Goal: Task Accomplishment & Management: Use online tool/utility

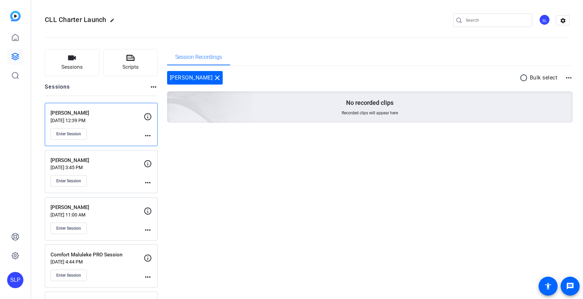
scroll to position [2, 0]
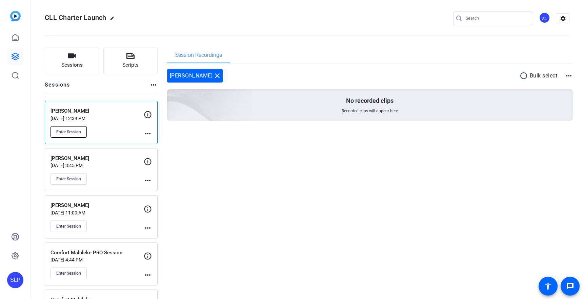
click at [64, 133] on span "Enter Session" at bounding box center [68, 131] width 25 height 5
click at [146, 132] on mat-icon "more_horiz" at bounding box center [148, 134] width 8 height 8
click at [162, 143] on span "Edit Session" at bounding box center [164, 144] width 31 height 8
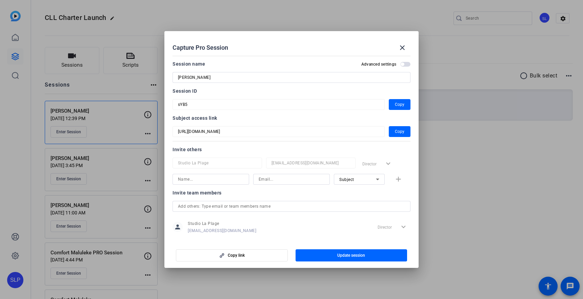
scroll to position [0, 0]
click at [231, 254] on span "Copy link" at bounding box center [236, 255] width 17 height 5
click at [393, 130] on span "button" at bounding box center [399, 131] width 22 height 16
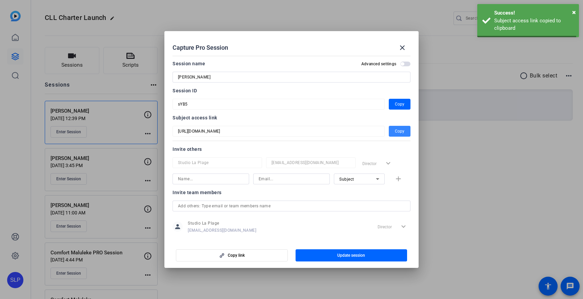
click at [393, 130] on span "button" at bounding box center [399, 131] width 22 height 16
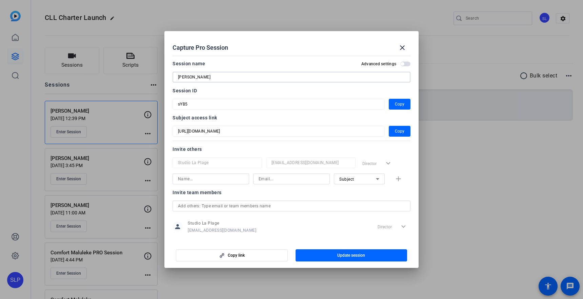
click at [319, 79] on input "[PERSON_NAME]" at bounding box center [291, 77] width 227 height 8
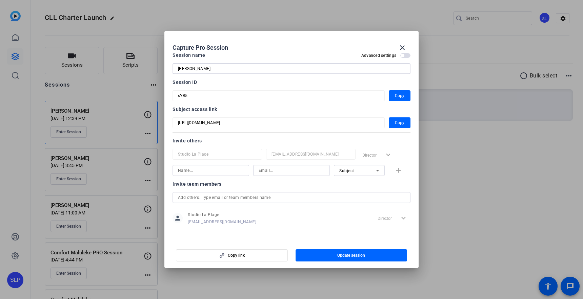
drag, startPoint x: 391, startPoint y: 21, endPoint x: 406, endPoint y: 17, distance: 15.2
click at [391, 21] on div at bounding box center [291, 149] width 583 height 299
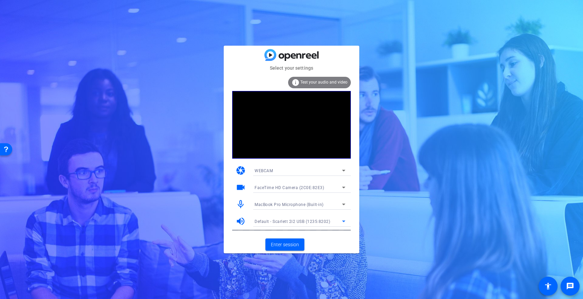
click at [290, 219] on span "Default - Scarlett 2i2 USB (1235:8202)" at bounding box center [292, 221] width 76 height 5
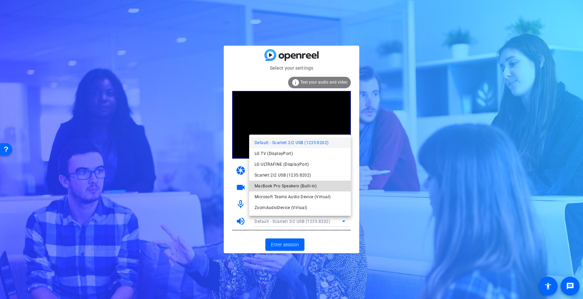
click at [272, 187] on span "MacBook Pro Speakers (Built-in)" at bounding box center [285, 186] width 62 height 8
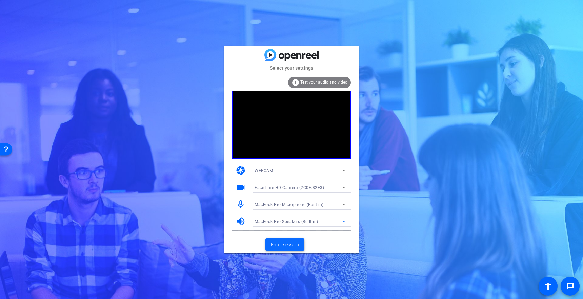
click at [281, 243] on span "Enter session" at bounding box center [285, 244] width 28 height 7
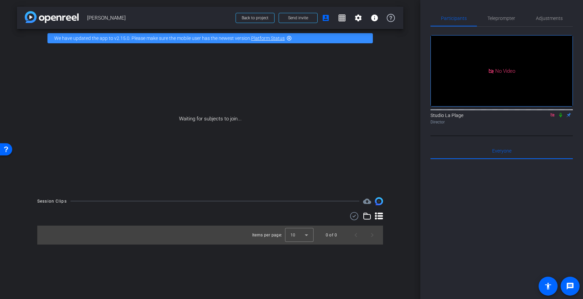
click at [551, 118] on icon at bounding box center [551, 115] width 5 height 5
click at [506, 20] on span "Teleprompter" at bounding box center [501, 18] width 28 height 5
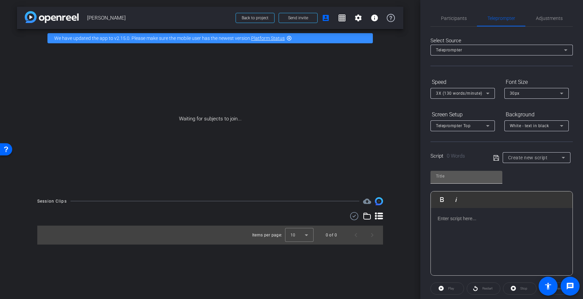
click at [460, 179] on input "text" at bounding box center [466, 176] width 61 height 8
click at [456, 177] on input "text" at bounding box center [466, 176] width 61 height 8
click at [445, 177] on input "text" at bounding box center [466, 176] width 61 height 8
click at [452, 176] on input "Principle6" at bounding box center [466, 176] width 61 height 8
type input "Principle 6"
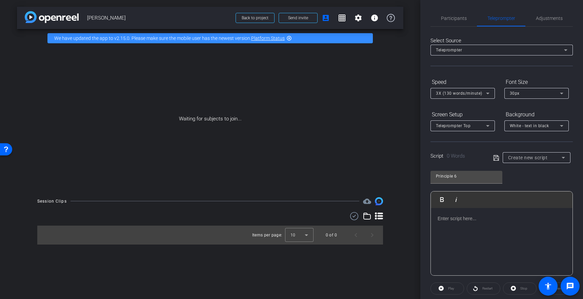
click at [525, 174] on div "Principle 6 Play Play from this location Play Selected Play and display the sel…" at bounding box center [501, 221] width 142 height 110
click at [460, 220] on p at bounding box center [501, 218] width 128 height 7
click at [461, 218] on p at bounding box center [501, 218] width 128 height 7
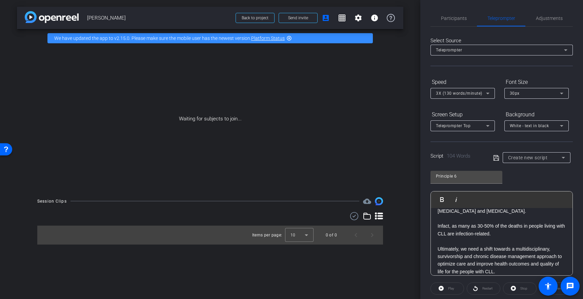
click at [374, 139] on div "Waiting for subjects to join..." at bounding box center [210, 118] width 386 height 143
click at [166, 150] on div "Waiting for subjects to join..." at bounding box center [210, 118] width 386 height 143
drag, startPoint x: 455, startPoint y: 20, endPoint x: 467, endPoint y: 25, distance: 13.3
click at [455, 20] on span "Participants" at bounding box center [454, 18] width 26 height 5
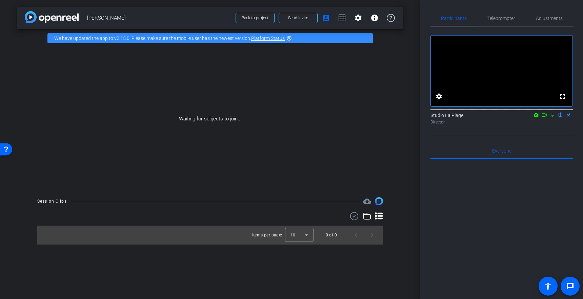
click at [290, 150] on div "Waiting for subjects to join..." at bounding box center [210, 118] width 386 height 143
click at [503, 16] on span "Teleprompter" at bounding box center [501, 18] width 28 height 5
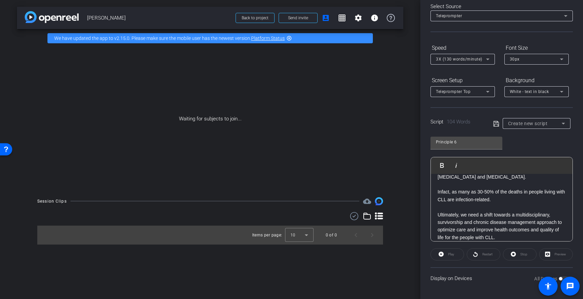
scroll to position [75, 0]
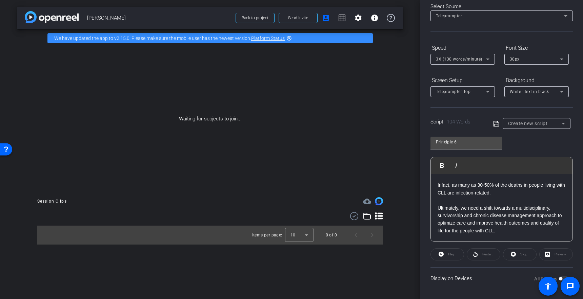
click at [562, 255] on div "Preview" at bounding box center [556, 255] width 34 height 12
drag, startPoint x: 550, startPoint y: 256, endPoint x: 545, endPoint y: 251, distance: 7.4
click at [549, 256] on div "Preview" at bounding box center [556, 255] width 34 height 12
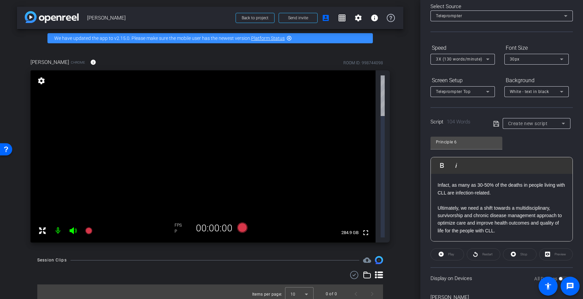
click at [178, 87] on video at bounding box center [202, 156] width 345 height 172
click at [67, 224] on mat-icon at bounding box center [73, 231] width 14 height 14
drag, startPoint x: 71, startPoint y: 109, endPoint x: 71, endPoint y: 119, distance: 9.2
click at [70, 228] on icon at bounding box center [72, 231] width 7 height 7
drag, startPoint x: 177, startPoint y: 104, endPoint x: 172, endPoint y: 106, distance: 5.5
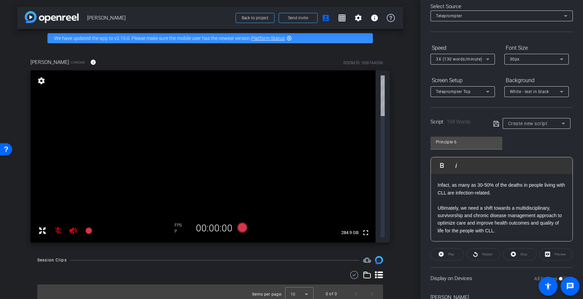
click at [177, 223] on span "FPS" at bounding box center [177, 225] width 7 height 5
click at [159, 107] on video at bounding box center [202, 156] width 345 height 172
click at [167, 106] on video at bounding box center [202, 156] width 345 height 172
click at [167, 107] on video at bounding box center [202, 156] width 345 height 172
click at [173, 219] on div "FPS P 00:00:00" at bounding box center [211, 228] width 80 height 18
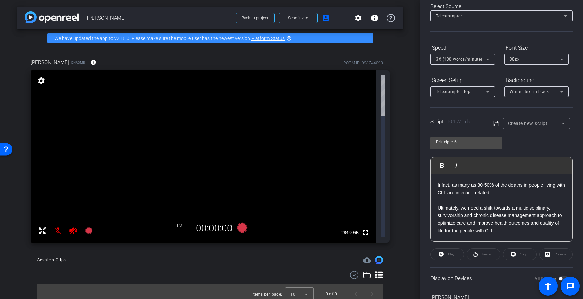
click at [38, 80] on mat-icon "settings" at bounding box center [41, 81] width 9 height 8
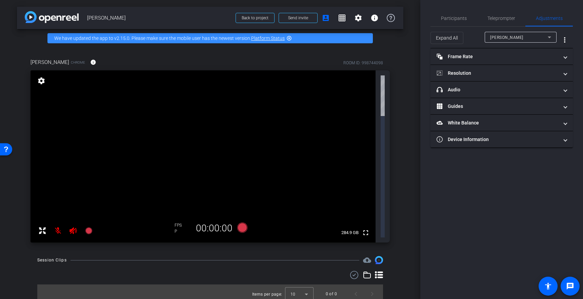
click at [41, 81] on mat-icon "settings" at bounding box center [41, 81] width 9 height 8
drag, startPoint x: 131, startPoint y: 58, endPoint x: 127, endPoint y: 58, distance: 4.4
click at [131, 58] on div "[PERSON_NAME] Chrome info ROOM ID: 998744098" at bounding box center [209, 62] width 359 height 16
click at [167, 52] on div "[PERSON_NAME] Chrome info ROOM ID: 998744098 fullscreen settings 284.9 GB FPS P…" at bounding box center [210, 148] width 386 height 202
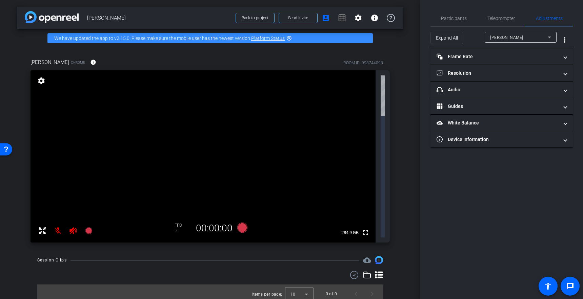
click at [176, 223] on span "FPS" at bounding box center [177, 225] width 7 height 5
drag, startPoint x: 181, startPoint y: 102, endPoint x: 185, endPoint y: 102, distance: 4.1
click at [185, 219] on div "FPS P 00:00:00" at bounding box center [211, 228] width 80 height 18
drag, startPoint x: 179, startPoint y: 110, endPoint x: 173, endPoint y: 111, distance: 6.5
click at [173, 219] on div "FPS P 00:00:00" at bounding box center [211, 228] width 80 height 18
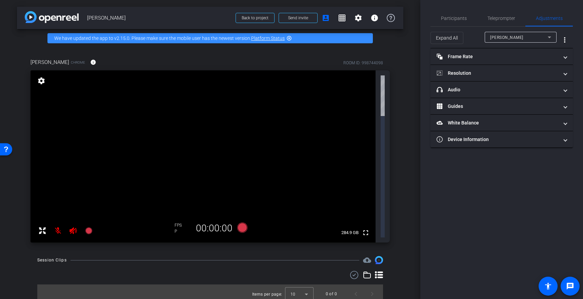
click at [168, 109] on div "[PERSON_NAME] Chrome info ROOM ID: 998744098 fullscreen settings 284.9 GB FPS P…" at bounding box center [209, 148] width 359 height 189
click at [176, 219] on div "FPS P 00:00:00" at bounding box center [211, 228] width 80 height 18
click at [177, 229] on div "P" at bounding box center [182, 231] width 17 height 5
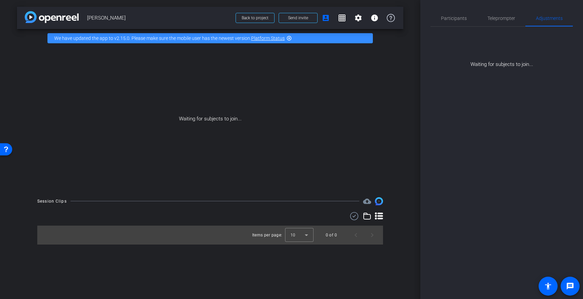
click at [252, 99] on div "Waiting for subjects to join..." at bounding box center [210, 118] width 386 height 143
click at [186, 91] on div "Waiting for subjects to join..." at bounding box center [210, 118] width 386 height 143
click at [180, 97] on div "Waiting for subjects to join..." at bounding box center [210, 118] width 386 height 143
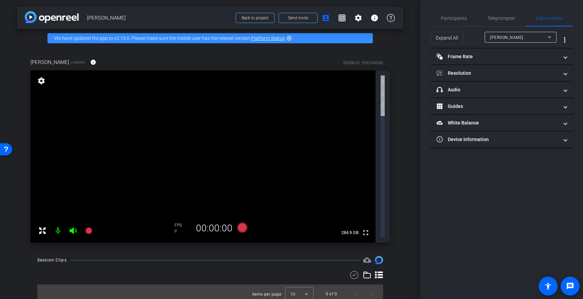
click at [58, 224] on mat-icon at bounding box center [58, 231] width 14 height 14
click at [72, 228] on icon at bounding box center [72, 231] width 7 height 7
drag, startPoint x: 175, startPoint y: 104, endPoint x: 186, endPoint y: 105, distance: 11.6
click at [187, 223] on div "FPS" at bounding box center [182, 225] width 17 height 5
click at [180, 229] on div "P" at bounding box center [182, 231] width 17 height 5
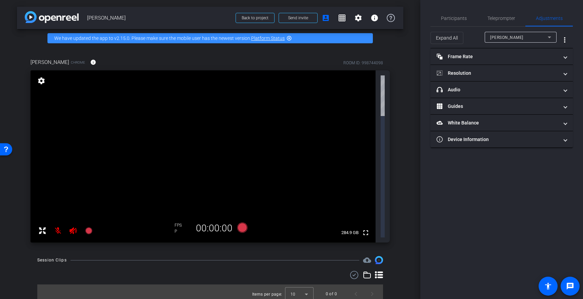
click at [397, 54] on div "[PERSON_NAME] Chrome info ROOM ID: 998744098 fullscreen settings 284.9 GB FPS P…" at bounding box center [210, 148] width 386 height 202
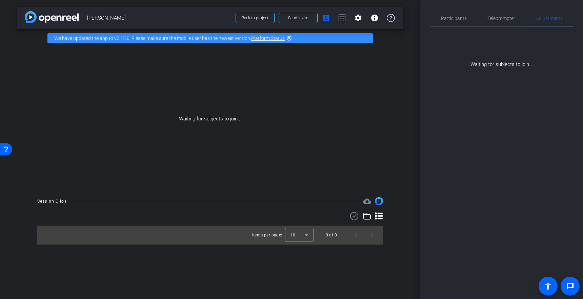
click at [400, 73] on div "Waiting for subjects to join..." at bounding box center [210, 118] width 386 height 143
click at [292, 99] on div "Waiting for subjects to join..." at bounding box center [210, 118] width 386 height 143
click at [291, 20] on span "Send invite" at bounding box center [298, 17] width 20 height 5
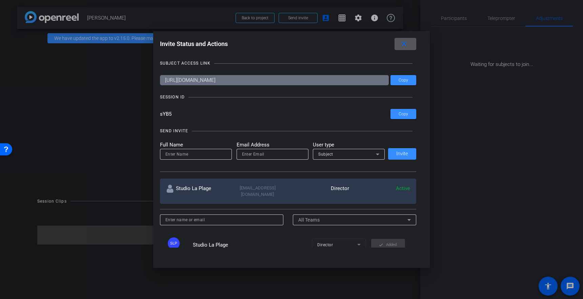
scroll to position [1, 0]
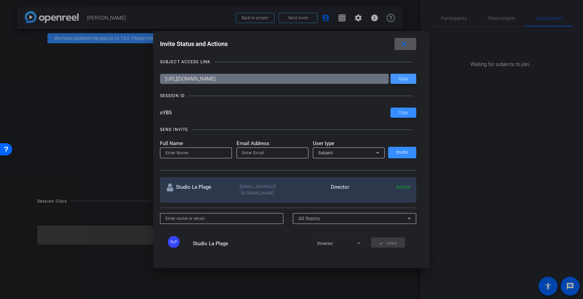
click at [408, 78] on span at bounding box center [403, 79] width 26 height 16
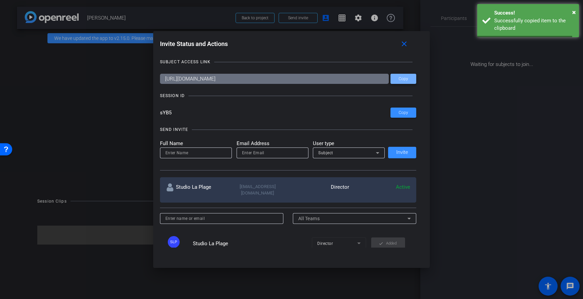
click at [408, 78] on span at bounding box center [403, 79] width 26 height 16
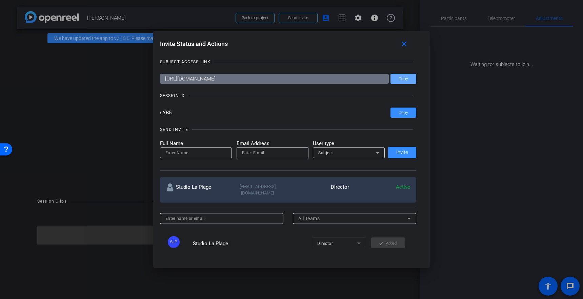
click at [181, 153] on input at bounding box center [195, 153] width 61 height 8
click at [337, 153] on div "Subject" at bounding box center [347, 153] width 58 height 8
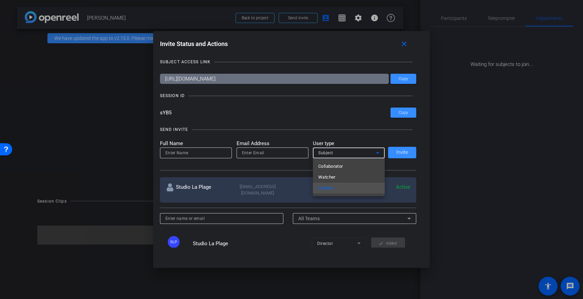
drag, startPoint x: 326, startPoint y: 169, endPoint x: 298, endPoint y: 163, distance: 28.6
click at [326, 169] on span "Collaborator" at bounding box center [330, 167] width 25 height 8
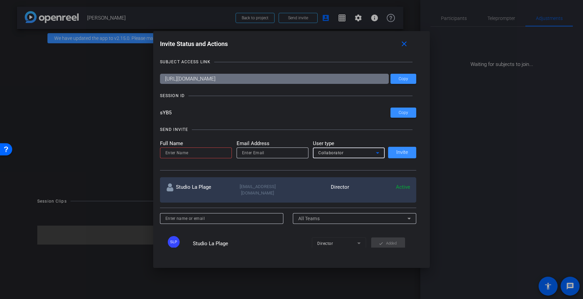
click at [190, 152] on input at bounding box center [195, 153] width 61 height 8
drag, startPoint x: 194, startPoint y: 153, endPoint x: 209, endPoint y: 152, distance: 15.3
click at [194, 153] on input at bounding box center [195, 153] width 61 height 8
type input "[PERSON_NAME]"
click at [262, 152] on input "email" at bounding box center [272, 153] width 61 height 8
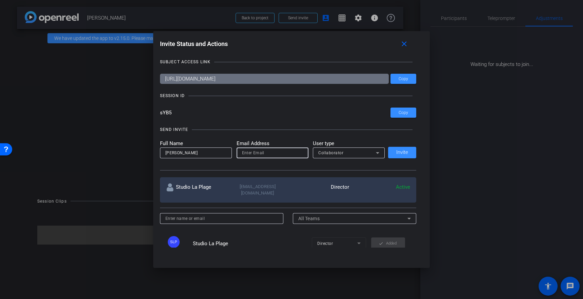
paste input "[PERSON_NAME][EMAIL_ADDRESS][DOMAIN_NAME]"
type input "[PERSON_NAME][EMAIL_ADDRESS][DOMAIN_NAME]"
click at [240, 152] on div "[PERSON_NAME][EMAIL_ADDRESS][DOMAIN_NAME]" at bounding box center [272, 153] width 72 height 11
click at [242, 154] on input "[PERSON_NAME][EMAIL_ADDRESS][DOMAIN_NAME]" at bounding box center [272, 153] width 61 height 8
click at [193, 152] on input "[PERSON_NAME]" at bounding box center [195, 153] width 61 height 8
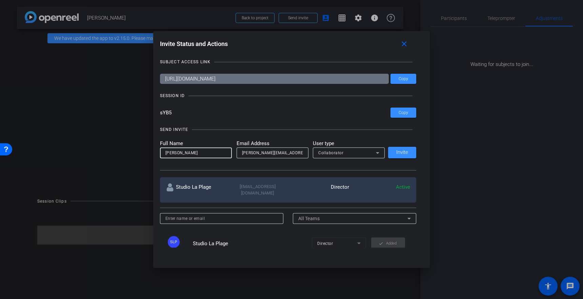
type input "[PERSON_NAME]"
click at [389, 151] on span at bounding box center [402, 153] width 28 height 16
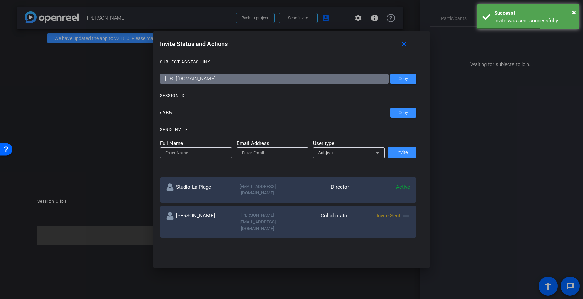
scroll to position [8, 0]
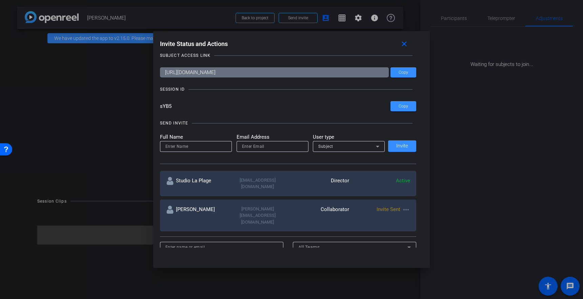
click at [392, 131] on div "SEND INVITE Full Name Email Address User type Subject Invite" at bounding box center [288, 138] width 256 height 51
click at [391, 129] on div "SEND INVITE Full Name Email Address User type Subject Invite" at bounding box center [288, 138] width 256 height 51
click at [364, 124] on div "SEND INVITE" at bounding box center [288, 123] width 256 height 7
click at [342, 148] on div "Subject" at bounding box center [347, 146] width 58 height 8
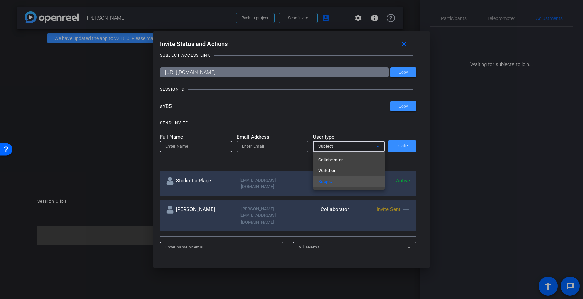
click at [180, 147] on div at bounding box center [291, 149] width 583 height 299
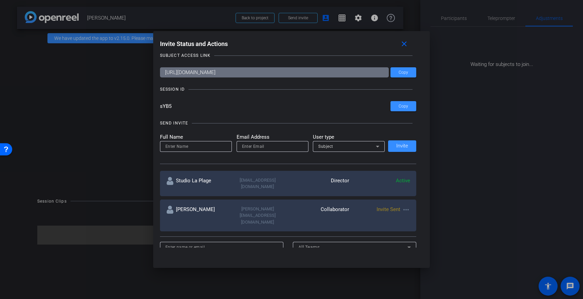
click at [191, 147] on input at bounding box center [195, 147] width 61 height 8
type input "[PERSON_NAME]"
click at [254, 148] on input "email" at bounding box center [272, 147] width 61 height 8
paste input "[PERSON_NAME][EMAIL_ADDRESS][DOMAIN_NAME]"
type input "[PERSON_NAME][EMAIL_ADDRESS][DOMAIN_NAME]"
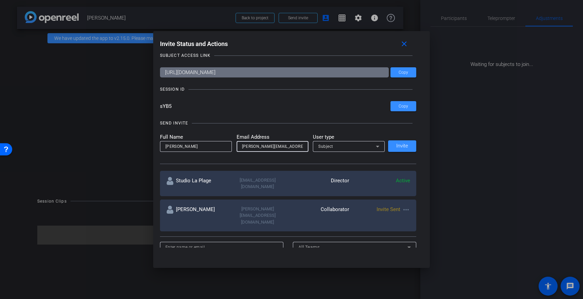
click at [336, 146] on div "Subject" at bounding box center [347, 146] width 58 height 8
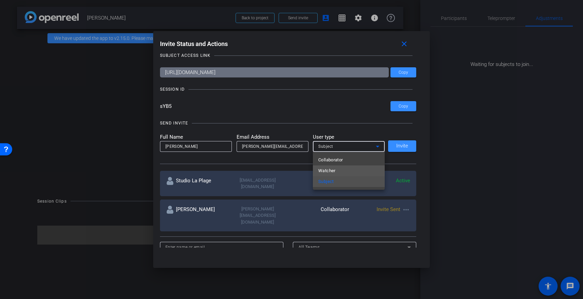
drag, startPoint x: 331, startPoint y: 171, endPoint x: 339, endPoint y: 172, distance: 8.2
click at [331, 171] on span "Watcher" at bounding box center [326, 171] width 17 height 8
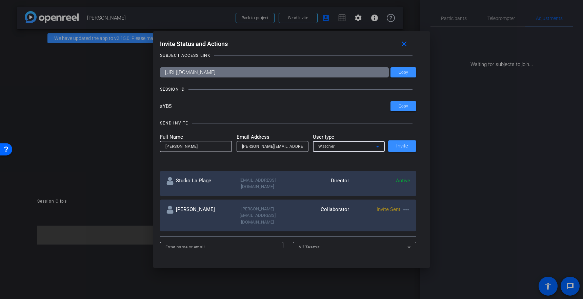
click at [311, 156] on div "SEND INVITE Full Name [PERSON_NAME] Email Address [PERSON_NAME][EMAIL_ADDRESS][…" at bounding box center [288, 138] width 256 height 51
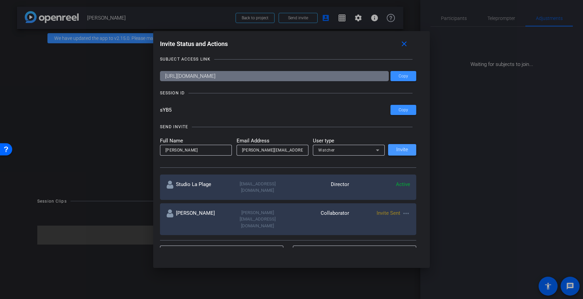
scroll to position [4, 0]
drag, startPoint x: 82, startPoint y: 107, endPoint x: 91, endPoint y: 106, distance: 8.9
click at [84, 106] on div at bounding box center [291, 149] width 583 height 299
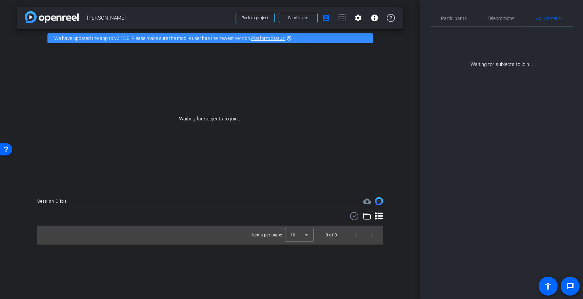
click at [317, 96] on div "Waiting for subjects to join..." at bounding box center [210, 118] width 386 height 143
click at [252, 78] on div "Waiting for subjects to join..." at bounding box center [210, 118] width 386 height 143
click at [126, 80] on div "Waiting for subjects to join..." at bounding box center [210, 118] width 386 height 143
click at [217, 72] on div "Waiting for subjects to join..." at bounding box center [210, 118] width 386 height 143
click at [201, 99] on div "Waiting for subjects to join..." at bounding box center [210, 118] width 386 height 143
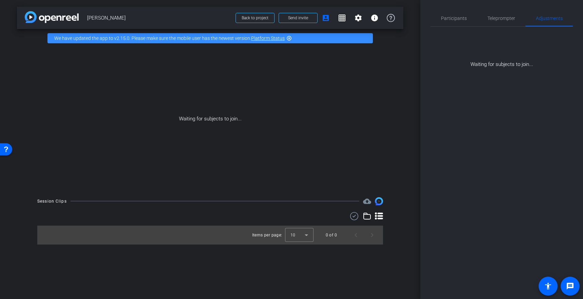
click at [250, 97] on div "Waiting for subjects to join..." at bounding box center [210, 118] width 386 height 143
click at [295, 97] on div "Waiting for subjects to join..." at bounding box center [210, 118] width 386 height 143
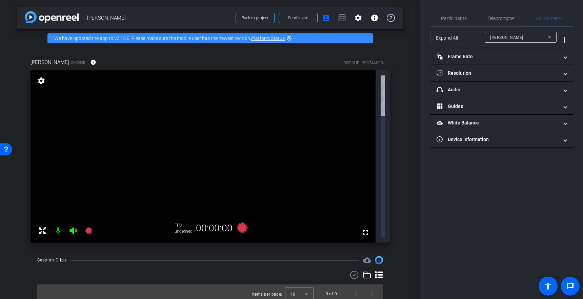
click at [57, 224] on mat-icon at bounding box center [58, 231] width 14 height 14
click at [73, 227] on icon at bounding box center [73, 231] width 8 height 8
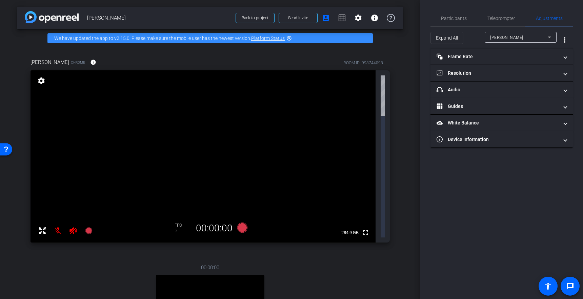
scroll to position [1, 0]
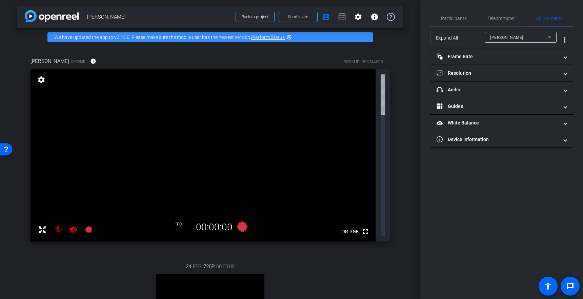
drag, startPoint x: 205, startPoint y: 249, endPoint x: 202, endPoint y: 250, distance: 3.4
drag, startPoint x: 204, startPoint y: 248, endPoint x: 205, endPoint y: 253, distance: 4.8
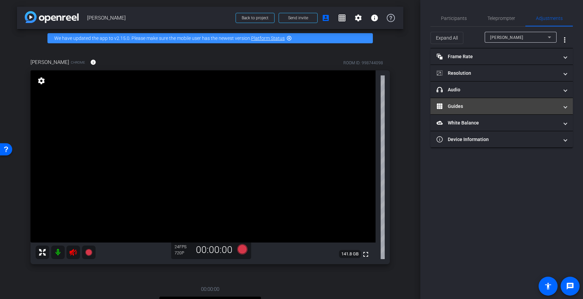
click at [468, 104] on mat-panel-title "Guides" at bounding box center [497, 106] width 122 height 7
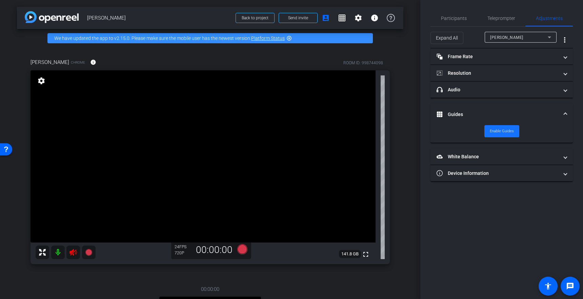
click at [501, 132] on span "Enable Guides" at bounding box center [501, 131] width 24 height 10
drag, startPoint x: 72, startPoint y: 256, endPoint x: 74, endPoint y: 261, distance: 4.7
click at [72, 257] on mat-icon at bounding box center [73, 253] width 14 height 14
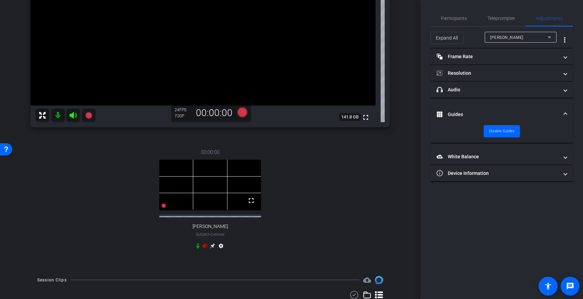
scroll to position [162, 0]
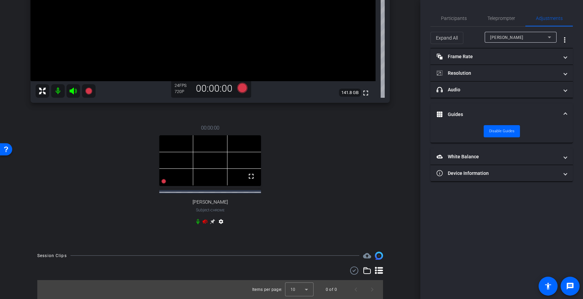
drag, startPoint x: 205, startPoint y: 223, endPoint x: 205, endPoint y: 227, distance: 4.4
click at [205, 224] on icon at bounding box center [204, 221] width 5 height 5
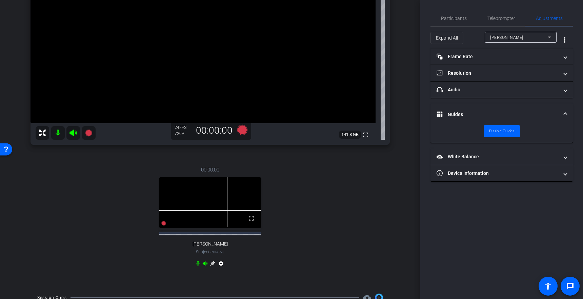
scroll to position [122, 0]
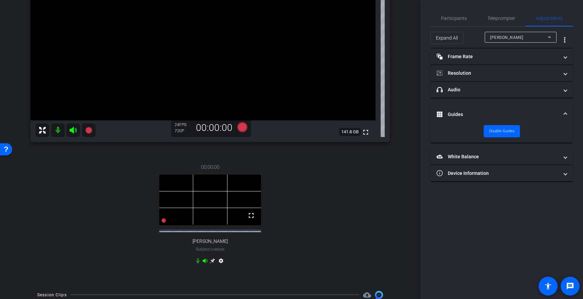
click at [511, 34] on div "[PERSON_NAME]" at bounding box center [519, 37] width 58 height 8
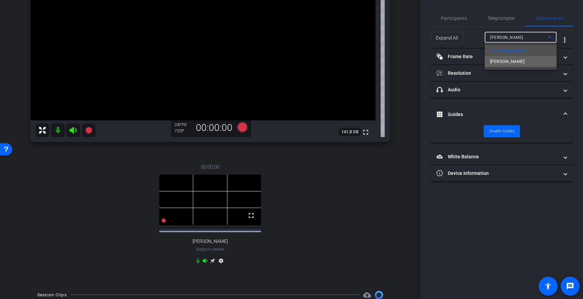
click at [508, 62] on span "[PERSON_NAME]" at bounding box center [507, 62] width 34 height 8
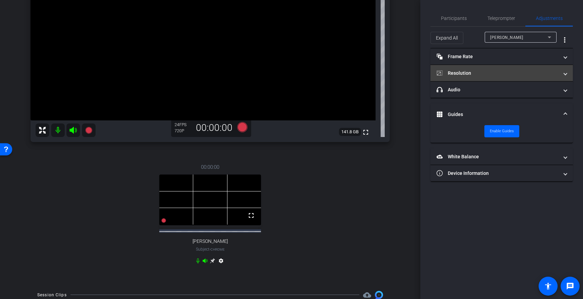
click at [460, 73] on mat-panel-title "Resolution" at bounding box center [497, 73] width 122 height 7
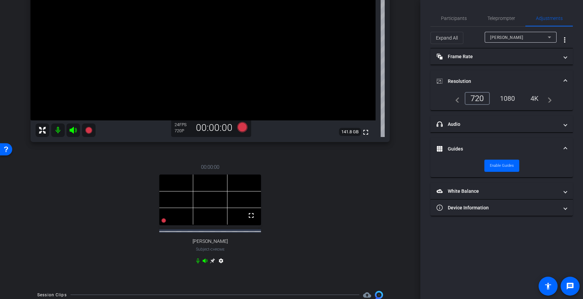
drag, startPoint x: 509, startPoint y: 98, endPoint x: 508, endPoint y: 102, distance: 4.2
click at [509, 98] on div "1080" at bounding box center [506, 99] width 25 height 12
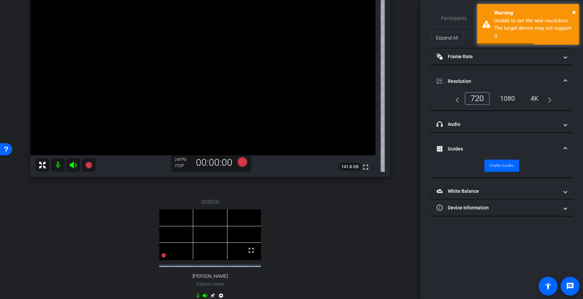
scroll to position [67, 0]
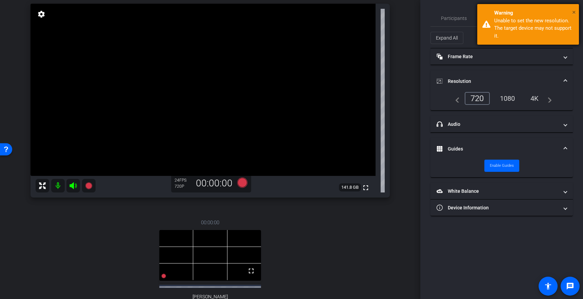
click at [572, 12] on span "×" at bounding box center [574, 12] width 4 height 8
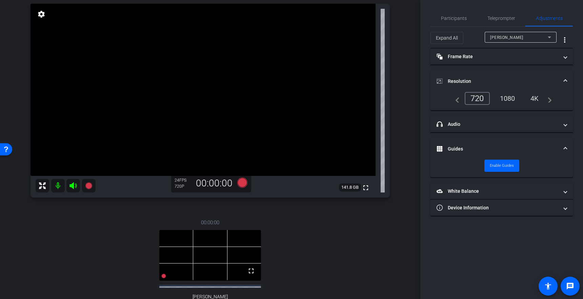
click at [507, 101] on div "1080" at bounding box center [506, 99] width 25 height 12
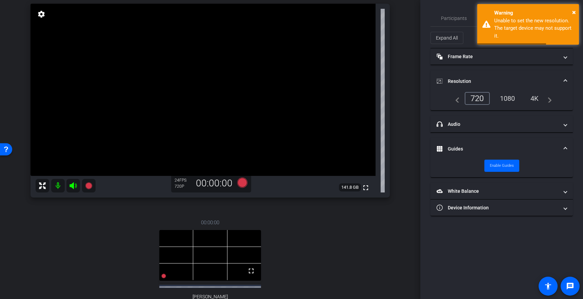
click at [508, 70] on mat-accordion "Frame Rate Frame Rate navigate_before 15 24 30 navigate_next Resolution navigat…" at bounding box center [501, 132] width 142 height 168
drag, startPoint x: 573, startPoint y: 9, endPoint x: 569, endPoint y: 19, distance: 10.9
click at [573, 9] on span "×" at bounding box center [574, 12] width 4 height 8
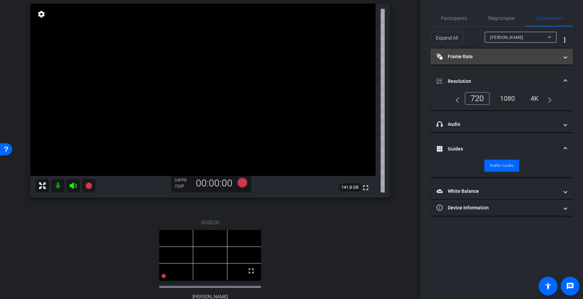
click at [455, 53] on mat-panel-title "Frame Rate Frame Rate" at bounding box center [497, 56] width 122 height 7
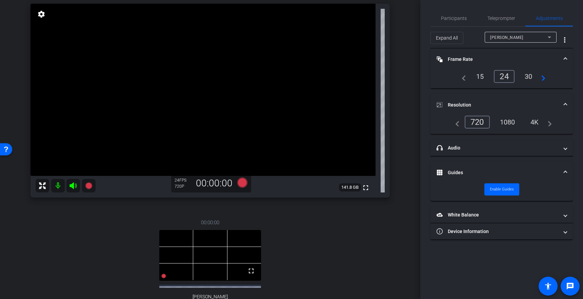
click at [527, 76] on div "30" at bounding box center [528, 77] width 18 height 12
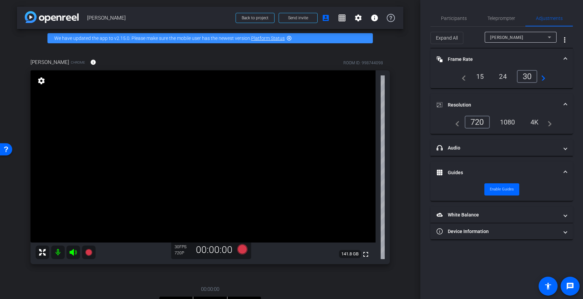
click at [451, 175] on mat-panel-title "Guides" at bounding box center [497, 172] width 122 height 7
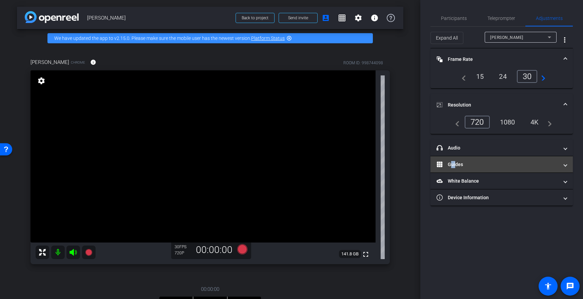
drag, startPoint x: 452, startPoint y: 167, endPoint x: 456, endPoint y: 169, distance: 3.8
click at [454, 168] on mat-panel-title "Guides" at bounding box center [497, 164] width 122 height 7
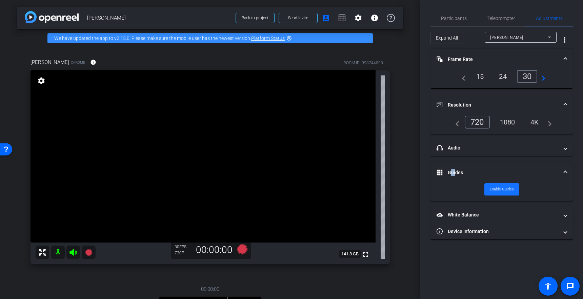
click at [498, 188] on span "Enable Guides" at bounding box center [501, 190] width 24 height 10
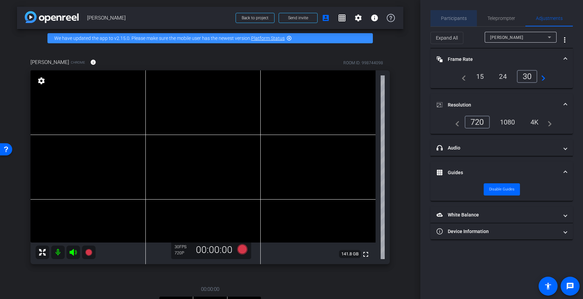
click at [450, 21] on span "Participants" at bounding box center [454, 18] width 26 height 16
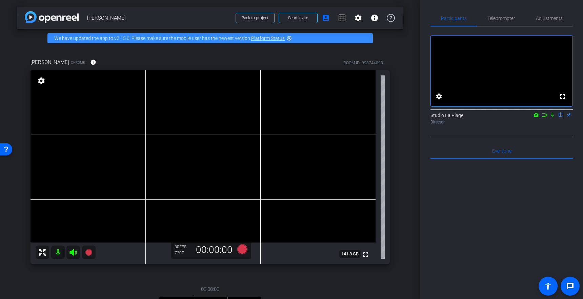
click at [402, 104] on div "[PERSON_NAME] Chrome info ROOM ID: 998744098 fullscreen settings 141.8 GB 30 FP…" at bounding box center [210, 226] width 386 height 359
click at [505, 19] on span "Teleprompter" at bounding box center [501, 18] width 28 height 5
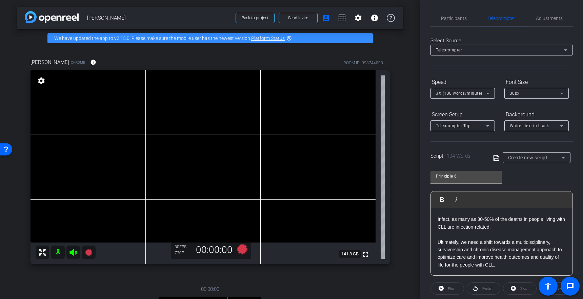
scroll to position [0, 0]
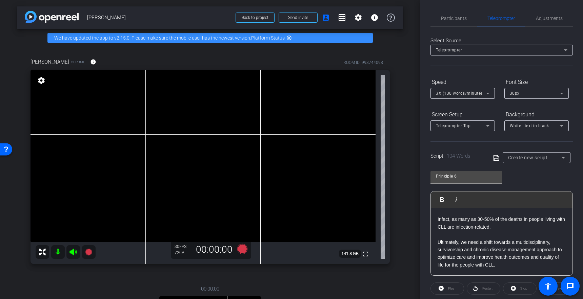
click at [532, 127] on span "White - text in black" at bounding box center [528, 126] width 39 height 5
drag, startPoint x: 491, startPoint y: 138, endPoint x: 489, endPoint y: 145, distance: 7.4
click at [491, 138] on div at bounding box center [291, 149] width 583 height 299
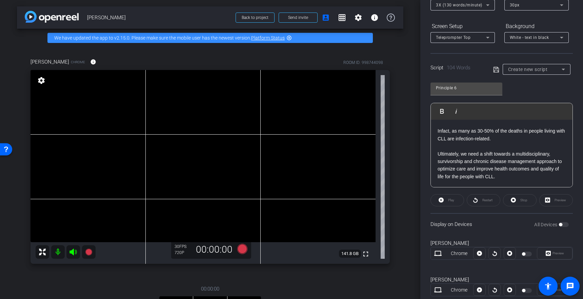
scroll to position [62, 0]
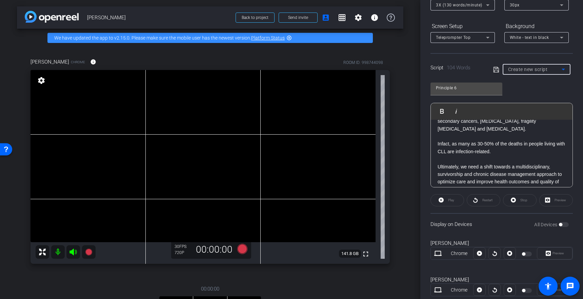
click at [525, 69] on span "Create new script" at bounding box center [528, 69] width 40 height 5
click at [518, 81] on span "Create new script" at bounding box center [526, 83] width 36 height 8
click at [545, 87] on div "Principle 6 Play Play from this location Play Selected Play and display the sel…" at bounding box center [501, 133] width 142 height 110
drag, startPoint x: 470, startPoint y: 87, endPoint x: 478, endPoint y: 92, distance: 8.9
click at [470, 87] on input "Principle 6" at bounding box center [466, 88] width 61 height 8
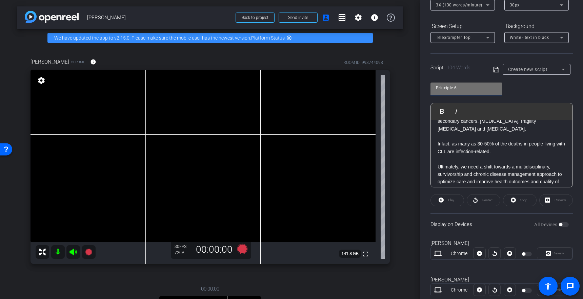
scroll to position [75, 0]
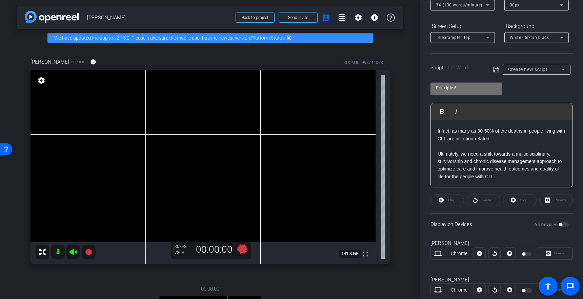
click at [548, 203] on div "Preview" at bounding box center [556, 200] width 34 height 12
click at [550, 199] on div "Preview" at bounding box center [556, 200] width 34 height 12
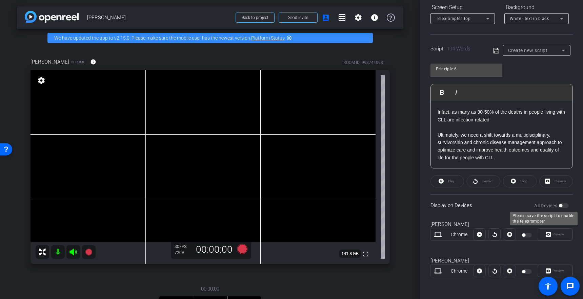
drag, startPoint x: 563, startPoint y: 203, endPoint x: 563, endPoint y: 208, distance: 4.8
click at [563, 204] on div "All Devices" at bounding box center [551, 206] width 35 height 7
click at [563, 207] on div "All Devices" at bounding box center [551, 206] width 35 height 7
drag, startPoint x: 508, startPoint y: 207, endPoint x: 514, endPoint y: 214, distance: 9.4
click at [509, 208] on div "Display on Devices All Devices" at bounding box center [501, 205] width 142 height 22
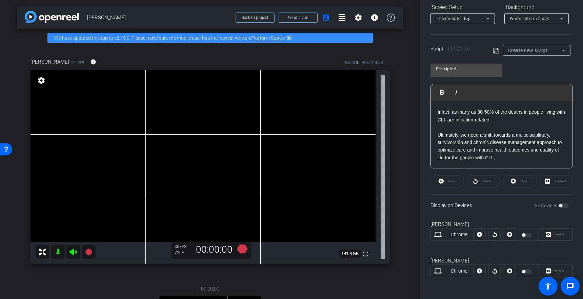
click at [520, 214] on div "Display on Devices All Devices" at bounding box center [501, 205] width 142 height 22
click at [526, 237] on mat-slide-toggle at bounding box center [527, 235] width 12 height 8
click at [451, 183] on div "Play" at bounding box center [447, 181] width 34 height 12
click at [517, 182] on div "Stop" at bounding box center [520, 181] width 34 height 12
click at [520, 184] on div "Stop" at bounding box center [520, 181] width 34 height 12
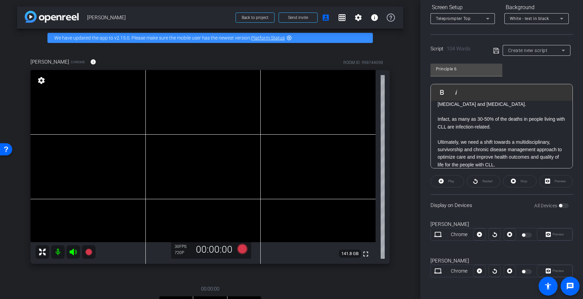
scroll to position [75, 0]
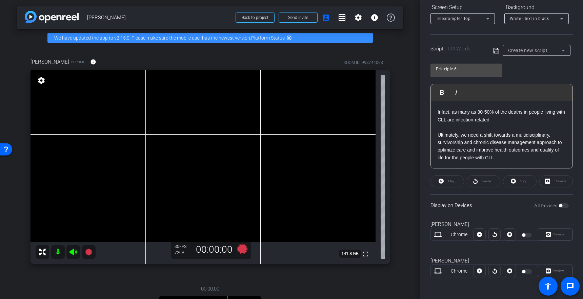
drag, startPoint x: 466, startPoint y: 51, endPoint x: 468, endPoint y: 60, distance: 8.7
click at [467, 51] on span "104 Words" at bounding box center [458, 49] width 24 height 6
click at [468, 68] on input "Principle 6" at bounding box center [466, 69] width 61 height 8
click at [558, 182] on div "Preview" at bounding box center [556, 181] width 34 height 12
drag, startPoint x: 558, startPoint y: 182, endPoint x: 545, endPoint y: 178, distance: 13.6
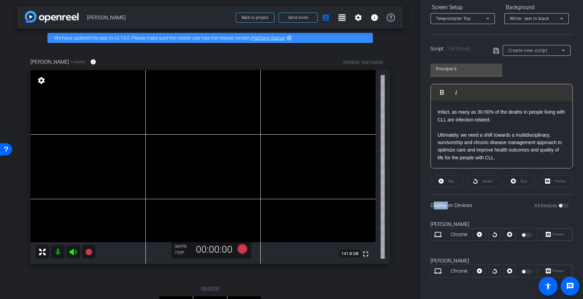
click at [558, 182] on div "Preview" at bounding box center [556, 181] width 34 height 12
click at [525, 270] on div at bounding box center [527, 272] width 12 height 5
click at [554, 233] on div "Preview" at bounding box center [554, 235] width 36 height 12
drag, startPoint x: 553, startPoint y: 234, endPoint x: 541, endPoint y: 213, distance: 23.9
click at [552, 234] on div "Preview" at bounding box center [554, 235] width 36 height 12
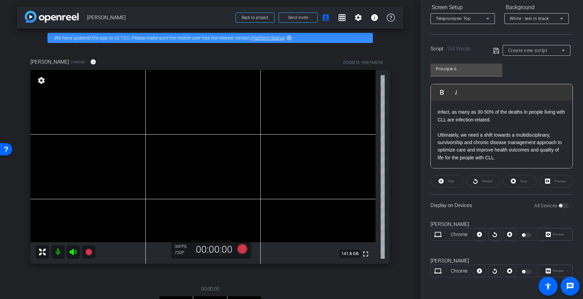
scroll to position [0, 0]
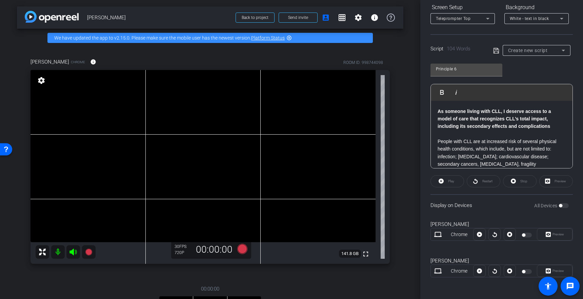
click at [495, 51] on icon at bounding box center [496, 51] width 6 height 8
click at [494, 49] on icon at bounding box center [496, 51] width 6 height 8
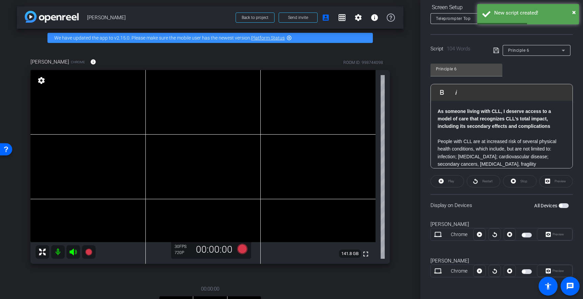
drag, startPoint x: 509, startPoint y: 209, endPoint x: 551, endPoint y: 214, distance: 42.3
click at [509, 209] on div "Display on Devices All Devices" at bounding box center [501, 205] width 142 height 22
click at [564, 206] on span "button" at bounding box center [563, 206] width 10 height 5
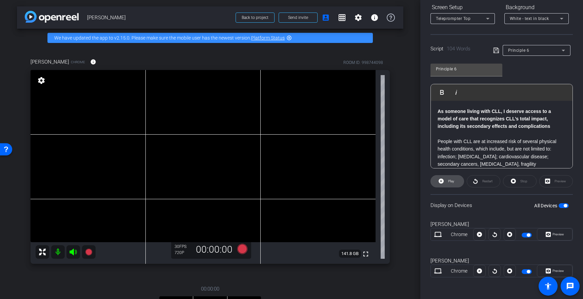
click at [451, 183] on span "Play" at bounding box center [451, 182] width 6 height 4
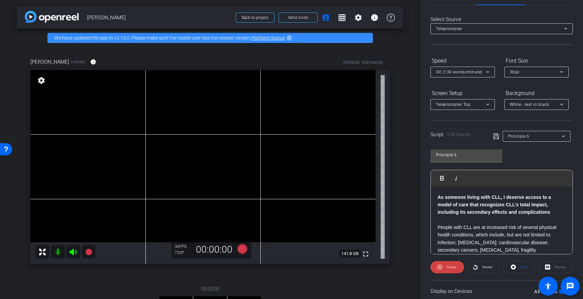
scroll to position [25, 0]
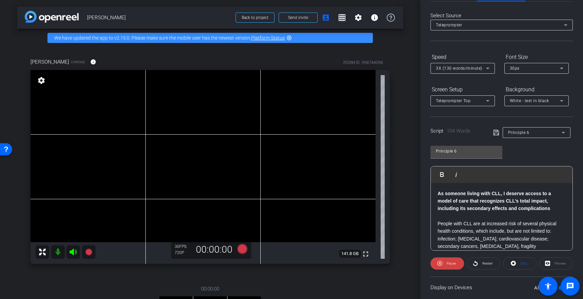
click at [489, 69] on icon at bounding box center [487, 68] width 8 height 8
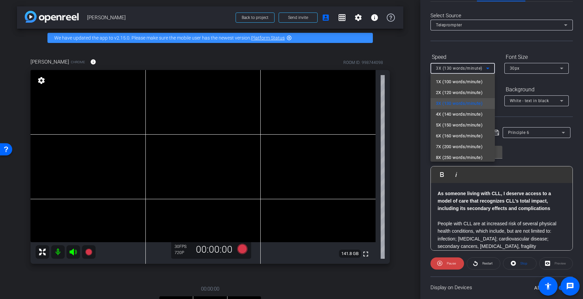
click at [501, 80] on div at bounding box center [291, 149] width 583 height 299
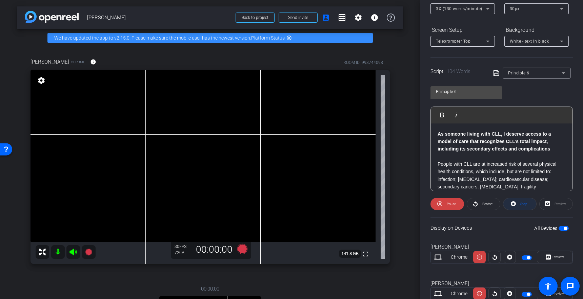
scroll to position [107, 0]
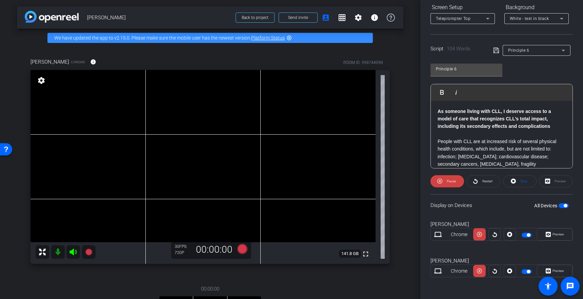
click at [424, 106] on div "Participants Teleprompter Adjustments settings Studio La Plage flip Director Ev…" at bounding box center [501, 149] width 163 height 299
click at [450, 133] on p at bounding box center [501, 133] width 128 height 7
click at [440, 135] on p "​" at bounding box center [501, 133] width 128 height 7
click at [446, 185] on button "Pause" at bounding box center [447, 181] width 34 height 12
click at [450, 137] on p "​" at bounding box center [501, 133] width 128 height 7
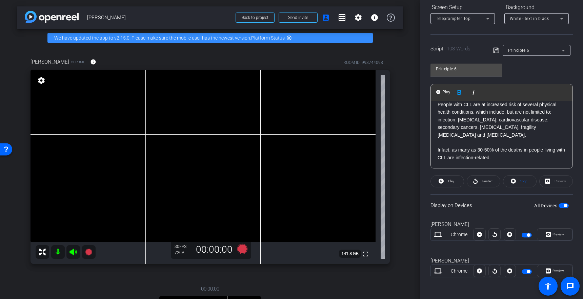
scroll to position [37, 0]
click at [447, 143] on p at bounding box center [501, 142] width 128 height 7
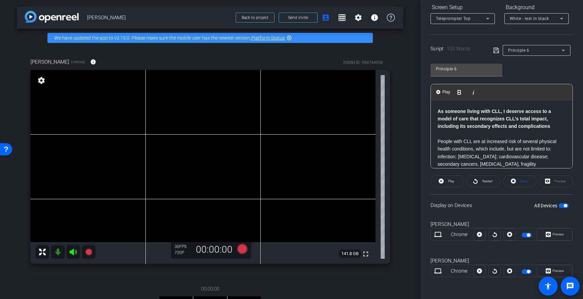
click at [444, 136] on p "​" at bounding box center [501, 133] width 128 height 7
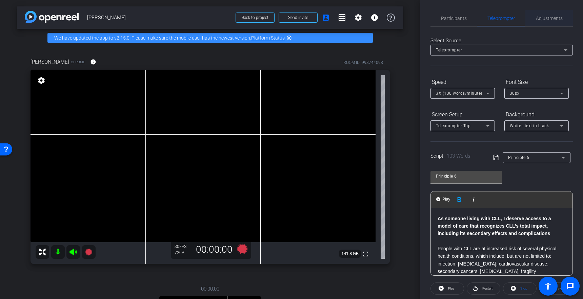
click at [543, 19] on span "Adjustments" at bounding box center [548, 18] width 27 height 5
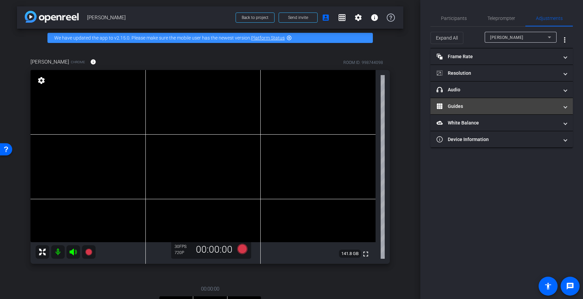
click at [458, 108] on mat-panel-title "Guides" at bounding box center [497, 106] width 122 height 7
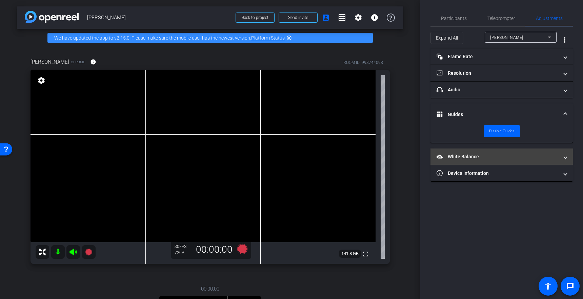
drag, startPoint x: 468, startPoint y: 155, endPoint x: 460, endPoint y: 157, distance: 8.3
click at [468, 155] on mat-panel-title "White Balance White Balance" at bounding box center [497, 156] width 122 height 7
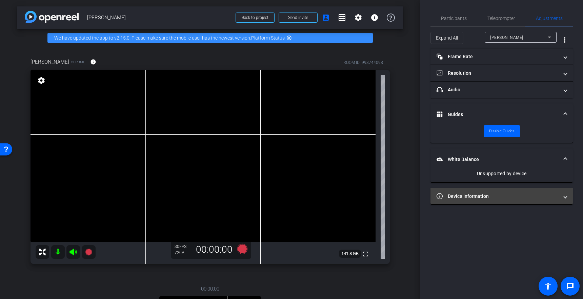
click at [476, 192] on mat-expansion-panel-header "Device Information" at bounding box center [501, 196] width 142 height 16
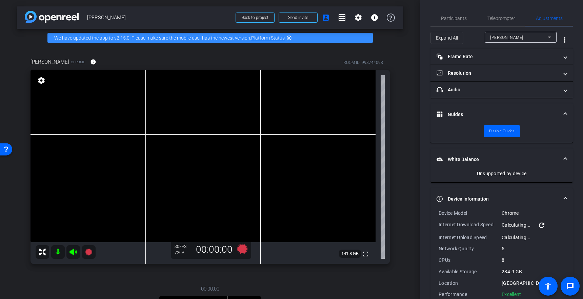
scroll to position [15, 0]
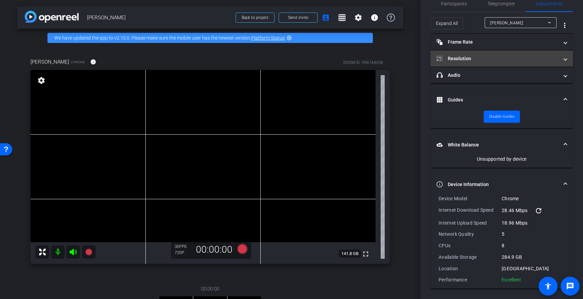
click at [464, 59] on mat-panel-title "Resolution" at bounding box center [497, 58] width 122 height 7
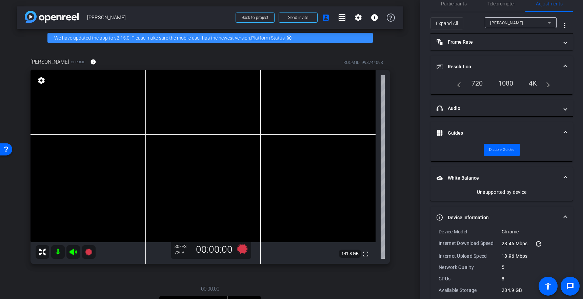
drag, startPoint x: 505, startPoint y: 81, endPoint x: 505, endPoint y: 90, distance: 9.2
click at [505, 81] on div "1080" at bounding box center [505, 84] width 25 height 12
click at [511, 83] on div "1080" at bounding box center [505, 84] width 25 height 12
drag, startPoint x: 511, startPoint y: 83, endPoint x: 505, endPoint y: 97, distance: 15.2
click at [511, 83] on div "1080" at bounding box center [505, 84] width 25 height 12
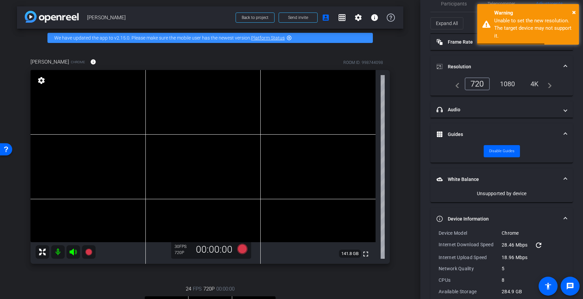
click at [436, 78] on div "navigate_before 720 1080 4K navigate_next" at bounding box center [501, 87] width 142 height 18
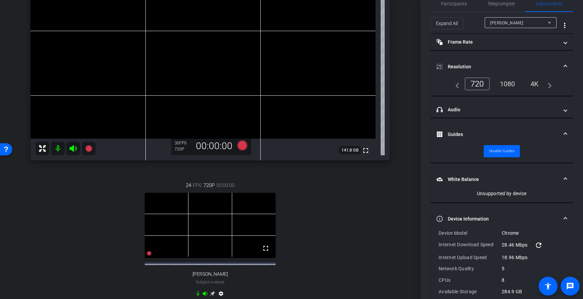
scroll to position [118, 0]
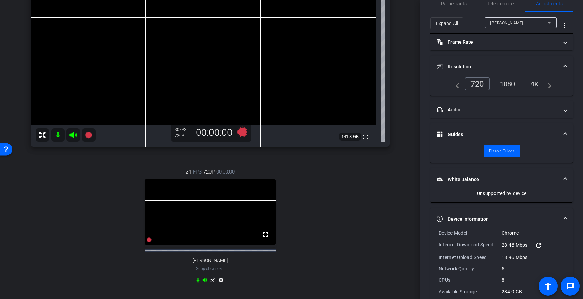
click at [513, 25] on div "[PERSON_NAME]" at bounding box center [519, 23] width 58 height 8
drag, startPoint x: 505, startPoint y: 45, endPoint x: 496, endPoint y: 55, distance: 12.7
click at [504, 45] on span "[PERSON_NAME]" at bounding box center [507, 47] width 34 height 8
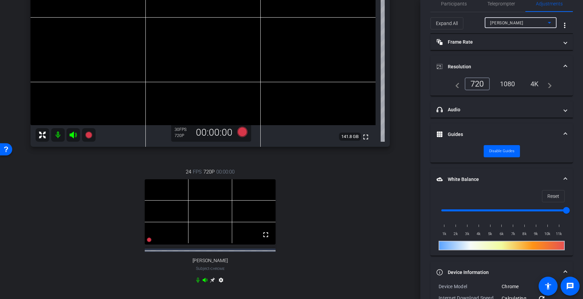
click at [506, 82] on div "1080" at bounding box center [506, 84] width 25 height 12
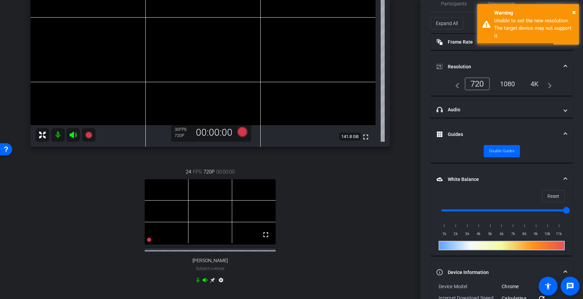
scroll to position [0, 0]
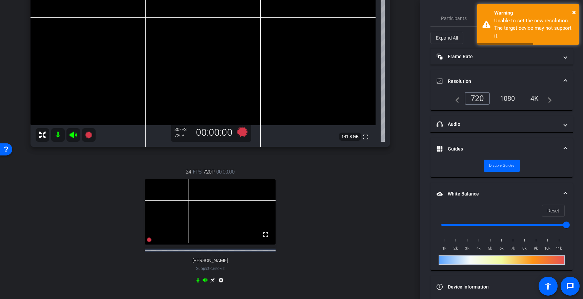
click at [506, 97] on div "1080" at bounding box center [506, 99] width 25 height 12
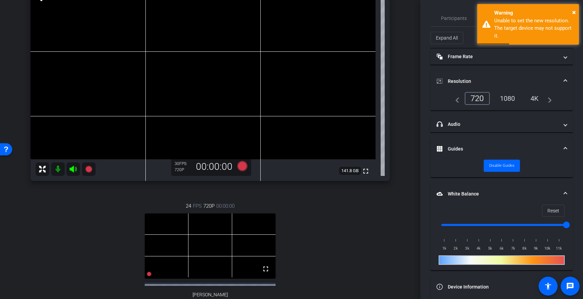
scroll to position [83, 0]
drag, startPoint x: 575, startPoint y: 10, endPoint x: 569, endPoint y: 30, distance: 20.4
click at [575, 10] on span "×" at bounding box center [574, 12] width 4 height 8
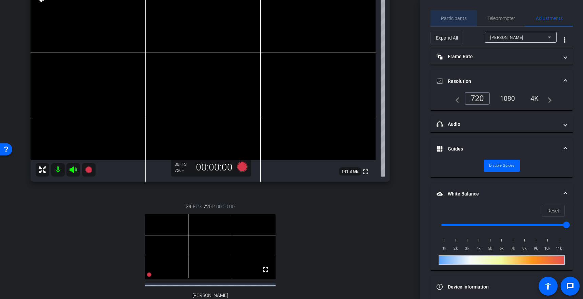
click at [449, 19] on span "Participants" at bounding box center [454, 18] width 26 height 5
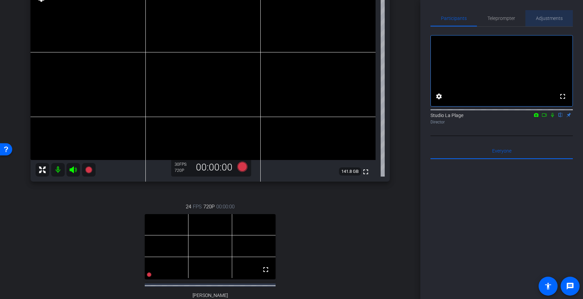
click at [551, 17] on span "Adjustments" at bounding box center [548, 18] width 27 height 5
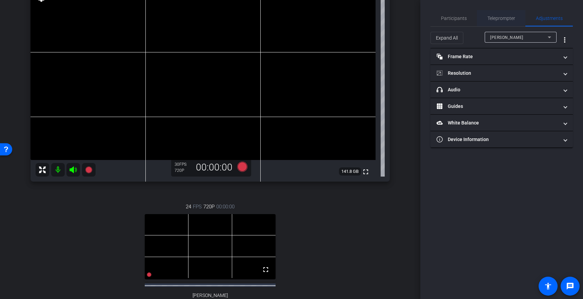
click at [500, 21] on span "Teleprompter" at bounding box center [501, 18] width 28 height 16
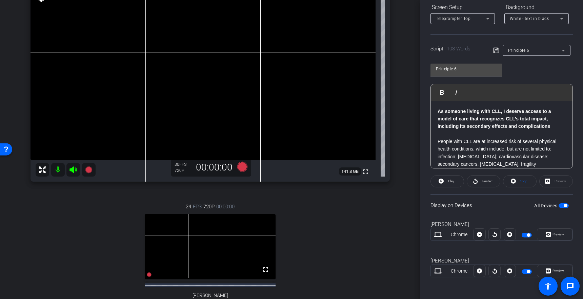
scroll to position [106, 0]
drag, startPoint x: 447, startPoint y: 136, endPoint x: 453, endPoint y: 137, distance: 6.4
click at [446, 136] on p "​" at bounding box center [501, 135] width 128 height 7
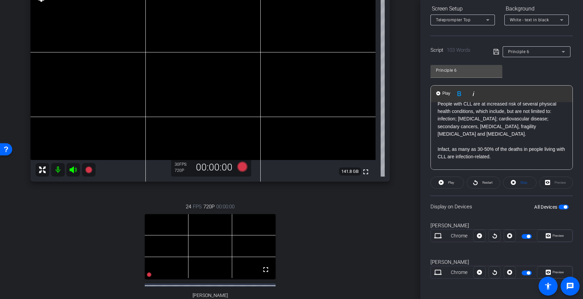
drag, startPoint x: 444, startPoint y: 145, endPoint x: 448, endPoint y: 145, distance: 4.1
click at [444, 145] on p at bounding box center [501, 141] width 128 height 7
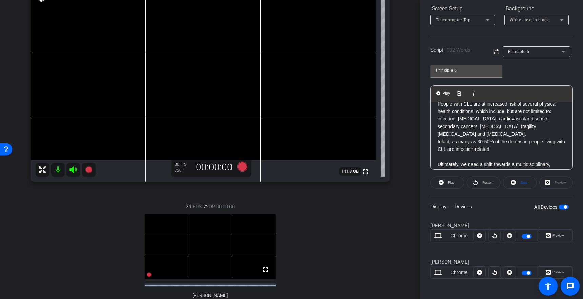
click at [440, 142] on p "Infact, as many as 30-50% of the deaths in people living with CLL are infection…" at bounding box center [501, 145] width 128 height 15
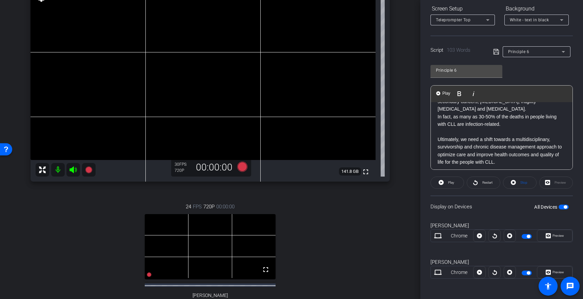
scroll to position [56, 0]
click at [444, 134] on p at bounding box center [501, 131] width 128 height 7
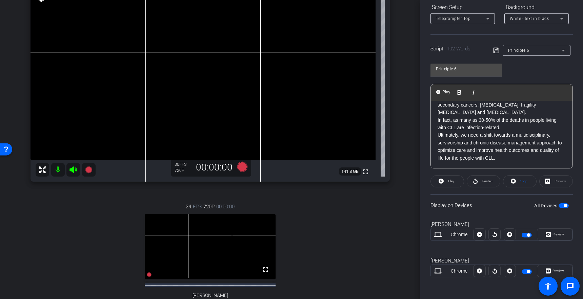
click at [503, 158] on p "Ultimately, we need a shift towards a multidisciplinary, survivorship and chron…" at bounding box center [501, 146] width 128 height 30
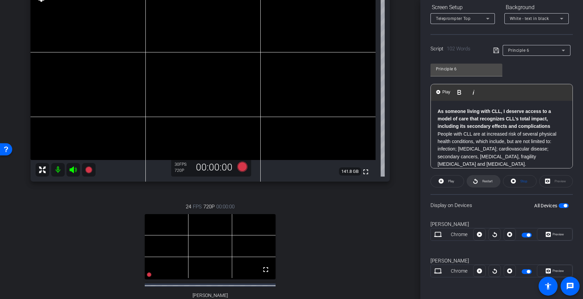
scroll to position [107, 0]
click at [552, 128] on p "As someone living with CLL, I deserve access to a model of care that recognizes…" at bounding box center [501, 119] width 128 height 23
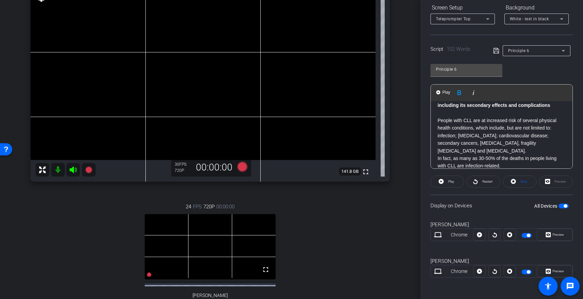
scroll to position [0, 0]
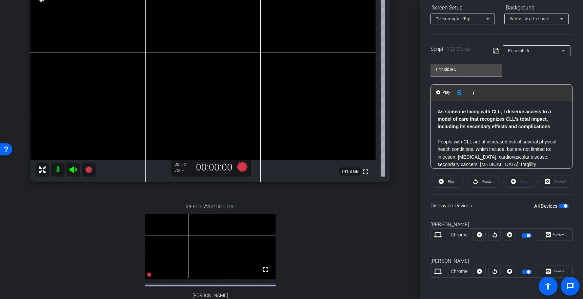
drag, startPoint x: 486, startPoint y: 180, endPoint x: 470, endPoint y: 194, distance: 20.9
click at [486, 180] on span "Restart" at bounding box center [487, 182] width 10 height 4
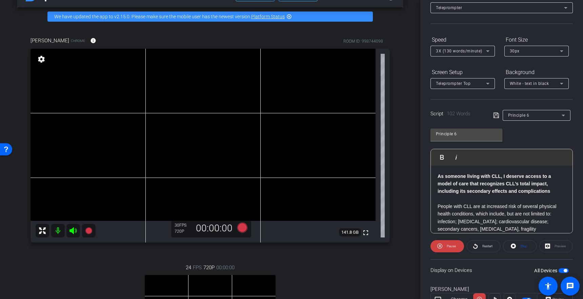
scroll to position [39, 0]
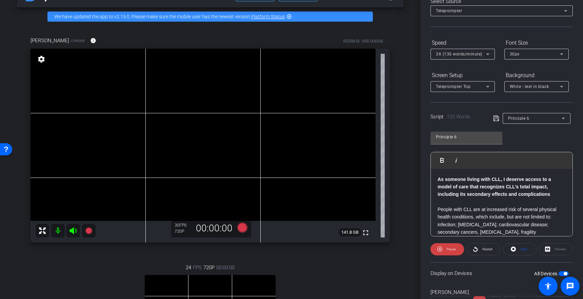
click at [460, 55] on span "3X (130 words/minute)" at bounding box center [459, 54] width 46 height 5
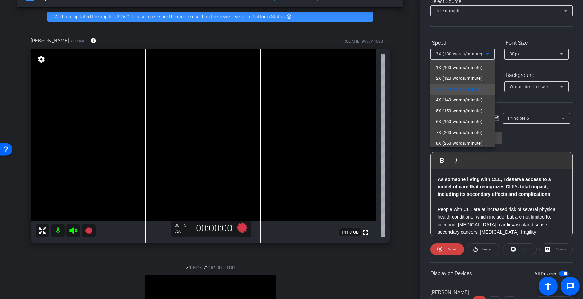
click at [409, 56] on div at bounding box center [291, 149] width 583 height 299
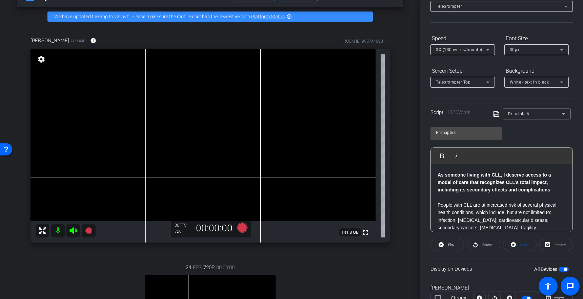
scroll to position [0, 0]
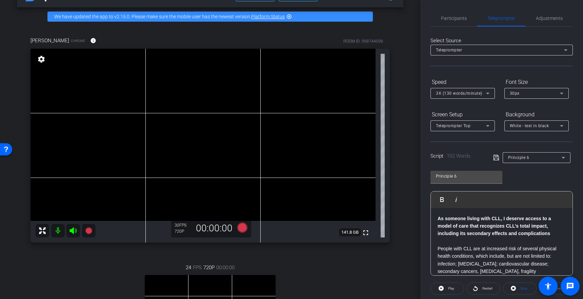
click at [462, 91] on span "3X (130 words/minute)" at bounding box center [459, 93] width 46 height 5
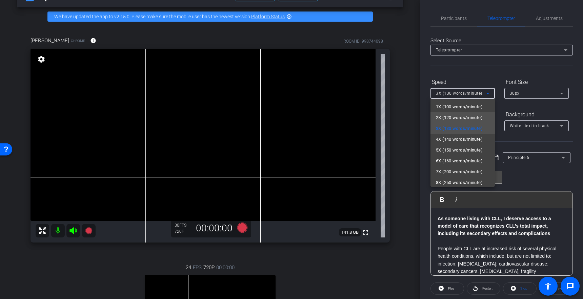
click at [450, 116] on span "2X (120 words/minute)" at bounding box center [459, 118] width 47 height 8
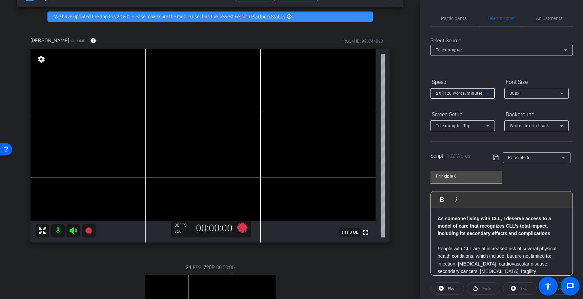
click at [421, 80] on div "Participants Teleprompter Adjustments settings Studio La Plage flip Director Ev…" at bounding box center [501, 149] width 163 height 299
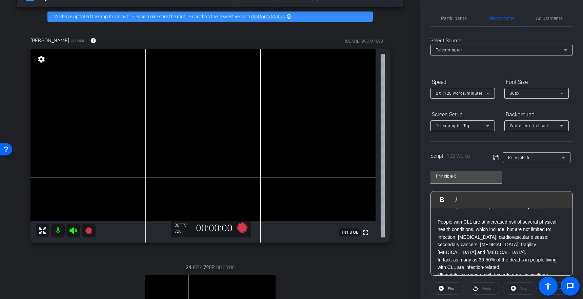
scroll to position [30, 0]
click at [525, 96] on div "30px" at bounding box center [534, 93] width 50 height 8
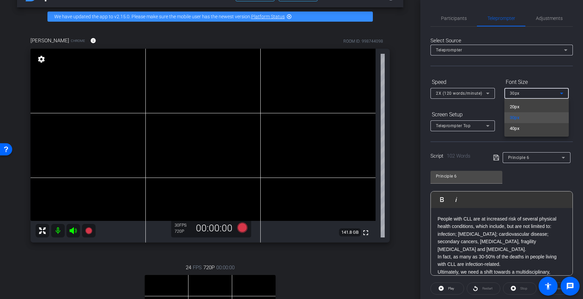
click at [520, 130] on mat-option "40px" at bounding box center [536, 128] width 64 height 11
click at [465, 73] on div "Select Source Teleprompter Speed 2X (120 words/minute) Font Size 40px Screen Se…" at bounding box center [501, 212] width 142 height 370
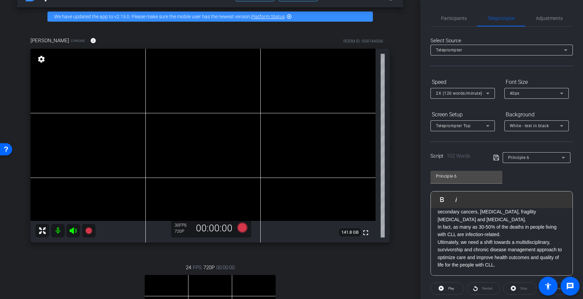
click at [482, 290] on div "Restart" at bounding box center [483, 289] width 34 height 12
drag, startPoint x: 481, startPoint y: 287, endPoint x: 467, endPoint y: 290, distance: 14.2
click at [478, 288] on div "Restart" at bounding box center [483, 289] width 34 height 12
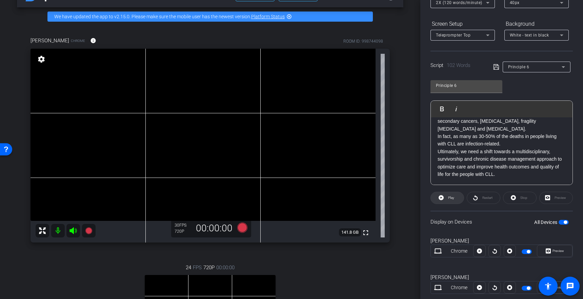
scroll to position [97, 0]
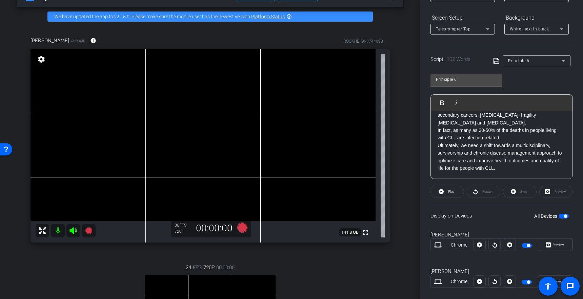
click at [482, 191] on div "Restart" at bounding box center [483, 192] width 34 height 12
drag, startPoint x: 478, startPoint y: 192, endPoint x: 471, endPoint y: 194, distance: 7.2
click at [477, 192] on div "Restart" at bounding box center [483, 192] width 34 height 12
click at [466, 143] on p "Ultimately, we need a shift towards a multidisciplinary, survivorship and chron…" at bounding box center [501, 157] width 128 height 30
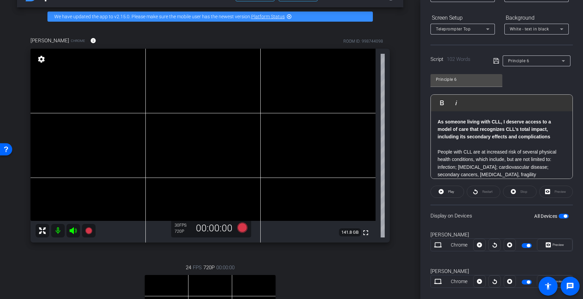
drag, startPoint x: 480, startPoint y: 191, endPoint x: 481, endPoint y: 194, distance: 3.6
click at [479, 191] on div "Restart" at bounding box center [483, 192] width 34 height 12
click at [483, 192] on div "Restart" at bounding box center [483, 192] width 34 height 12
click at [516, 195] on div "Stop" at bounding box center [520, 192] width 34 height 12
click at [520, 190] on div "Stop" at bounding box center [520, 192] width 34 height 12
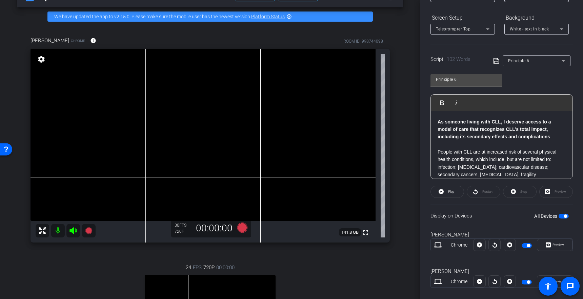
click at [519, 191] on div "Stop" at bounding box center [520, 192] width 34 height 12
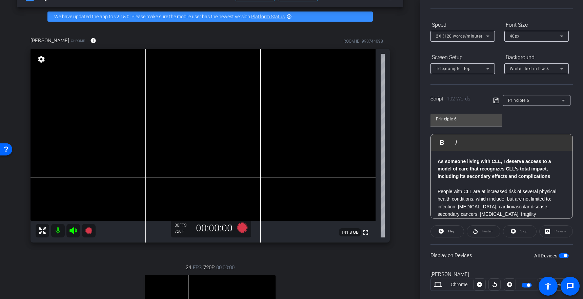
scroll to position [64, 0]
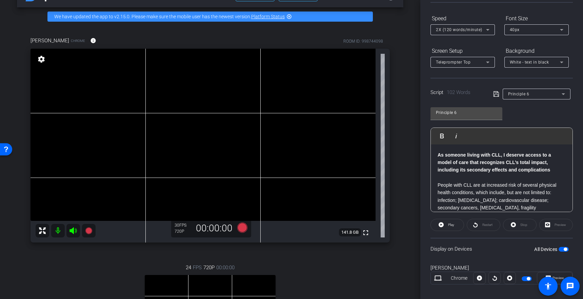
click at [493, 94] on icon at bounding box center [496, 94] width 6 height 8
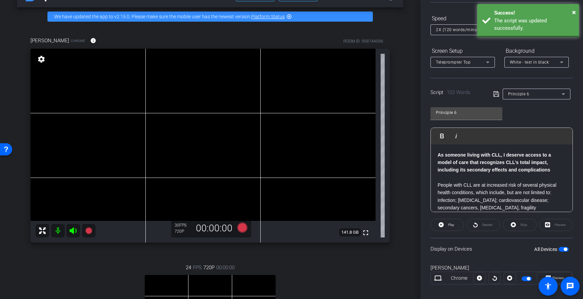
click at [494, 95] on icon at bounding box center [496, 94] width 6 height 8
drag, startPoint x: 481, startPoint y: 157, endPoint x: 488, endPoint y: 169, distance: 14.2
click at [480, 157] on p "As someone living with CLL, I deserve access to a model of care that recognizes…" at bounding box center [501, 162] width 128 height 23
click at [517, 225] on div "Stop" at bounding box center [520, 225] width 34 height 12
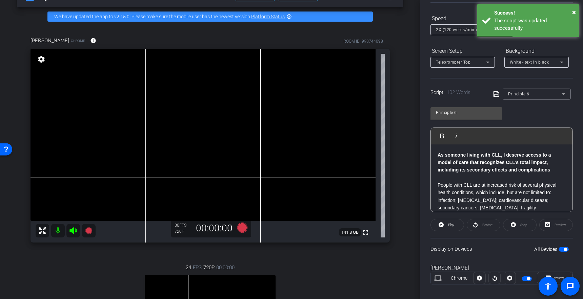
click at [511, 224] on div "Stop" at bounding box center [520, 225] width 34 height 12
click at [510, 224] on div "Stop" at bounding box center [520, 225] width 34 height 12
click at [511, 224] on div "Stop" at bounding box center [520, 225] width 34 height 12
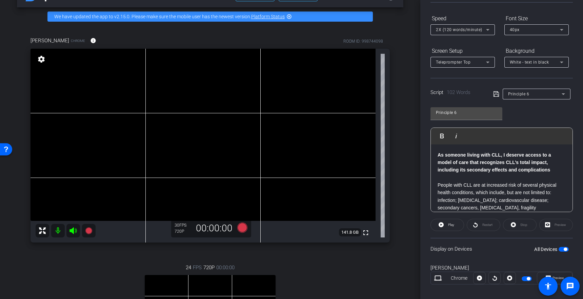
drag, startPoint x: 512, startPoint y: 225, endPoint x: 512, endPoint y: 238, distance: 13.2
click at [511, 225] on div "Stop" at bounding box center [520, 225] width 34 height 12
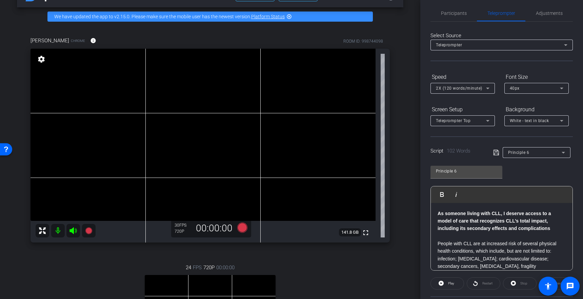
scroll to position [0, 0]
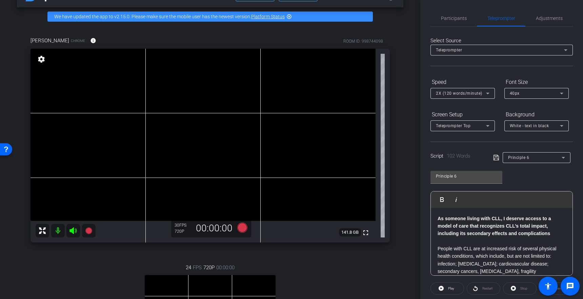
drag, startPoint x: 409, startPoint y: 80, endPoint x: 417, endPoint y: 80, distance: 7.8
click at [409, 80] on div "arrow_back [PERSON_NAME] Back to project Send invite account_box grid_on settin…" at bounding box center [210, 127] width 420 height 299
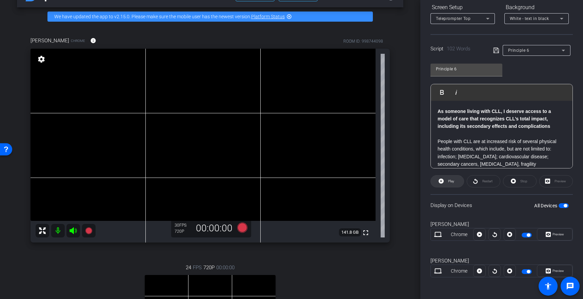
click at [450, 181] on span "Play" at bounding box center [451, 182] width 6 height 4
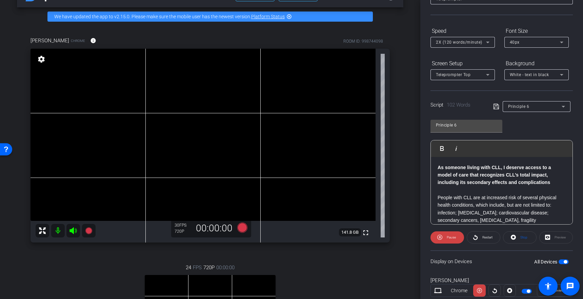
scroll to position [50, 0]
click at [470, 42] on span "2X (120 words/minute)" at bounding box center [459, 43] width 46 height 5
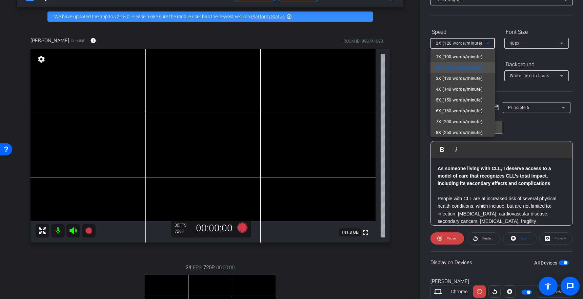
click at [422, 80] on div at bounding box center [291, 149] width 583 height 299
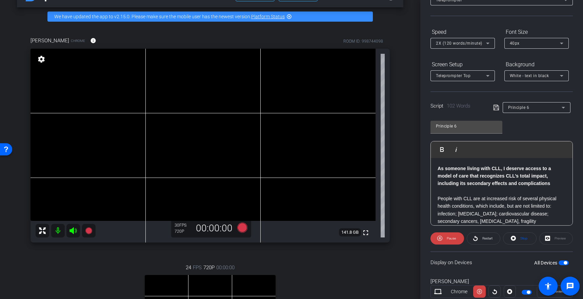
click at [454, 42] on span "2X (120 words/minute)" at bounding box center [459, 43] width 46 height 5
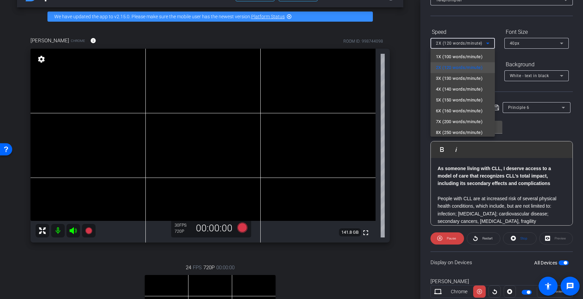
click at [453, 79] on span "3X (130 words/minute)" at bounding box center [459, 79] width 47 height 8
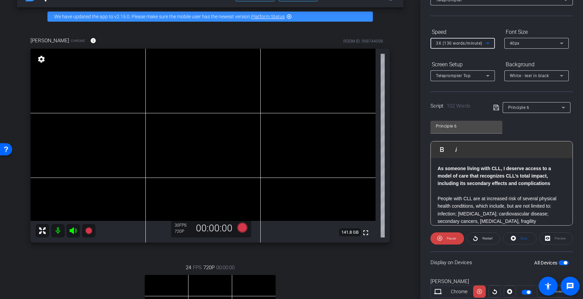
click at [418, 61] on div "arrow_back [PERSON_NAME] Back to project Send invite account_box grid_on settin…" at bounding box center [210, 127] width 420 height 299
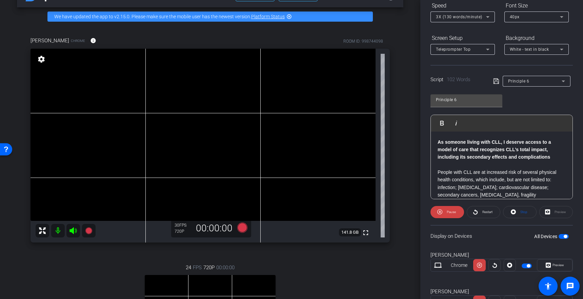
scroll to position [24, 0]
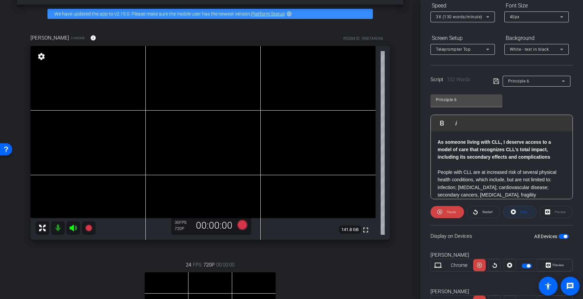
drag, startPoint x: 509, startPoint y: 209, endPoint x: 514, endPoint y: 211, distance: 5.0
click at [510, 209] on span at bounding box center [519, 212] width 33 height 16
click at [514, 211] on div "Stop" at bounding box center [520, 212] width 34 height 12
drag, startPoint x: 479, startPoint y: 211, endPoint x: 478, endPoint y: 214, distance: 3.5
click at [479, 211] on div "Restart" at bounding box center [483, 212] width 34 height 12
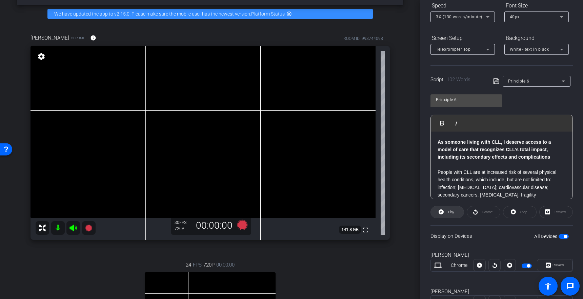
click at [443, 214] on icon at bounding box center [440, 212] width 5 height 8
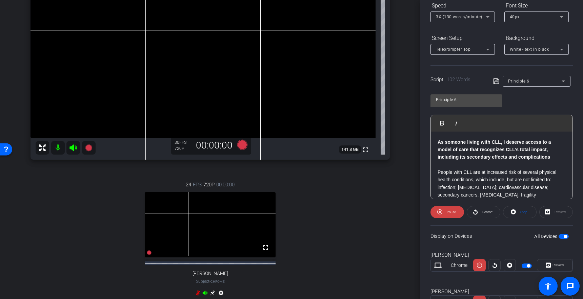
scroll to position [86, 0]
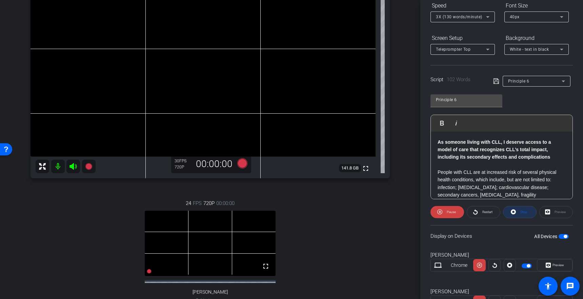
click at [524, 211] on span "Stop" at bounding box center [523, 212] width 7 height 4
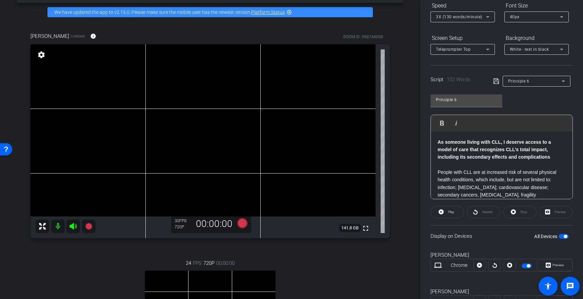
scroll to position [28, 0]
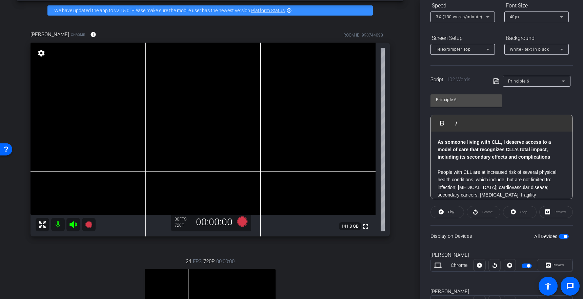
click at [401, 66] on div "[PERSON_NAME] Chrome info ROOM ID: 998744098 fullscreen settings 141.8 GB 30 FP…" at bounding box center [210, 207] width 386 height 374
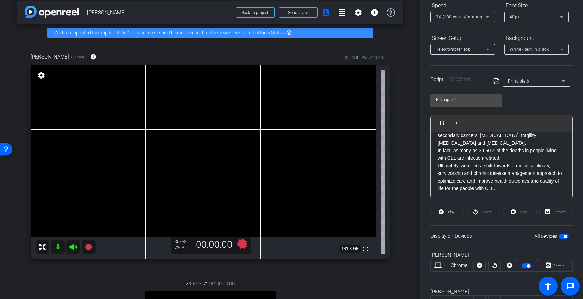
scroll to position [0, 0]
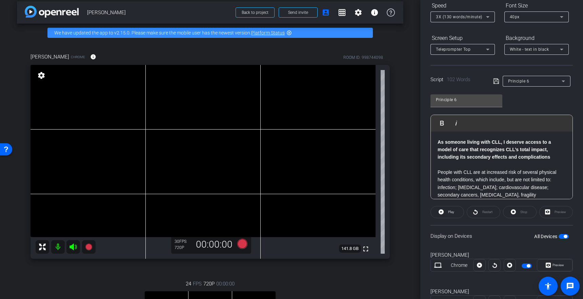
click at [452, 165] on p "​" at bounding box center [501, 164] width 128 height 7
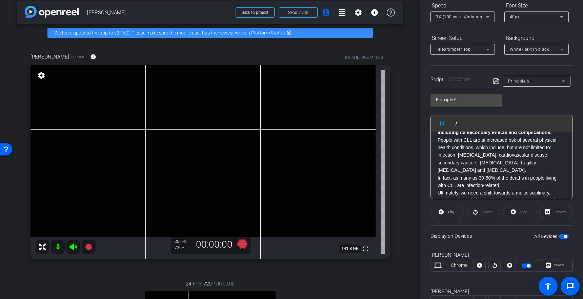
scroll to position [26, 0]
click at [496, 81] on icon at bounding box center [496, 81] width 6 height 8
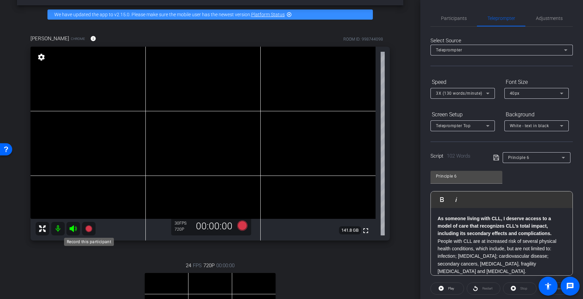
scroll to position [23, 0]
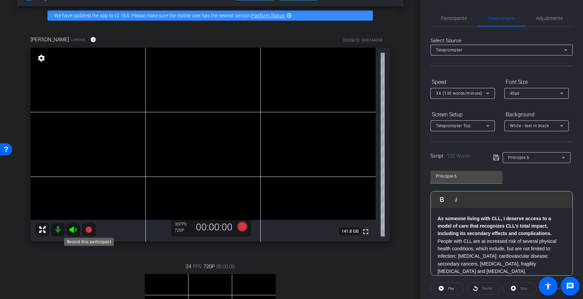
click at [88, 228] on icon at bounding box center [88, 230] width 7 height 7
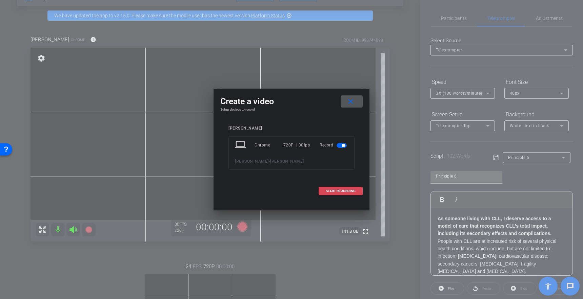
click at [337, 190] on span "START RECORDING" at bounding box center [340, 191] width 30 height 3
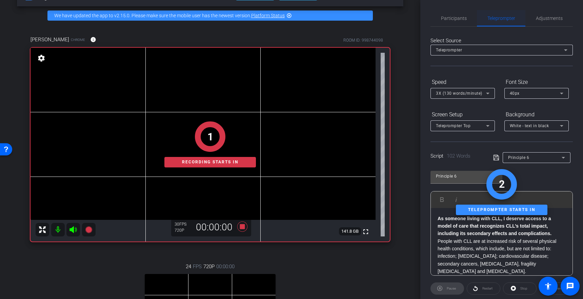
drag, startPoint x: 548, startPoint y: 19, endPoint x: 522, endPoint y: 20, distance: 26.1
click at [547, 19] on span "Adjustments" at bounding box center [548, 18] width 27 height 5
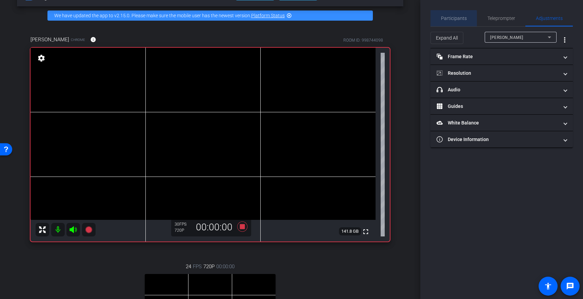
drag, startPoint x: 445, startPoint y: 22, endPoint x: 454, endPoint y: 21, distance: 8.9
click at [445, 22] on span "Participants" at bounding box center [454, 18] width 26 height 16
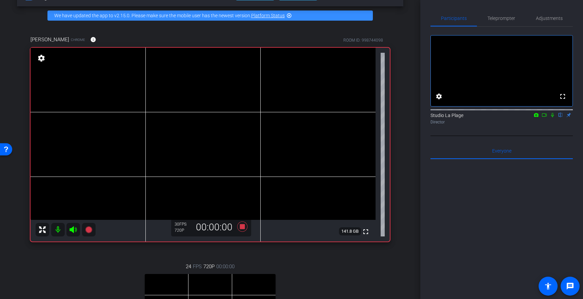
click at [553, 118] on icon at bounding box center [551, 115] width 5 height 5
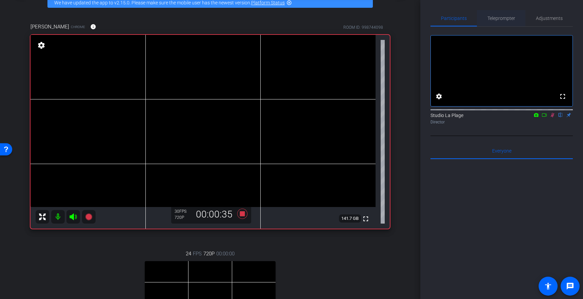
scroll to position [31, 0]
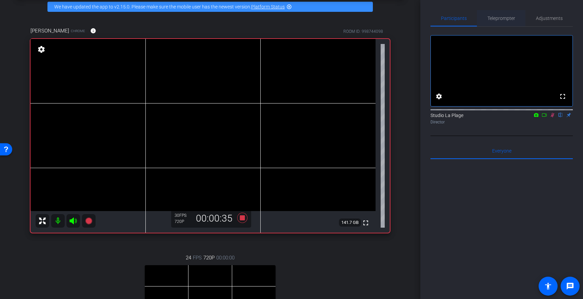
click at [501, 19] on span "Teleprompter" at bounding box center [501, 18] width 28 height 5
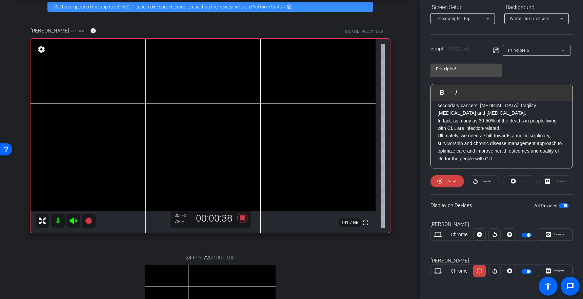
scroll to position [52, 0]
click at [505, 129] on p "In fact, as many as 30-50% of the deaths in people living with CLL are infectio…" at bounding box center [501, 124] width 128 height 15
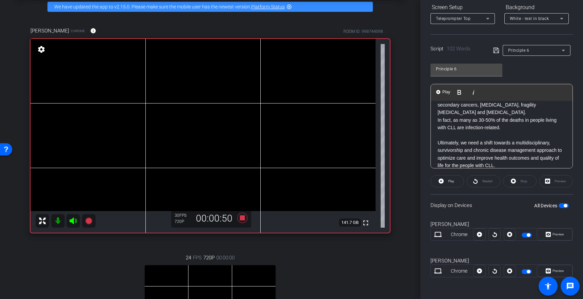
click at [495, 51] on icon at bounding box center [496, 50] width 6 height 8
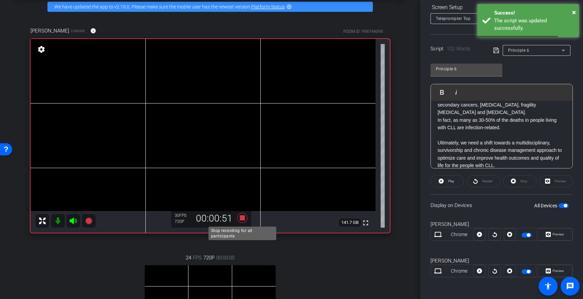
click at [245, 221] on icon at bounding box center [242, 218] width 16 height 12
click at [403, 100] on div "[PERSON_NAME] Chrome info ROOM ID: 998744098 fullscreen settings 141.7 GB 30 FP…" at bounding box center [210, 203] width 386 height 374
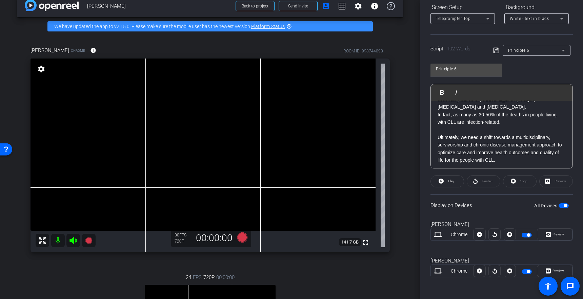
scroll to position [0, 0]
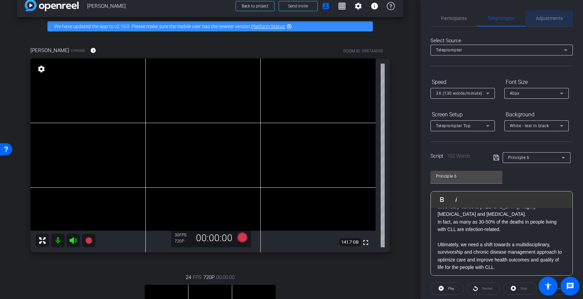
drag, startPoint x: 539, startPoint y: 18, endPoint x: 535, endPoint y: 25, distance: 8.1
click at [539, 19] on span "Adjustments" at bounding box center [548, 18] width 27 height 5
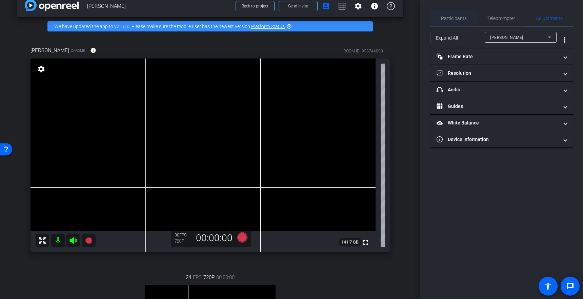
drag, startPoint x: 452, startPoint y: 18, endPoint x: 457, endPoint y: 24, distance: 8.2
click at [452, 18] on span "Participants" at bounding box center [454, 18] width 26 height 5
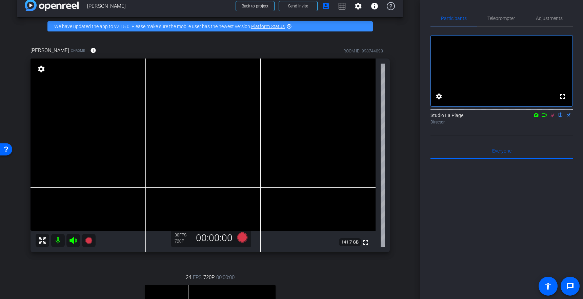
click at [550, 118] on icon at bounding box center [551, 115] width 5 height 5
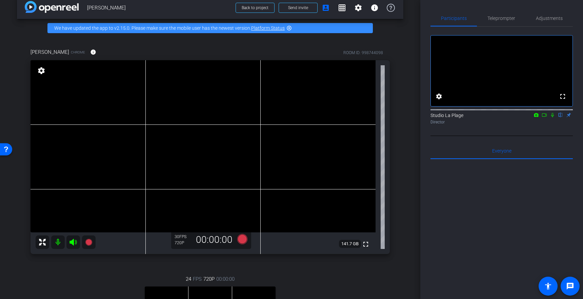
click at [406, 75] on div "arrow_back [PERSON_NAME] Back to project Send invite account_box grid_on settin…" at bounding box center [210, 139] width 420 height 299
click at [501, 19] on span "Teleprompter" at bounding box center [501, 18] width 28 height 5
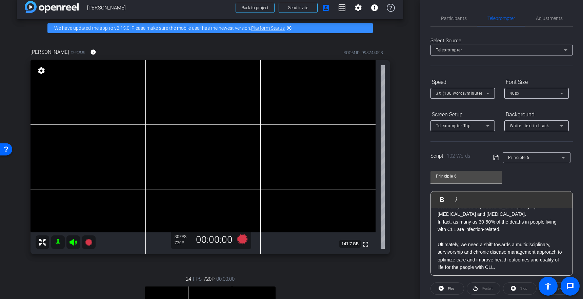
scroll to position [60, 0]
click at [443, 235] on p at bounding box center [501, 234] width 128 height 7
click at [456, 235] on p at bounding box center [501, 234] width 128 height 7
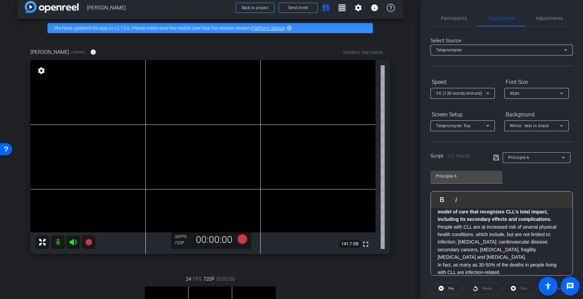
scroll to position [14, 0]
drag, startPoint x: 548, startPoint y: 221, endPoint x: 556, endPoint y: 222, distance: 8.5
click at [548, 221] on strong "As someone living with CLL, I deserve access to a model of care that recognizes…" at bounding box center [494, 212] width 114 height 21
click at [556, 221] on p "As someone living with CLL, I deserve access to a model of care that recognizes…" at bounding box center [501, 212] width 128 height 23
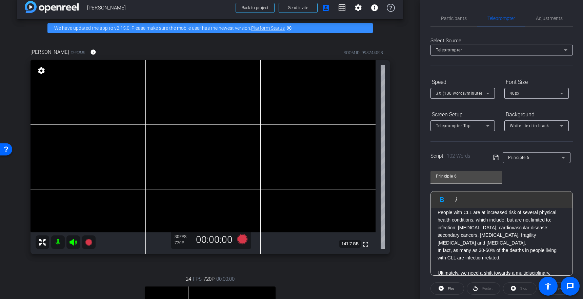
scroll to position [38, 0]
click at [474, 241] on p "People with CLL are at increased risk of several physical health conditions, wh…" at bounding box center [501, 226] width 128 height 38
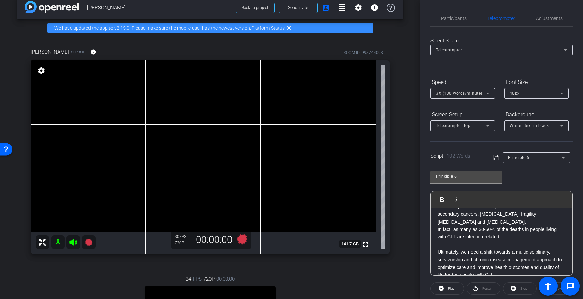
scroll to position [67, 0]
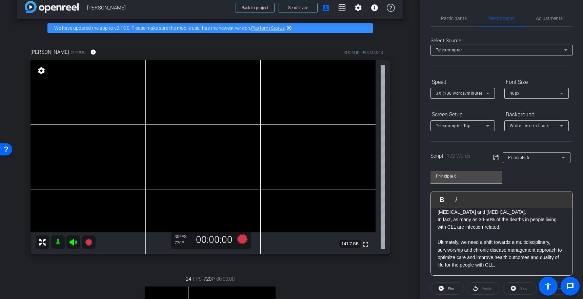
click at [457, 233] on p at bounding box center [501, 234] width 128 height 7
click at [454, 19] on span "Participants" at bounding box center [454, 18] width 26 height 5
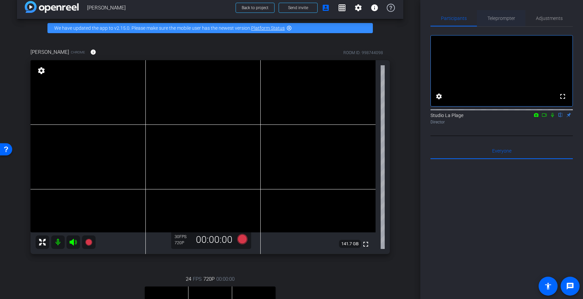
drag, startPoint x: 498, startPoint y: 22, endPoint x: 510, endPoint y: 19, distance: 12.2
click at [499, 22] on span "Teleprompter" at bounding box center [501, 18] width 28 height 16
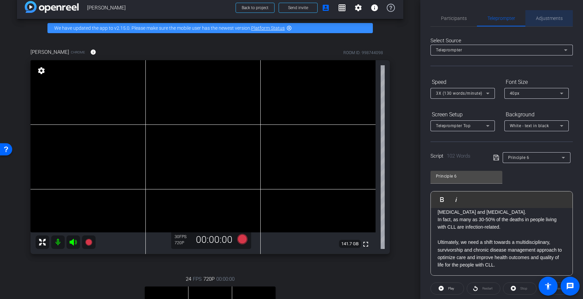
click at [544, 19] on span "Adjustments" at bounding box center [548, 18] width 27 height 5
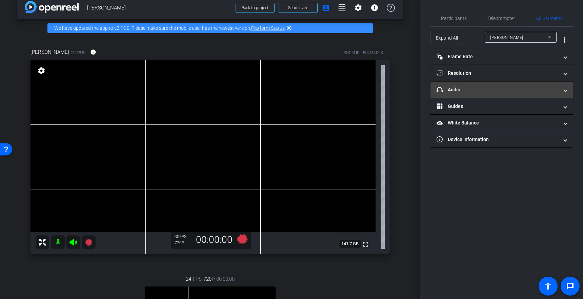
click at [458, 89] on mat-panel-title "headphone icon Audio" at bounding box center [497, 89] width 122 height 7
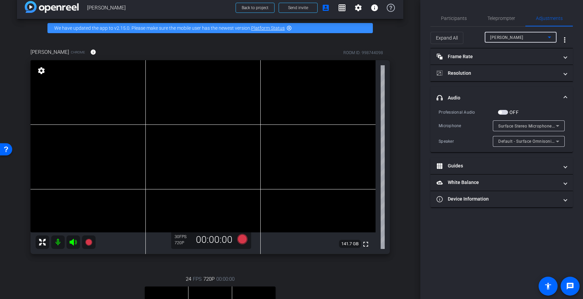
click at [515, 40] on div "[PERSON_NAME]" at bounding box center [519, 37] width 58 height 8
click at [500, 112] on span "button" at bounding box center [499, 112] width 3 height 3
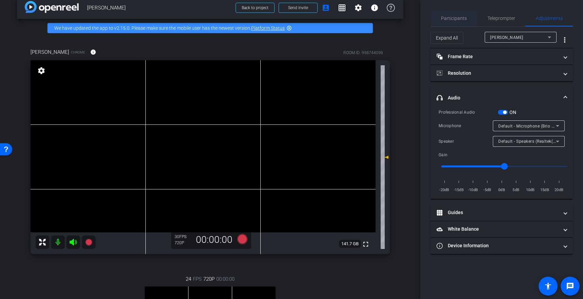
click at [457, 18] on span "Participants" at bounding box center [454, 18] width 26 height 5
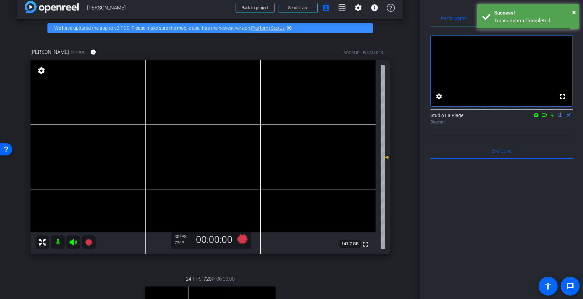
click at [552, 118] on icon at bounding box center [551, 115] width 5 height 5
click at [88, 242] on icon at bounding box center [88, 242] width 7 height 7
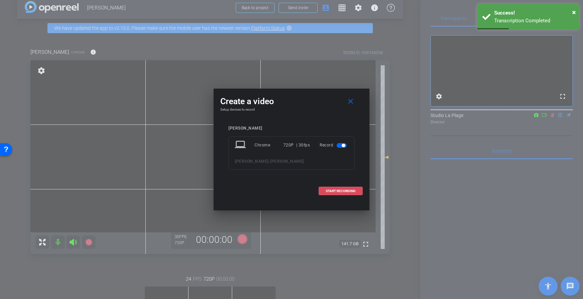
drag, startPoint x: 341, startPoint y: 191, endPoint x: 320, endPoint y: 202, distance: 24.1
click at [341, 191] on span "START RECORDING" at bounding box center [340, 191] width 30 height 3
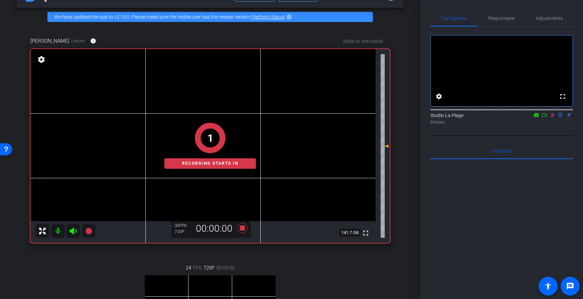
scroll to position [22, 0]
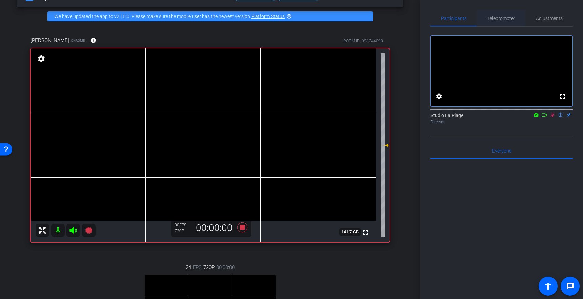
click at [500, 17] on span "Teleprompter" at bounding box center [501, 18] width 28 height 5
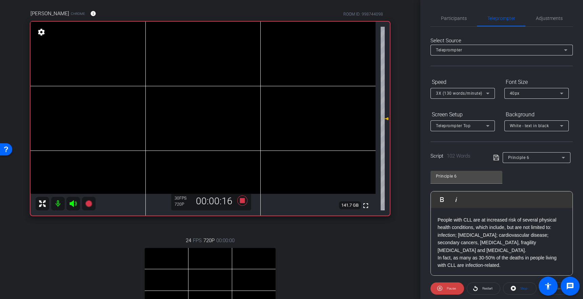
scroll to position [28, 0]
click at [490, 289] on span "Restart" at bounding box center [487, 289] width 10 height 4
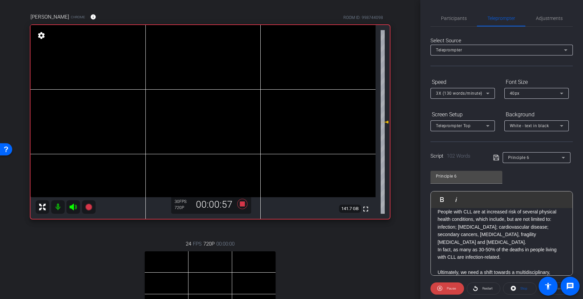
scroll to position [39, 0]
click at [554, 218] on p "People with CLL are at increased risk of several physical health conditions, wh…" at bounding box center [501, 226] width 128 height 38
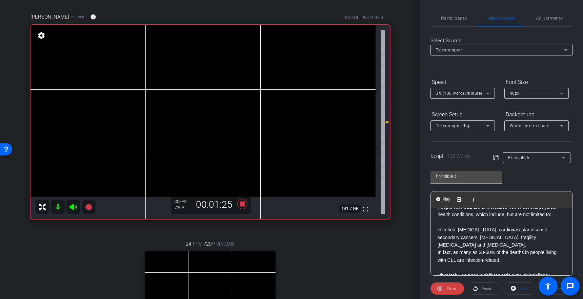
scroll to position [75, 0]
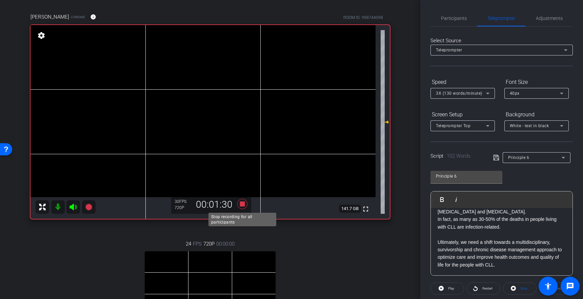
click at [242, 207] on icon at bounding box center [242, 204] width 16 height 12
click at [550, 19] on span "Adjustments" at bounding box center [548, 18] width 27 height 5
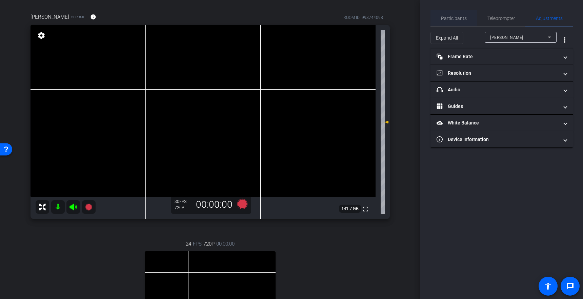
click at [440, 20] on div "Participants" at bounding box center [453, 18] width 46 height 16
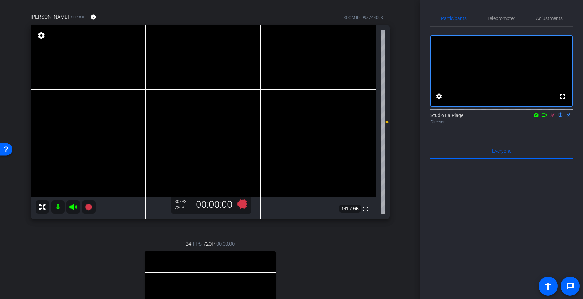
drag, startPoint x: 551, startPoint y: 123, endPoint x: 548, endPoint y: 132, distance: 9.3
click at [551, 118] on icon at bounding box center [551, 115] width 5 height 5
click at [403, 124] on div "arrow_back [PERSON_NAME] Back to project Send invite account_box grid_on settin…" at bounding box center [210, 104] width 420 height 299
drag, startPoint x: 507, startPoint y: 20, endPoint x: 504, endPoint y: 22, distance: 3.9
click at [506, 20] on span "Teleprompter" at bounding box center [501, 18] width 28 height 5
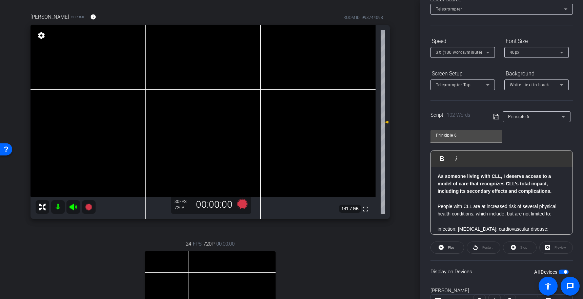
scroll to position [0, 0]
click at [460, 171] on div "As someone living with CLL, I deserve access to a model of care that recognizes…" at bounding box center [501, 238] width 142 height 143
drag, startPoint x: 437, startPoint y: 178, endPoint x: 436, endPoint y: 183, distance: 5.5
click at [437, 178] on div "As someone living with CLL, I deserve access to a model of care that recognizes…" at bounding box center [501, 238] width 142 height 143
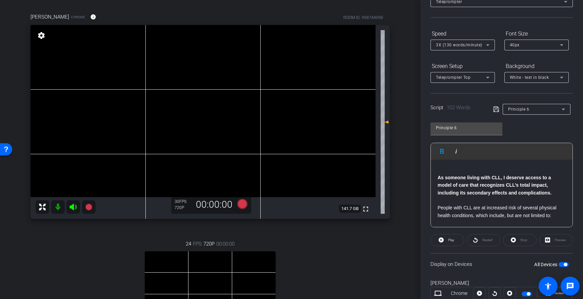
click at [495, 110] on icon at bounding box center [496, 109] width 6 height 8
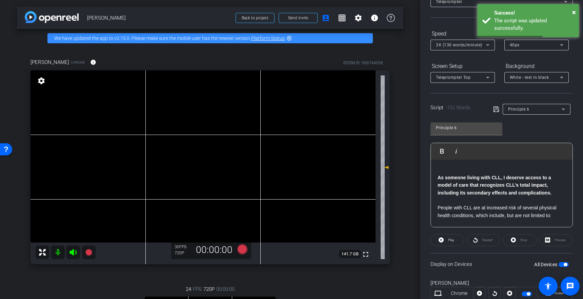
scroll to position [0, 0]
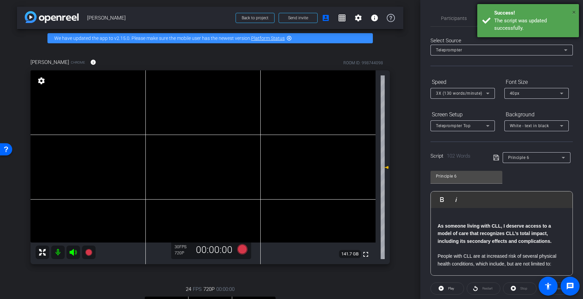
drag, startPoint x: 572, startPoint y: 12, endPoint x: 572, endPoint y: 16, distance: 4.4
click at [572, 12] on span "×" at bounding box center [574, 12] width 4 height 8
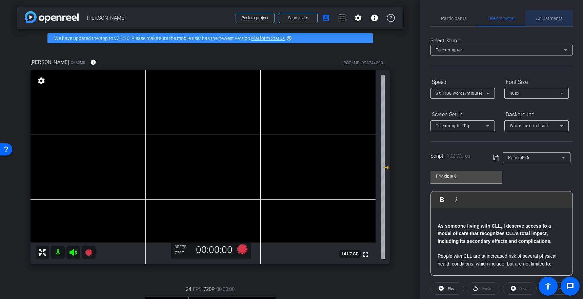
drag, startPoint x: 541, startPoint y: 19, endPoint x: 536, endPoint y: 23, distance: 6.0
click at [541, 19] on span "Adjustments" at bounding box center [548, 18] width 27 height 5
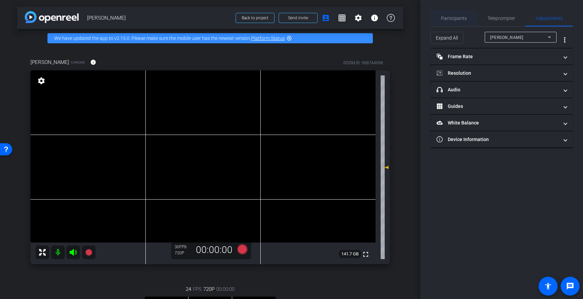
click at [460, 20] on span "Participants" at bounding box center [454, 18] width 26 height 5
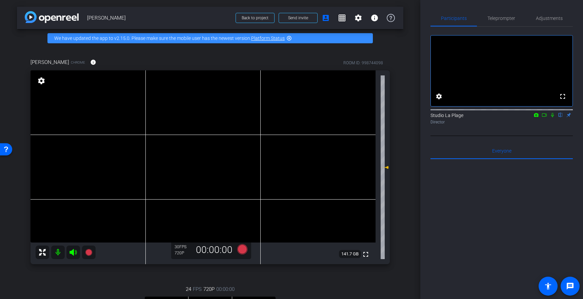
click at [551, 118] on icon at bounding box center [552, 115] width 3 height 4
click at [87, 251] on icon at bounding box center [88, 252] width 7 height 7
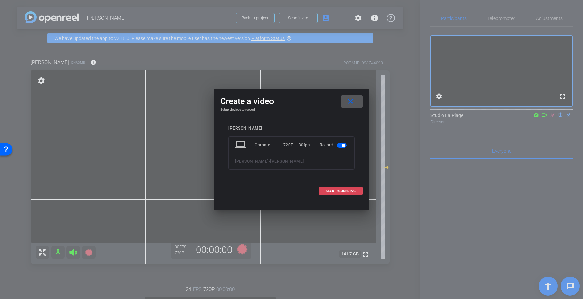
click at [334, 190] on span "START RECORDING" at bounding box center [340, 191] width 30 height 3
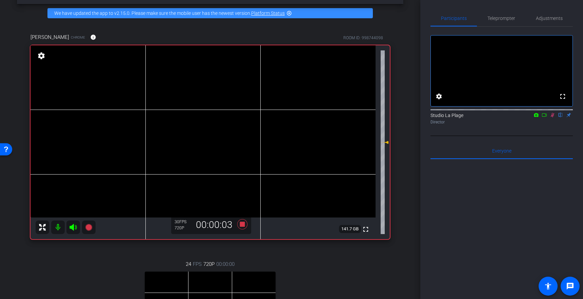
scroll to position [24, 0]
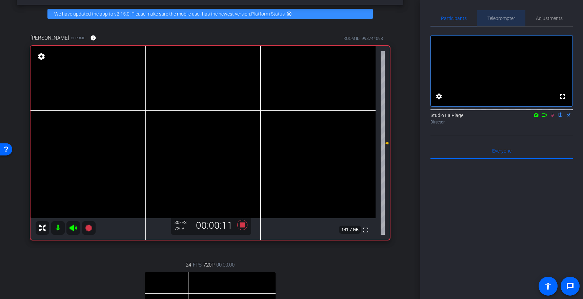
click at [503, 18] on span "Teleprompter" at bounding box center [501, 18] width 28 height 5
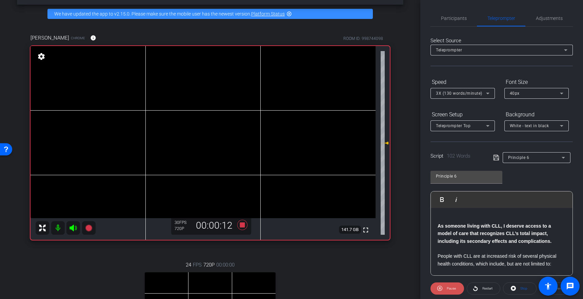
click at [454, 287] on span "Pause" at bounding box center [450, 289] width 9 height 4
click at [487, 289] on span "Restart" at bounding box center [487, 289] width 10 height 4
click at [460, 235] on strong "As someone living with CLL, I deserve access to a model of care that recognizes…" at bounding box center [494, 234] width 114 height 21
click at [449, 288] on span "Pause" at bounding box center [450, 289] width 9 height 4
click at [512, 290] on icon at bounding box center [512, 288] width 5 height 5
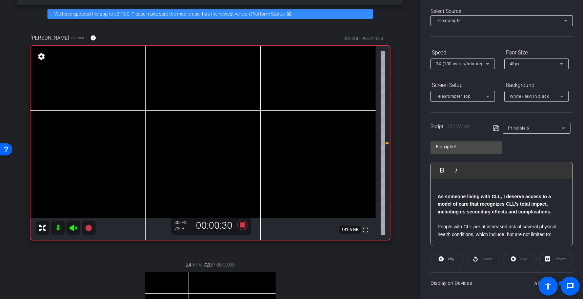
scroll to position [0, 0]
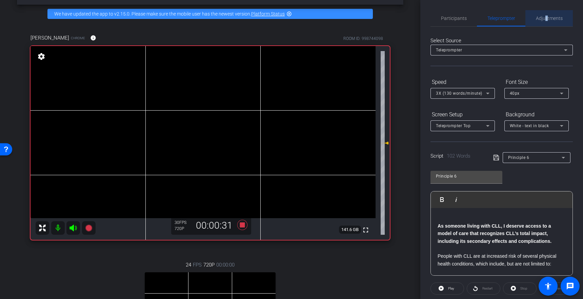
click at [545, 19] on span "Adjustments" at bounding box center [548, 18] width 27 height 5
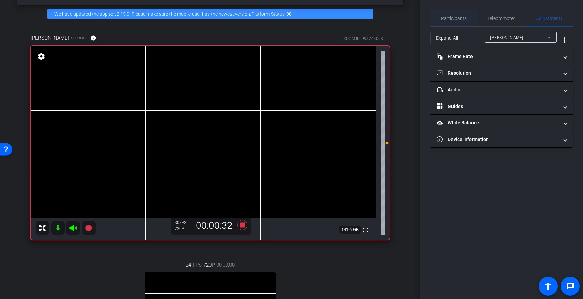
drag, startPoint x: 445, startPoint y: 17, endPoint x: 452, endPoint y: 22, distance: 9.5
click at [447, 19] on span "Participants" at bounding box center [454, 18] width 26 height 5
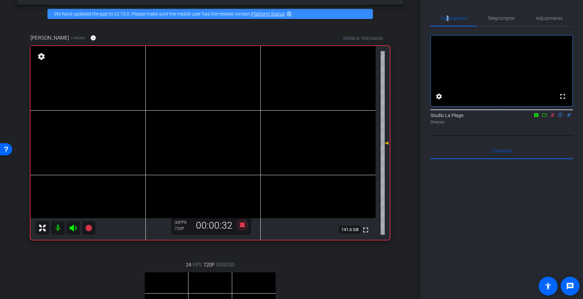
click at [550, 118] on icon at bounding box center [551, 115] width 5 height 5
click at [241, 227] on icon at bounding box center [242, 225] width 10 height 10
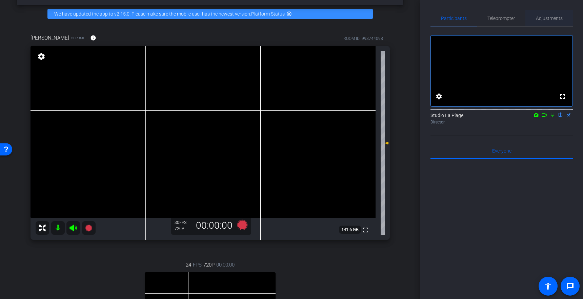
click at [547, 17] on span "Adjustments" at bounding box center [548, 18] width 27 height 5
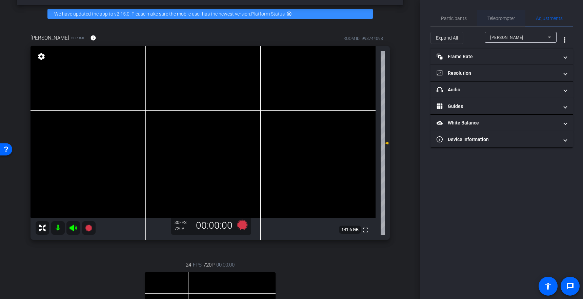
click at [495, 17] on span "Teleprompter" at bounding box center [501, 18] width 28 height 5
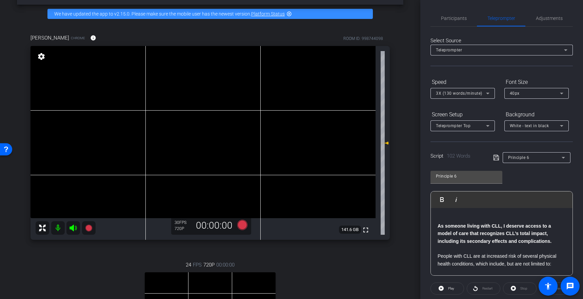
drag, startPoint x: 446, startPoint y: 214, endPoint x: 442, endPoint y: 219, distance: 6.6
click at [446, 214] on div "As someone living with CLL, I deserve access to a model of care that recognizes…" at bounding box center [501, 283] width 142 height 150
click at [435, 225] on div "As someone living with CLL, I deserve access to a model of care that recognizes…" at bounding box center [501, 283] width 142 height 150
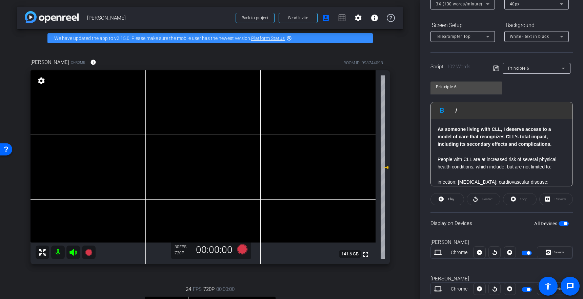
scroll to position [107, 0]
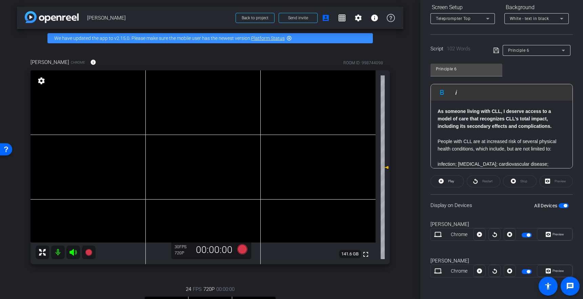
click at [436, 111] on div "As someone living with CLL, I deserve access to a model of care that recognizes…" at bounding box center [501, 172] width 142 height 143
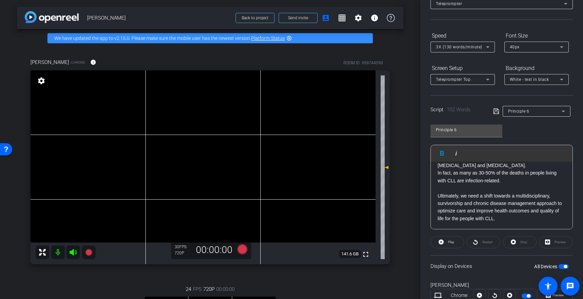
scroll to position [0, 0]
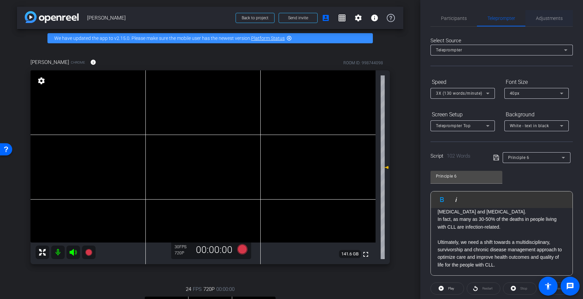
click at [543, 18] on span "Adjustments" at bounding box center [548, 18] width 27 height 5
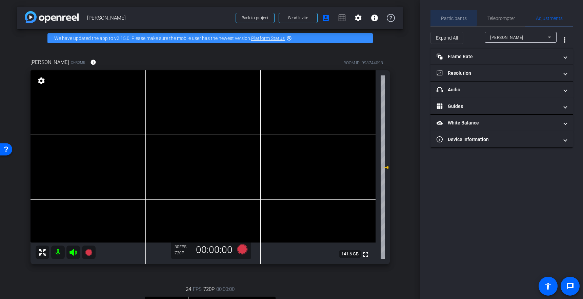
drag, startPoint x: 438, startPoint y: 12, endPoint x: 444, endPoint y: 15, distance: 6.2
click at [438, 12] on div "Participants" at bounding box center [453, 18] width 46 height 16
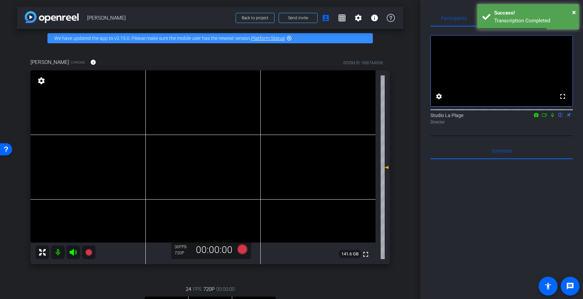
click at [553, 118] on icon at bounding box center [551, 115] width 5 height 5
click at [86, 257] on mat-icon at bounding box center [89, 253] width 14 height 14
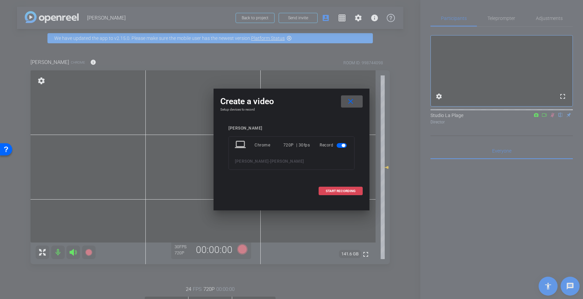
click at [336, 193] on span "START RECORDING" at bounding box center [340, 191] width 30 height 3
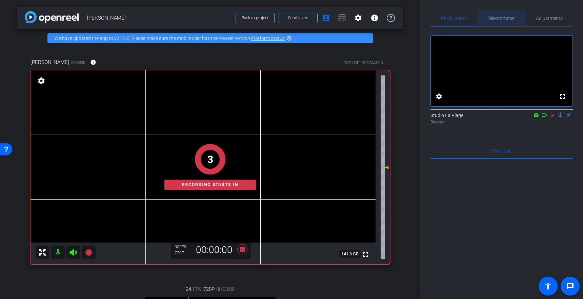
drag, startPoint x: 494, startPoint y: 22, endPoint x: 496, endPoint y: 27, distance: 5.5
click at [494, 22] on span "Teleprompter" at bounding box center [501, 18] width 28 height 16
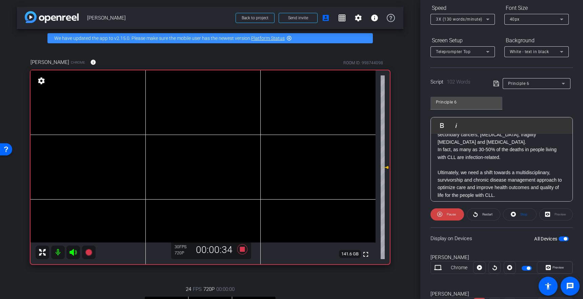
scroll to position [75, 0]
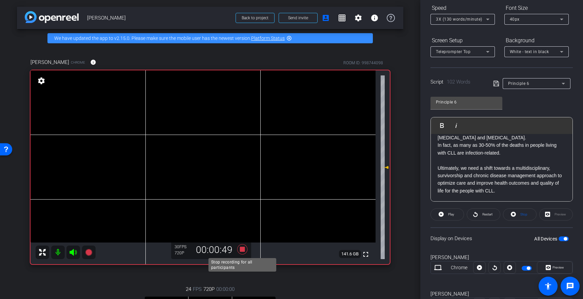
click at [241, 250] on icon at bounding box center [242, 249] width 10 height 10
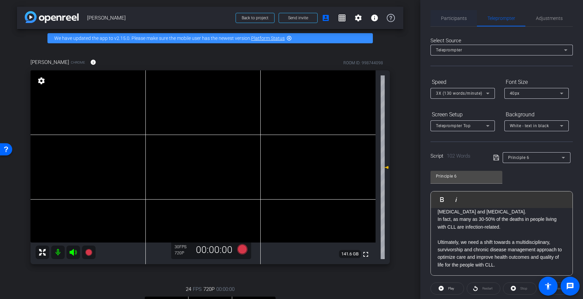
click at [456, 20] on span "Participants" at bounding box center [454, 18] width 26 height 5
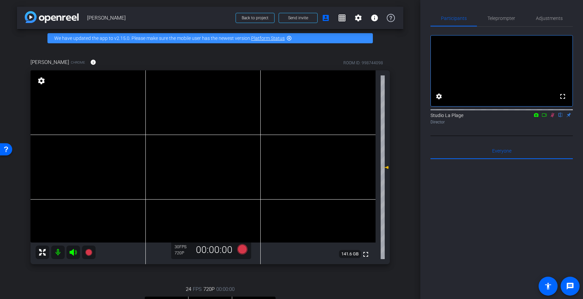
click at [553, 118] on icon at bounding box center [551, 115] width 5 height 5
click at [549, 19] on span "Adjustments" at bounding box center [548, 18] width 27 height 5
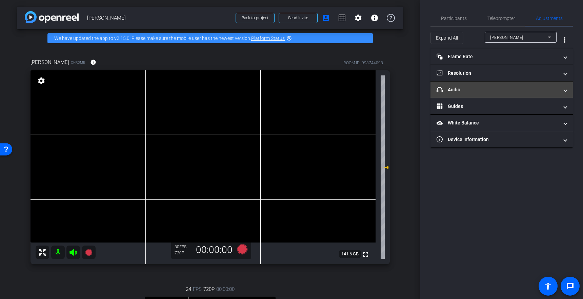
click at [456, 89] on mat-panel-title "headphone icon Audio" at bounding box center [497, 89] width 122 height 7
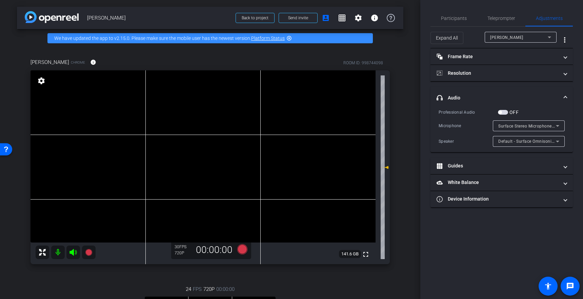
click at [521, 33] on div "[PERSON_NAME]" at bounding box center [520, 37] width 61 height 11
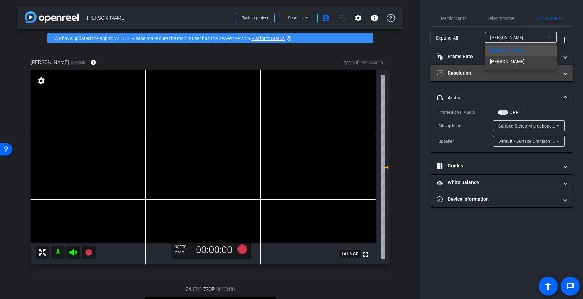
click at [500, 65] on span "[PERSON_NAME]" at bounding box center [507, 62] width 34 height 8
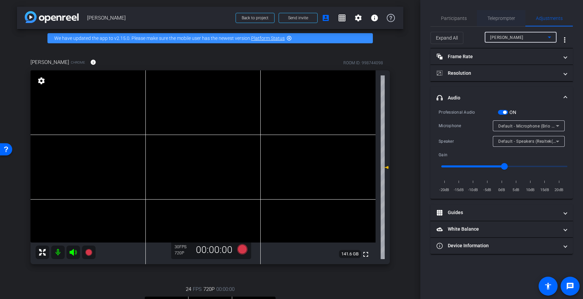
click at [499, 18] on span "Teleprompter" at bounding box center [501, 18] width 28 height 5
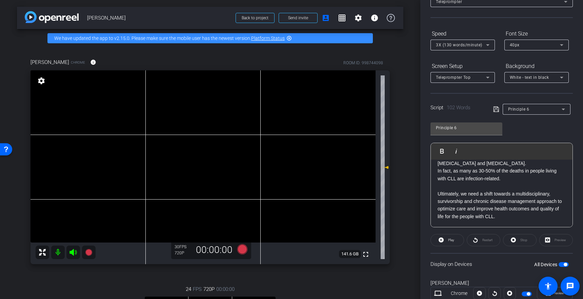
click at [485, 210] on p "Ultimately, we need a shift towards a multidisciplinary, survivorship and chron…" at bounding box center [501, 205] width 128 height 30
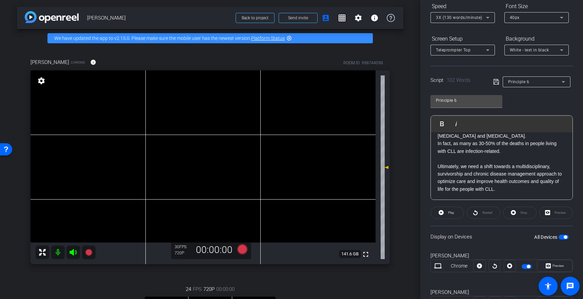
scroll to position [89, 0]
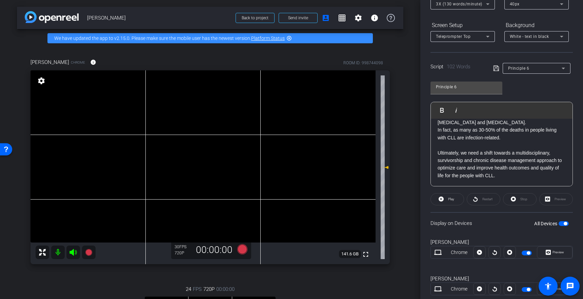
click at [497, 167] on p "Ultimately, we need a shift towards a multidisciplinary, survivorship and chron…" at bounding box center [501, 164] width 128 height 30
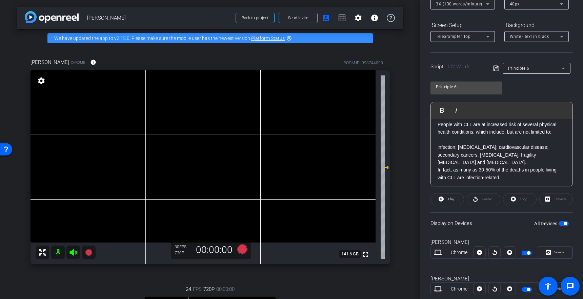
scroll to position [36, 0]
click at [489, 165] on p "infection; [MEDICAL_DATA]; cardiovascular disease; secondary cancers, [MEDICAL_…" at bounding box center [501, 154] width 128 height 23
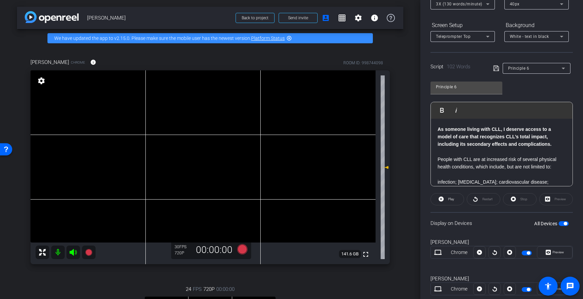
scroll to position [0, 0]
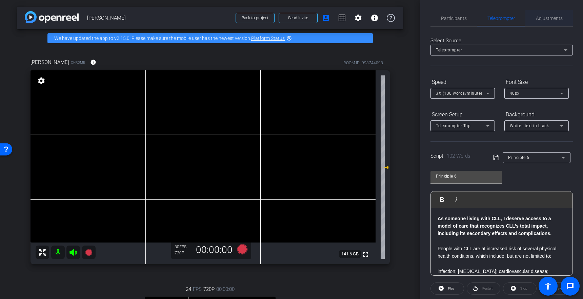
click at [539, 18] on span "Adjustments" at bounding box center [548, 18] width 27 height 5
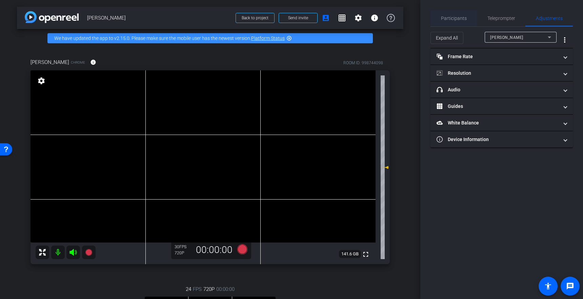
click at [446, 16] on span "Participants" at bounding box center [454, 18] width 26 height 5
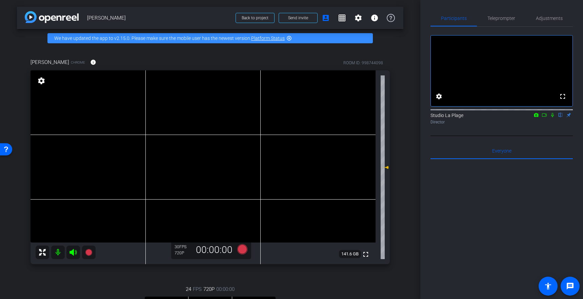
click at [553, 118] on icon at bounding box center [552, 115] width 3 height 4
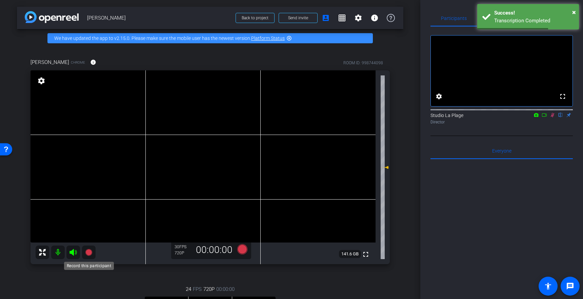
click at [89, 255] on icon at bounding box center [88, 252] width 7 height 7
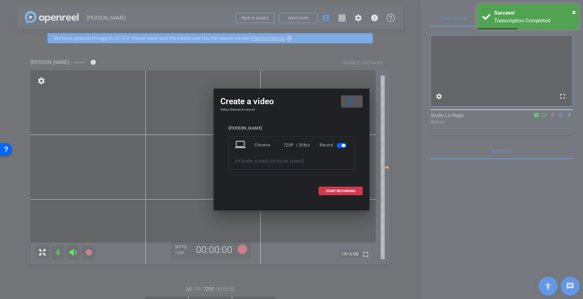
drag, startPoint x: 333, startPoint y: 191, endPoint x: 280, endPoint y: 196, distance: 52.4
click at [332, 191] on span "START RECORDING" at bounding box center [340, 191] width 30 height 3
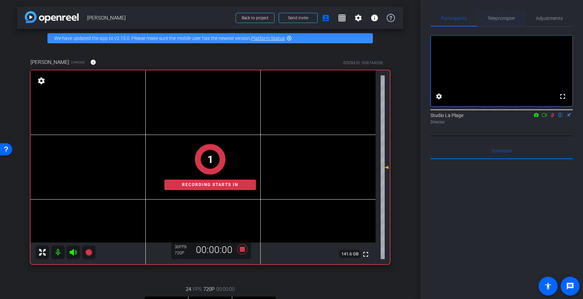
click at [504, 23] on span "Teleprompter" at bounding box center [501, 18] width 28 height 16
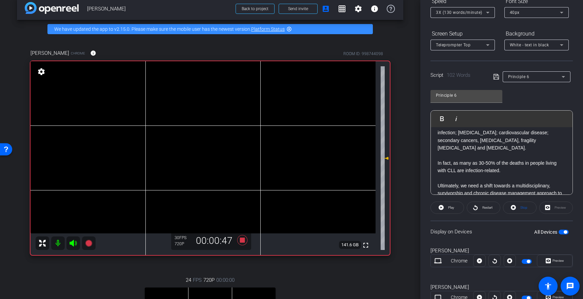
scroll to position [6, 0]
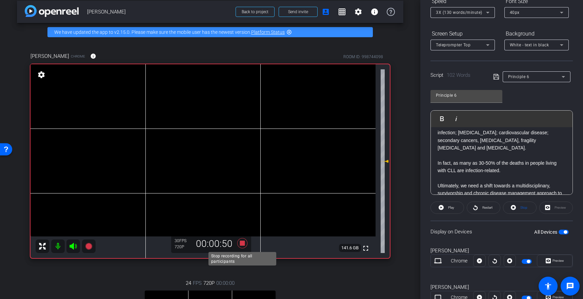
click at [242, 242] on icon at bounding box center [242, 243] width 10 height 10
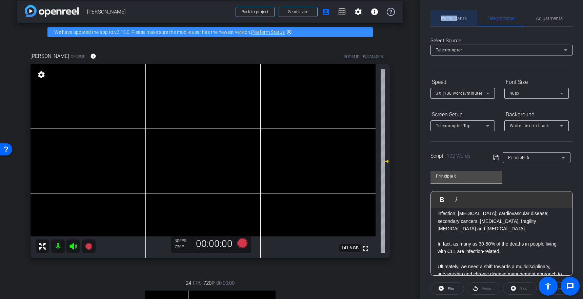
drag, startPoint x: 455, startPoint y: 15, endPoint x: 470, endPoint y: 19, distance: 15.7
click at [456, 16] on span "Participants" at bounding box center [454, 18] width 26 height 5
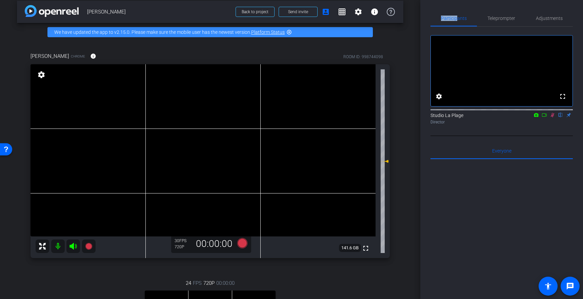
click at [552, 118] on icon at bounding box center [551, 115] width 5 height 5
click at [410, 81] on div "arrow_back [PERSON_NAME] Back to project Send invite account_box grid_on settin…" at bounding box center [210, 143] width 420 height 299
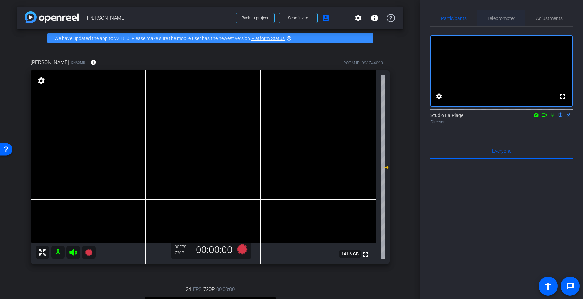
click at [505, 18] on span "Teleprompter" at bounding box center [501, 18] width 28 height 5
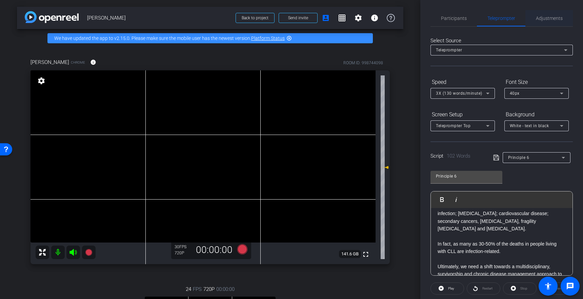
drag, startPoint x: 541, startPoint y: 21, endPoint x: 540, endPoint y: 25, distance: 4.5
click at [541, 21] on span "Adjustments" at bounding box center [548, 18] width 27 height 16
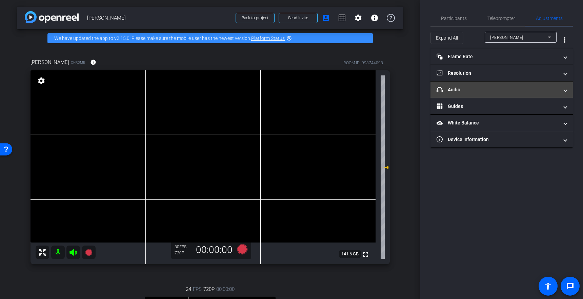
drag, startPoint x: 457, startPoint y: 92, endPoint x: 461, endPoint y: 93, distance: 3.5
click at [457, 92] on mat-panel-title "headphone icon Audio" at bounding box center [497, 89] width 122 height 7
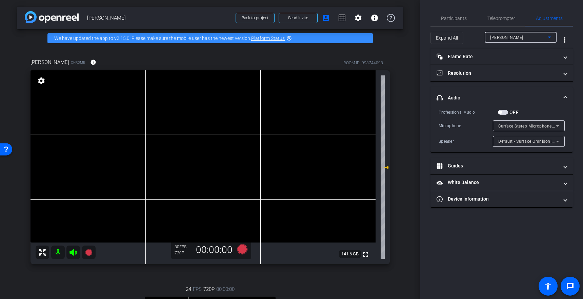
click at [512, 37] on div "[PERSON_NAME]" at bounding box center [519, 37] width 58 height 8
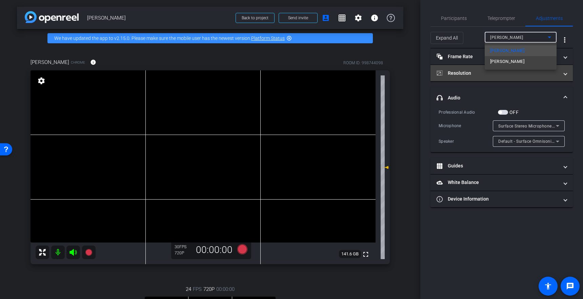
drag, startPoint x: 503, startPoint y: 64, endPoint x: 499, endPoint y: 68, distance: 5.0
click at [503, 64] on span "[PERSON_NAME]" at bounding box center [507, 62] width 34 height 8
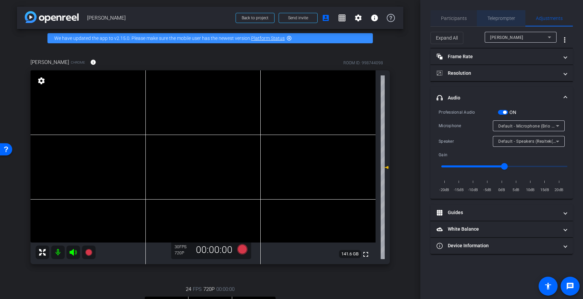
drag, startPoint x: 494, startPoint y: 18, endPoint x: 474, endPoint y: 18, distance: 20.0
click at [494, 18] on span "Teleprompter" at bounding box center [501, 18] width 28 height 5
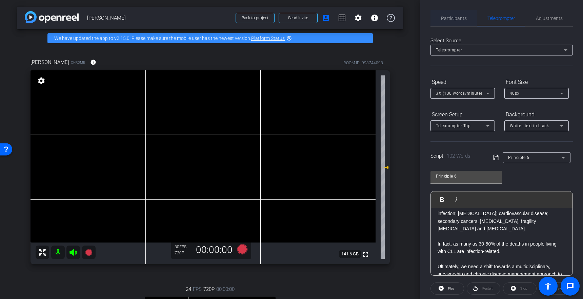
click at [448, 16] on span "Participants" at bounding box center [454, 18] width 26 height 5
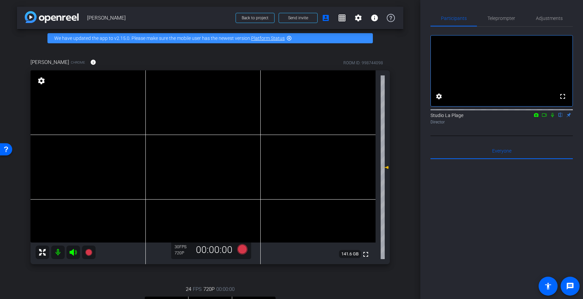
scroll to position [0, 0]
drag, startPoint x: 551, startPoint y: 123, endPoint x: 554, endPoint y: 129, distance: 6.1
click at [552, 117] on icon at bounding box center [551, 114] width 5 height 5
click at [89, 254] on icon at bounding box center [88, 252] width 7 height 7
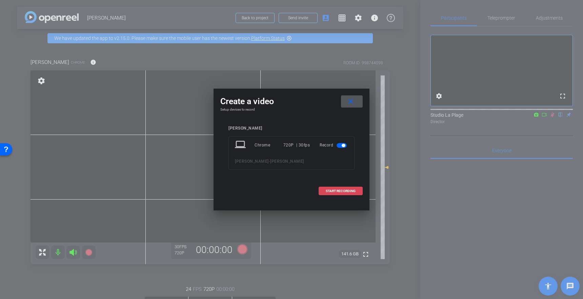
drag, startPoint x: 338, startPoint y: 192, endPoint x: 336, endPoint y: 195, distance: 3.9
click at [337, 192] on span "START RECORDING" at bounding box center [340, 191] width 30 height 3
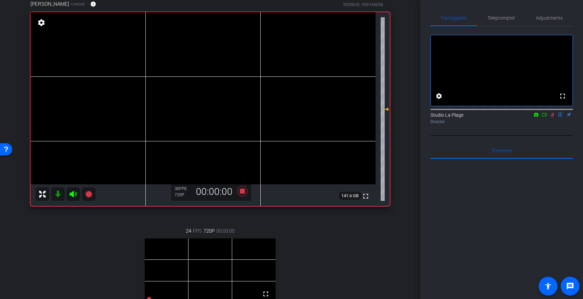
scroll to position [56, 0]
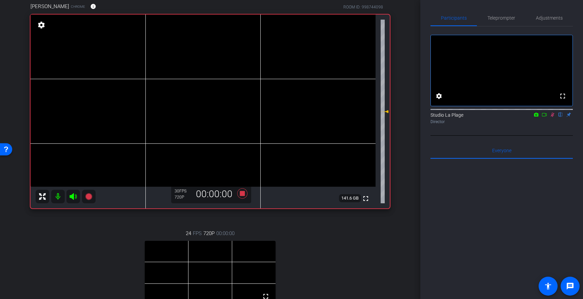
drag, startPoint x: 498, startPoint y: 21, endPoint x: 490, endPoint y: 28, distance: 10.1
click at [497, 21] on span "Teleprompter" at bounding box center [501, 18] width 28 height 16
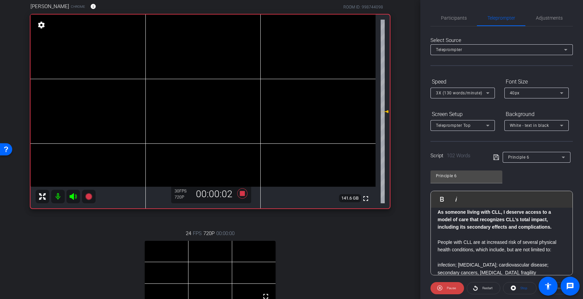
scroll to position [0, 0]
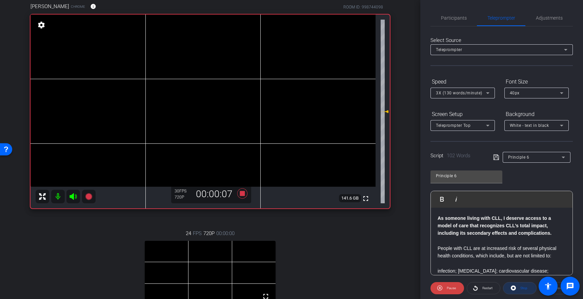
drag, startPoint x: 516, startPoint y: 289, endPoint x: 512, endPoint y: 288, distance: 3.9
click at [516, 289] on span at bounding box center [519, 288] width 33 height 16
click at [483, 289] on div "Restart" at bounding box center [483, 288] width 34 height 12
click at [481, 287] on div "Restart" at bounding box center [483, 288] width 34 height 12
click at [476, 288] on div "Restart" at bounding box center [483, 288] width 34 height 12
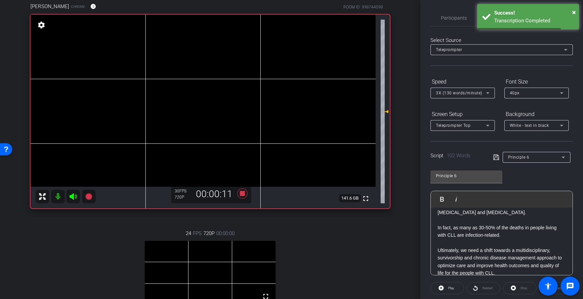
scroll to position [15, 0]
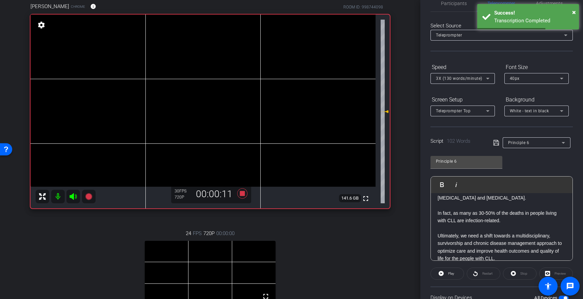
drag, startPoint x: 517, startPoint y: 274, endPoint x: 504, endPoint y: 274, distance: 12.5
click at [516, 274] on div "Stop" at bounding box center [520, 274] width 34 height 12
drag, startPoint x: 572, startPoint y: 11, endPoint x: 571, endPoint y: 15, distance: 3.5
click at [572, 12] on span "×" at bounding box center [574, 12] width 4 height 8
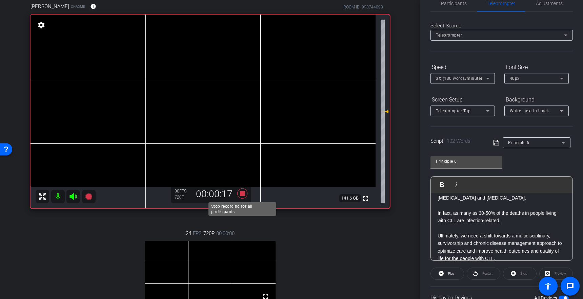
click at [240, 192] on icon at bounding box center [242, 194] width 16 height 12
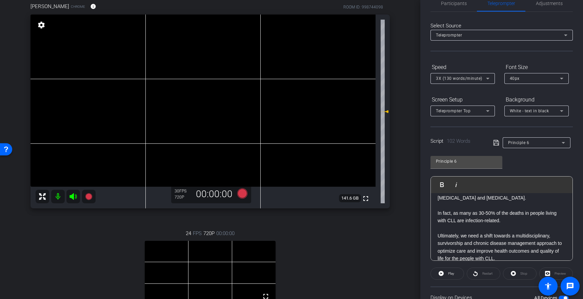
drag, startPoint x: 491, startPoint y: 274, endPoint x: 487, endPoint y: 274, distance: 4.1
click at [491, 274] on div "Restart" at bounding box center [483, 274] width 34 height 12
click at [483, 274] on div "Restart" at bounding box center [483, 274] width 34 height 12
drag, startPoint x: 483, startPoint y: 274, endPoint x: 448, endPoint y: 255, distance: 39.4
click at [481, 273] on div "Restart" at bounding box center [483, 274] width 34 height 12
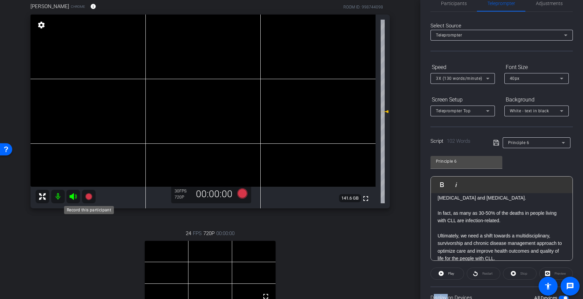
click at [86, 199] on icon at bounding box center [89, 197] width 8 height 8
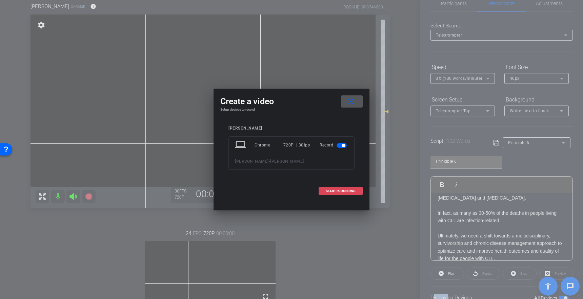
click at [332, 189] on span at bounding box center [340, 191] width 43 height 16
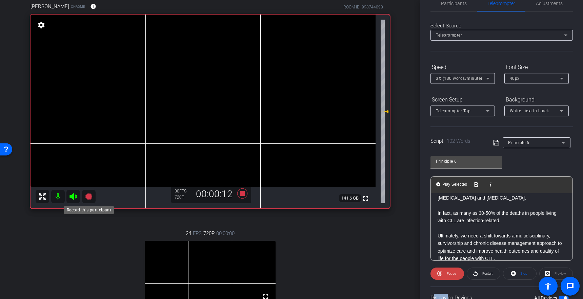
click at [87, 198] on icon at bounding box center [88, 196] width 7 height 7
click at [240, 197] on icon at bounding box center [242, 194] width 16 height 12
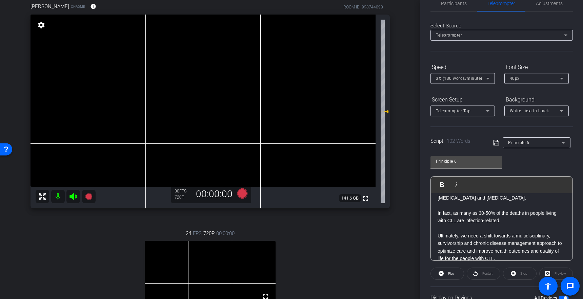
drag, startPoint x: 520, startPoint y: 213, endPoint x: 511, endPoint y: 213, distance: 8.5
click at [520, 213] on p "In fact, as many as 30-50% of the deaths in people living with CLL are infectio…" at bounding box center [501, 217] width 128 height 15
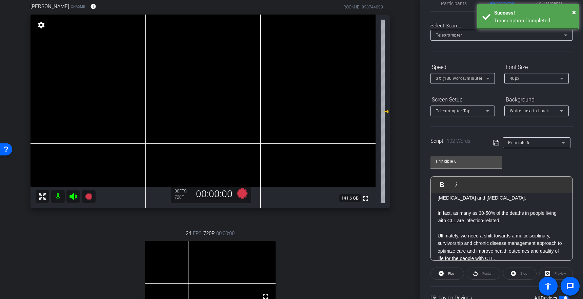
scroll to position [60, 0]
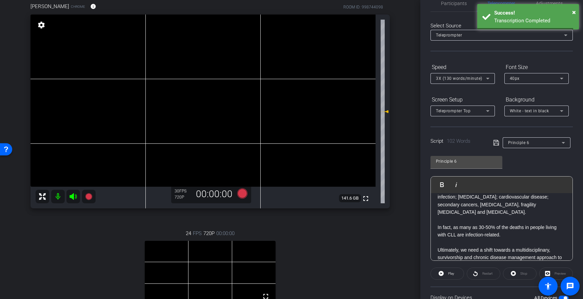
drag, startPoint x: 468, startPoint y: 206, endPoint x: 416, endPoint y: 210, distance: 52.0
click at [467, 206] on p "infection; [MEDICAL_DATA]; cardiovascular disease; secondary cancers, [MEDICAL_…" at bounding box center [501, 204] width 128 height 23
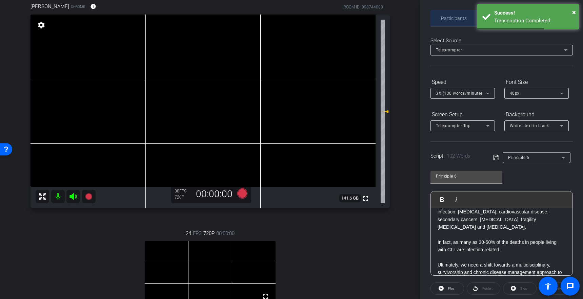
drag, startPoint x: 460, startPoint y: 24, endPoint x: 452, endPoint y: 21, distance: 8.1
click at [460, 24] on span "Participants" at bounding box center [454, 18] width 26 height 16
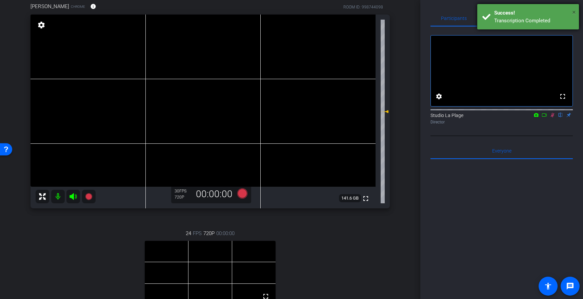
drag, startPoint x: 572, startPoint y: 7, endPoint x: 572, endPoint y: 12, distance: 4.1
click at [572, 8] on button "×" at bounding box center [574, 12] width 4 height 10
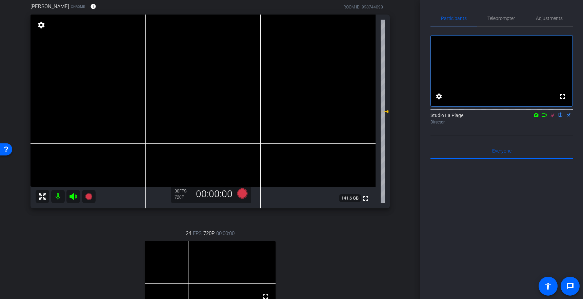
drag, startPoint x: 553, startPoint y: 122, endPoint x: 542, endPoint y: 136, distance: 18.4
click at [553, 118] on icon at bounding box center [551, 115] width 5 height 5
drag, startPoint x: 91, startPoint y: 252, endPoint x: 313, endPoint y: 240, distance: 221.8
click at [97, 250] on div "24 FPS 720P 00:00:00 fullscreen [PERSON_NAME] Subject - Chrome settings" at bounding box center [209, 289] width 359 height 140
click at [366, 235] on div "24 FPS 720P 00:00:00 fullscreen [PERSON_NAME] Subject - Chrome settings" at bounding box center [209, 289] width 359 height 140
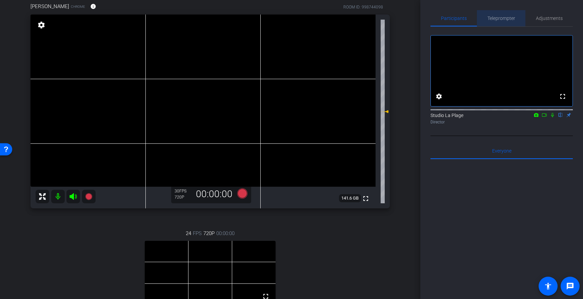
click at [501, 16] on span "Teleprompter" at bounding box center [501, 18] width 28 height 5
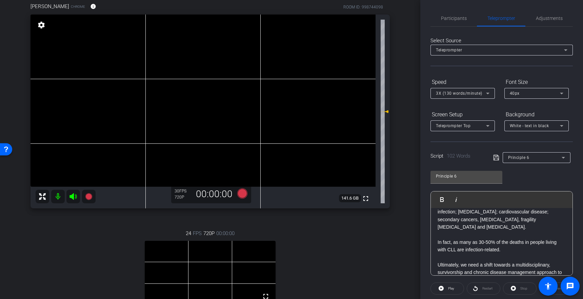
click at [470, 222] on p "infection; [MEDICAL_DATA]; cardiovascular disease; secondary cancers, [MEDICAL_…" at bounding box center [501, 219] width 128 height 23
drag, startPoint x: 494, startPoint y: 233, endPoint x: 481, endPoint y: 233, distance: 13.2
click at [494, 233] on p at bounding box center [501, 234] width 128 height 7
click at [486, 228] on p "infection; [MEDICAL_DATA]; cardiovascular disease; secondary cancers, [MEDICAL_…" at bounding box center [501, 219] width 128 height 23
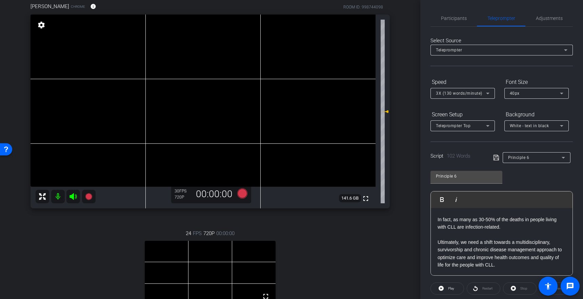
drag, startPoint x: 476, startPoint y: 233, endPoint x: 476, endPoint y: 242, distance: 9.1
click at [476, 234] on p at bounding box center [501, 234] width 128 height 7
click at [509, 261] on p "Ultimately, we need a shift towards a multidisciplinary, survivorship and chron…" at bounding box center [501, 254] width 128 height 30
click at [445, 231] on p at bounding box center [501, 234] width 128 height 7
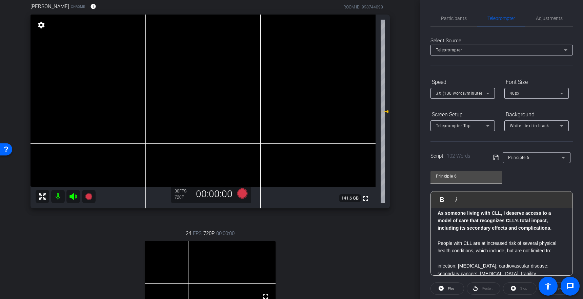
scroll to position [0, 0]
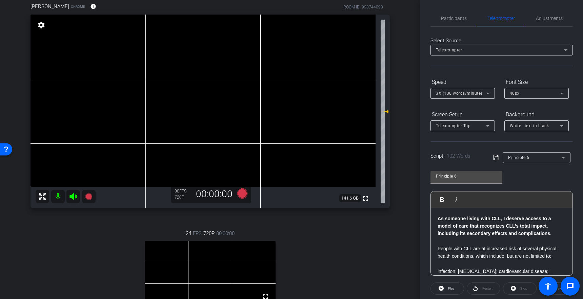
click at [437, 218] on div "As someone living with CLL, I deserve access to a model of care that recognizes…" at bounding box center [501, 283] width 142 height 150
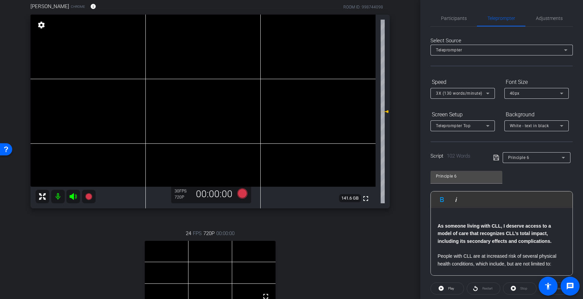
drag, startPoint x: 447, startPoint y: 216, endPoint x: 451, endPoint y: 225, distance: 9.1
click at [447, 218] on p at bounding box center [501, 218] width 128 height 7
click at [493, 155] on icon at bounding box center [496, 158] width 6 height 8
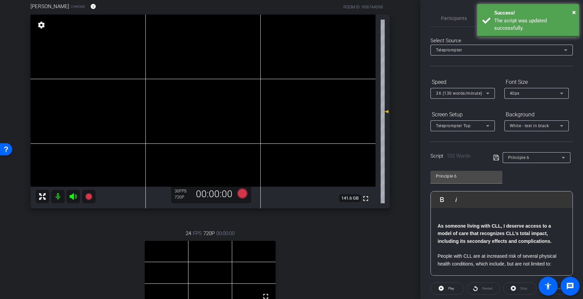
click at [496, 157] on icon at bounding box center [496, 158] width 6 height 8
click at [415, 30] on div "arrow_back [PERSON_NAME] Back to project Send invite account_box grid_on settin…" at bounding box center [210, 93] width 420 height 299
click at [462, 29] on div "Select Source Teleprompter Speed 3X (130 words/minute) Font Size 40px Screen Se…" at bounding box center [501, 212] width 142 height 370
click at [573, 11] on span "×" at bounding box center [574, 12] width 4 height 8
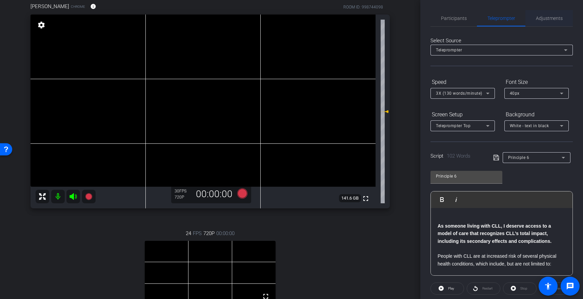
click at [549, 18] on span "Adjustments" at bounding box center [548, 18] width 27 height 5
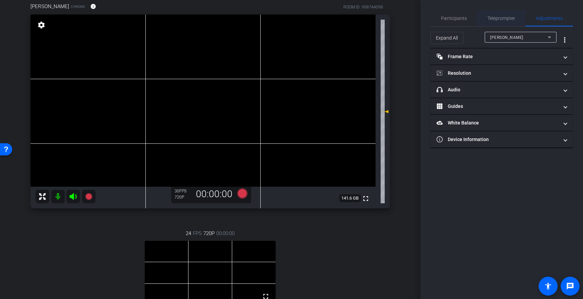
click at [492, 22] on span "Teleprompter" at bounding box center [501, 18] width 28 height 16
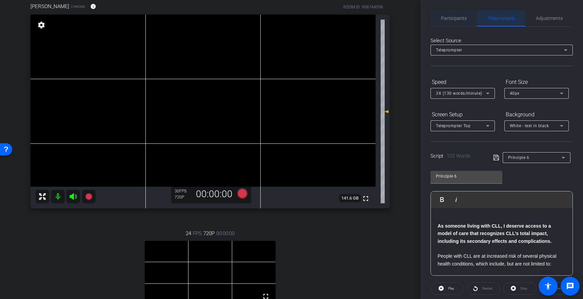
click at [435, 19] on div "Participants" at bounding box center [453, 18] width 46 height 16
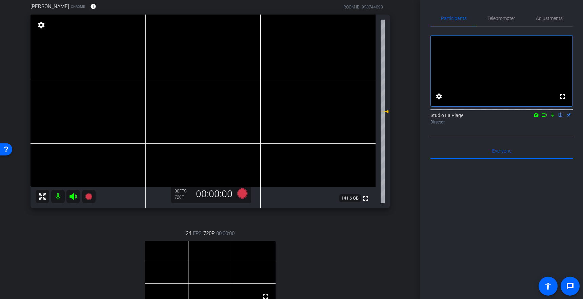
click at [550, 118] on icon at bounding box center [551, 115] width 5 height 5
click at [90, 196] on icon at bounding box center [88, 196] width 7 height 7
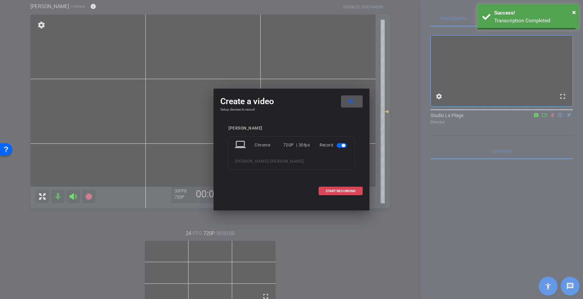
click at [332, 190] on span "START RECORDING" at bounding box center [340, 191] width 30 height 3
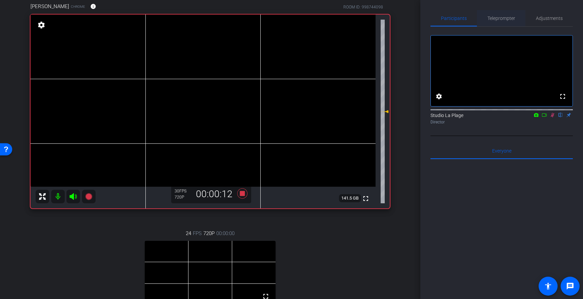
click at [499, 19] on span "Teleprompter" at bounding box center [501, 18] width 28 height 5
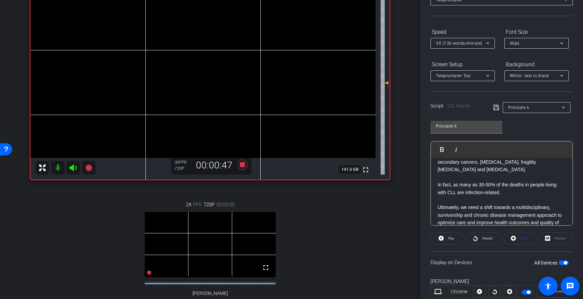
scroll to position [90, 0]
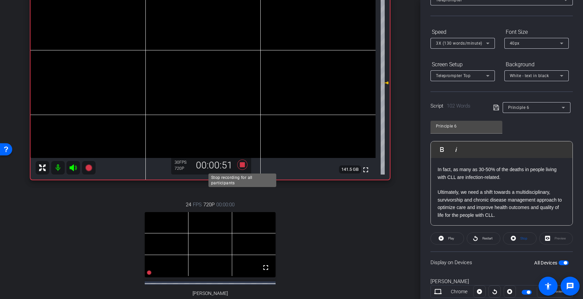
click at [242, 167] on icon at bounding box center [242, 165] width 10 height 10
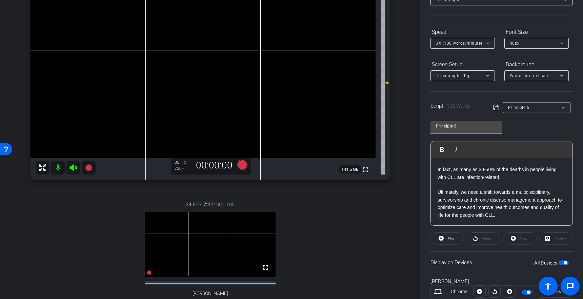
scroll to position [0, 0]
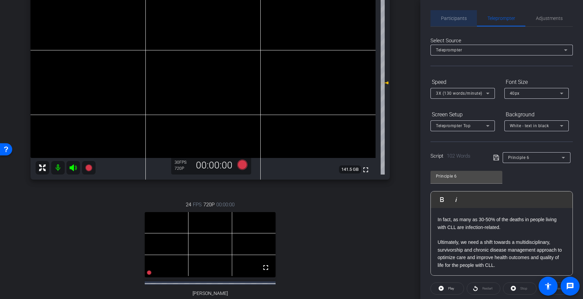
click at [455, 14] on span "Participants" at bounding box center [454, 18] width 26 height 16
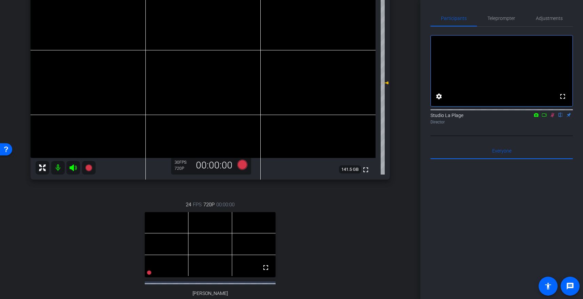
click at [553, 118] on icon at bounding box center [551, 115] width 5 height 5
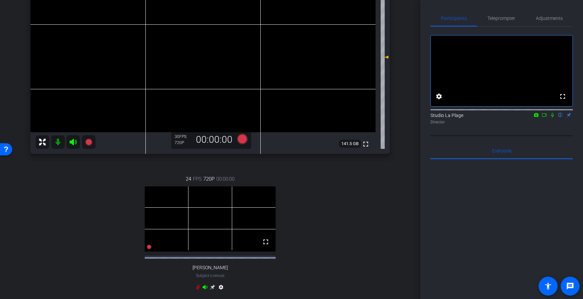
scroll to position [113, 0]
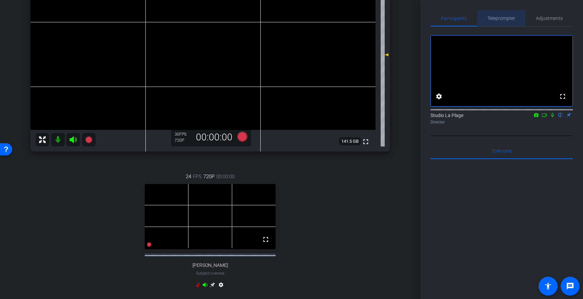
click at [507, 19] on span "Teleprompter" at bounding box center [501, 18] width 28 height 5
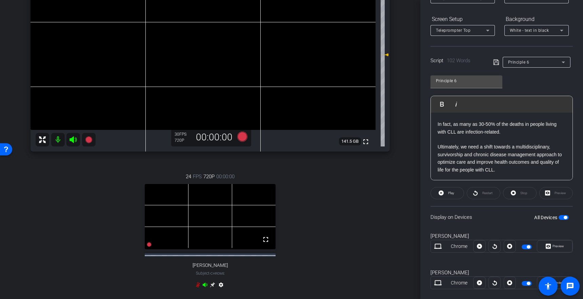
click at [491, 161] on p "Ultimately, we need a shift towards a multidisciplinary, survivorship and chron…" at bounding box center [501, 158] width 128 height 30
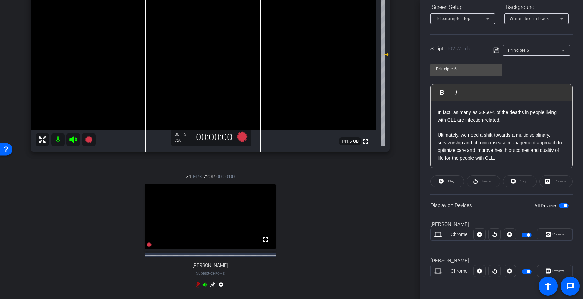
click at [502, 159] on p "Ultimately, we need a shift towards a multidisciplinary, survivorship and chron…" at bounding box center [501, 146] width 128 height 30
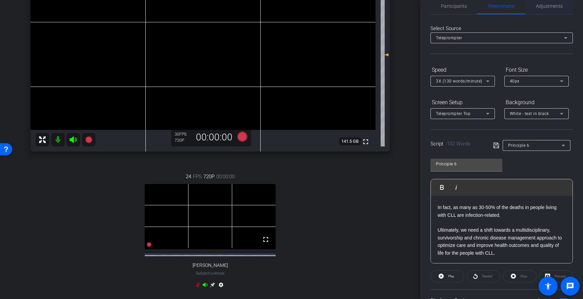
scroll to position [7, 0]
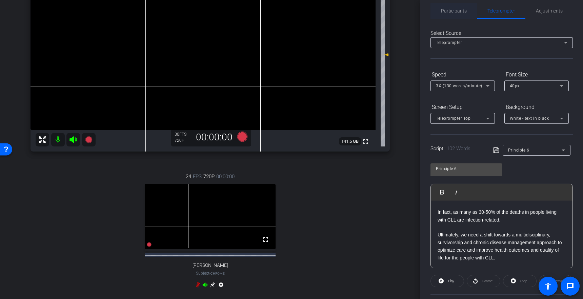
click at [450, 9] on span "Participants" at bounding box center [454, 10] width 26 height 5
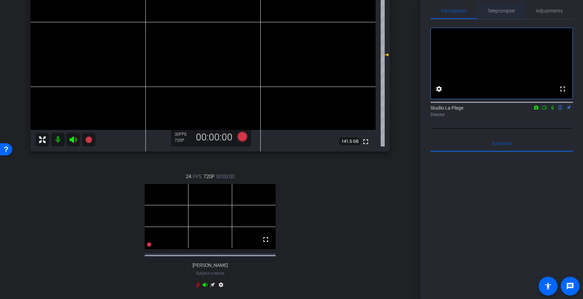
click at [501, 12] on span "Teleprompter" at bounding box center [501, 10] width 28 height 5
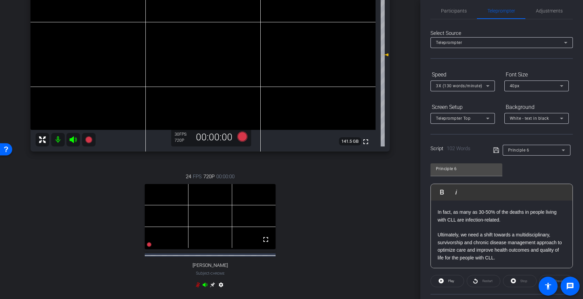
drag, startPoint x: 510, startPoint y: 249, endPoint x: 505, endPoint y: 257, distance: 9.9
click at [511, 249] on p "Ultimately, we need a shift towards a multidisciplinary, survivorship and chron…" at bounding box center [501, 246] width 128 height 30
click at [505, 257] on p "Ultimately, we need a shift towards a multidisciplinary, survivorship and chron…" at bounding box center [501, 246] width 128 height 30
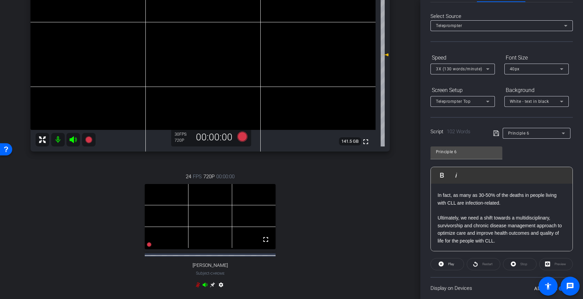
scroll to position [28, 0]
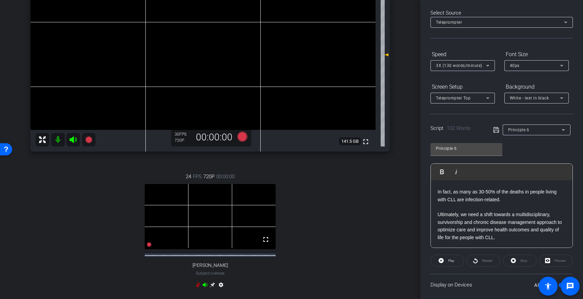
click at [509, 232] on p "Ultimately, we need a shift towards a multidisciplinary, survivorship and chron…" at bounding box center [501, 226] width 128 height 30
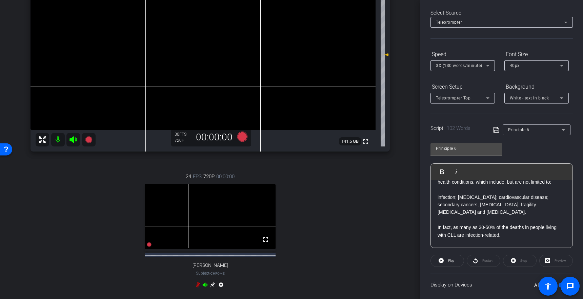
drag, startPoint x: 458, startPoint y: 219, endPoint x: 472, endPoint y: 217, distance: 14.7
click at [458, 219] on p at bounding box center [501, 219] width 128 height 7
click at [484, 212] on p "infection; [MEDICAL_DATA]; cardiovascular disease; secondary cancers, [MEDICAL_…" at bounding box center [501, 205] width 128 height 23
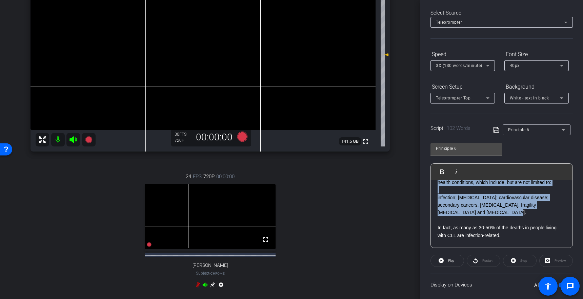
scroll to position [0, 0]
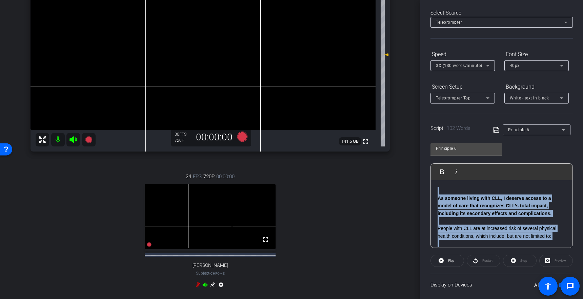
drag, startPoint x: 476, startPoint y: 216, endPoint x: 401, endPoint y: 144, distance: 103.2
click at [401, 144] on div "arrow_back [PERSON_NAME] Back to project Send invite account_box grid_on settin…" at bounding box center [291, 149] width 583 height 299
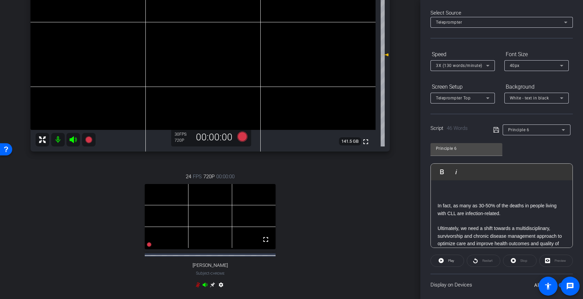
click at [439, 198] on p at bounding box center [501, 198] width 128 height 7
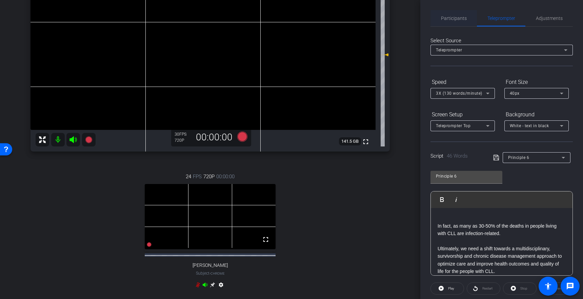
click at [450, 21] on span "Participants" at bounding box center [454, 18] width 26 height 16
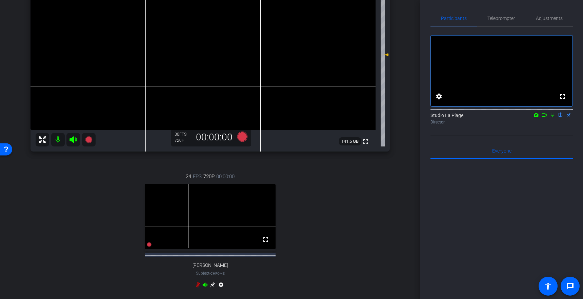
click at [553, 118] on icon at bounding box center [552, 115] width 3 height 4
click at [86, 141] on icon at bounding box center [88, 139] width 7 height 7
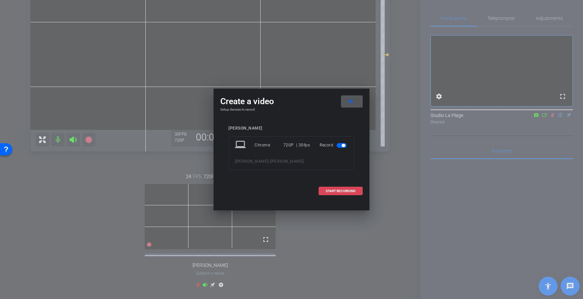
click at [334, 189] on span at bounding box center [340, 191] width 43 height 16
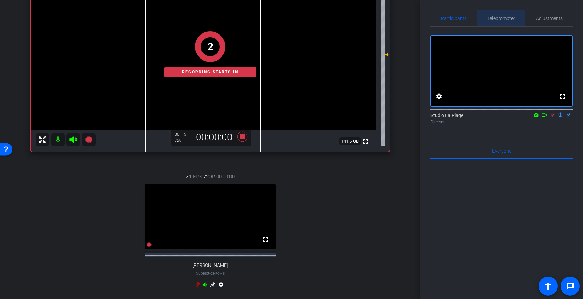
click at [505, 20] on span "Teleprompter" at bounding box center [501, 18] width 28 height 5
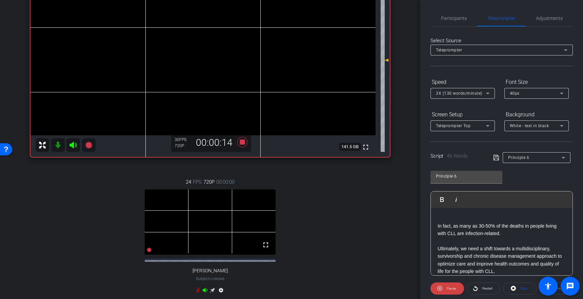
scroll to position [6, 0]
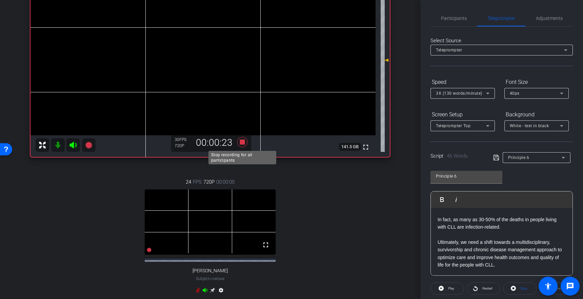
click at [241, 142] on icon at bounding box center [242, 142] width 10 height 10
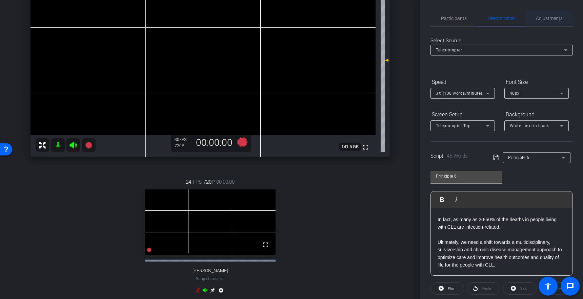
click at [548, 16] on span "Adjustments" at bounding box center [548, 18] width 27 height 5
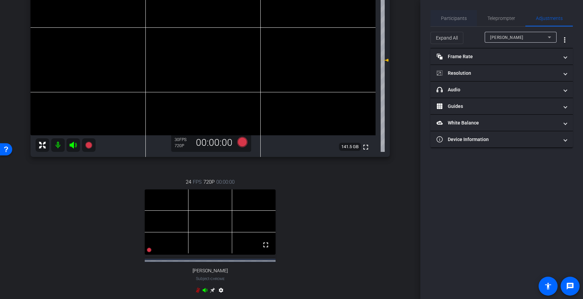
click at [454, 23] on span "Participants" at bounding box center [454, 18] width 26 height 16
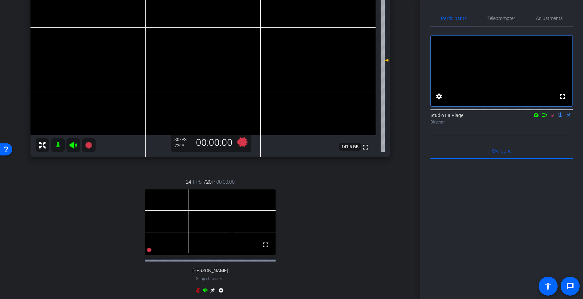
drag, startPoint x: 553, startPoint y: 124, endPoint x: 540, endPoint y: 139, distance: 19.7
click at [553, 118] on icon at bounding box center [551, 115] width 5 height 5
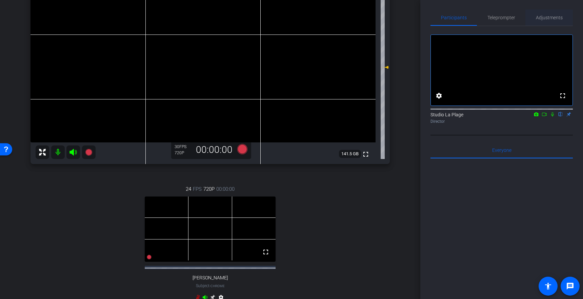
scroll to position [0, 0]
click at [542, 18] on span "Adjustments" at bounding box center [548, 18] width 27 height 5
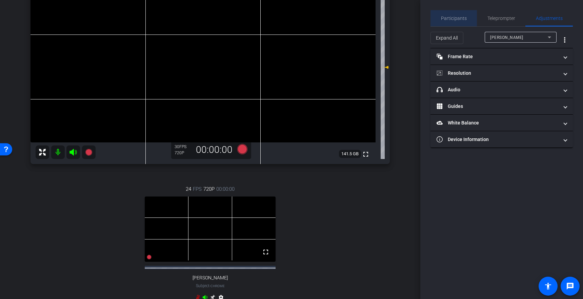
drag, startPoint x: 455, startPoint y: 16, endPoint x: 461, endPoint y: 29, distance: 14.1
click at [455, 16] on span "Participants" at bounding box center [454, 18] width 26 height 5
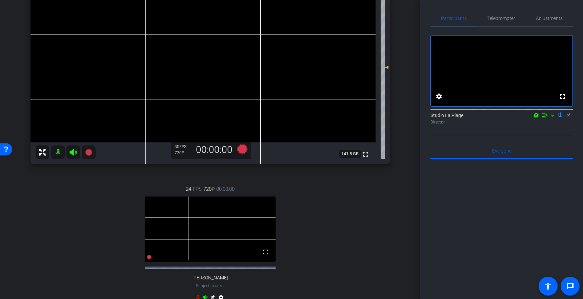
click at [553, 118] on icon at bounding box center [551, 115] width 5 height 5
click at [552, 118] on icon at bounding box center [551, 115] width 5 height 5
click at [86, 154] on icon at bounding box center [88, 152] width 7 height 7
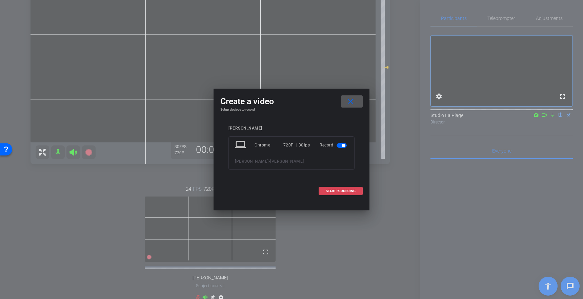
click at [338, 195] on span at bounding box center [340, 191] width 43 height 16
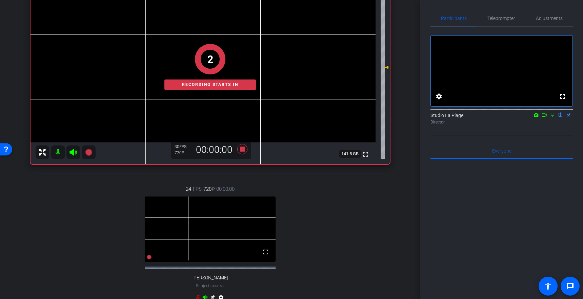
drag, startPoint x: 552, startPoint y: 123, endPoint x: 538, endPoint y: 144, distance: 25.3
click at [551, 118] on icon at bounding box center [551, 115] width 5 height 5
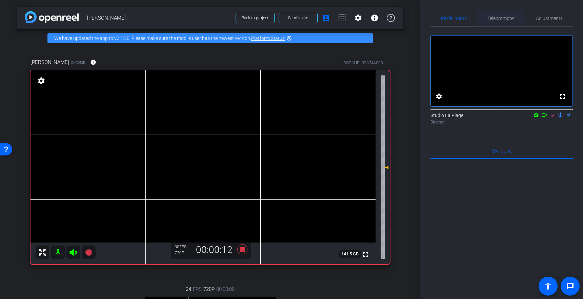
click at [502, 18] on span "Teleprompter" at bounding box center [501, 18] width 28 height 5
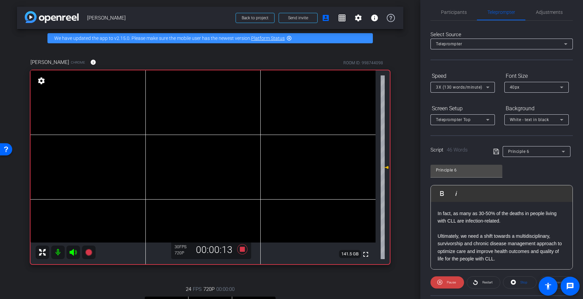
scroll to position [7, 0]
drag, startPoint x: 448, startPoint y: 9, endPoint x: 449, endPoint y: 14, distance: 4.1
click at [448, 10] on span "Participants" at bounding box center [454, 11] width 26 height 5
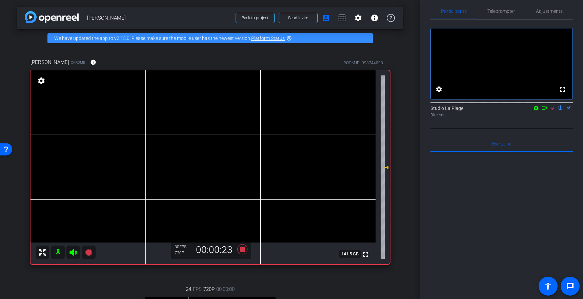
drag, startPoint x: 552, startPoint y: 117, endPoint x: 548, endPoint y: 122, distance: 6.0
click at [552, 110] on icon at bounding box center [552, 108] width 4 height 4
click at [91, 253] on icon at bounding box center [88, 252] width 7 height 7
click at [242, 251] on icon at bounding box center [242, 249] width 10 height 10
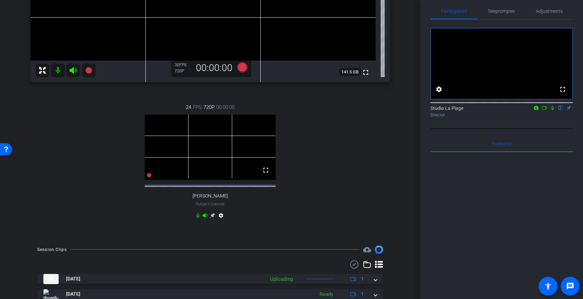
scroll to position [181, 0]
click at [542, 13] on span "Adjustments" at bounding box center [548, 11] width 27 height 5
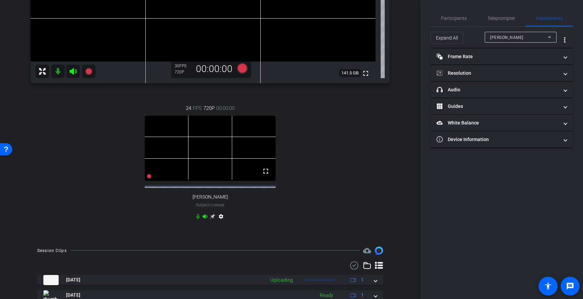
click at [508, 42] on div "[PERSON_NAME]" at bounding box center [520, 37] width 61 height 11
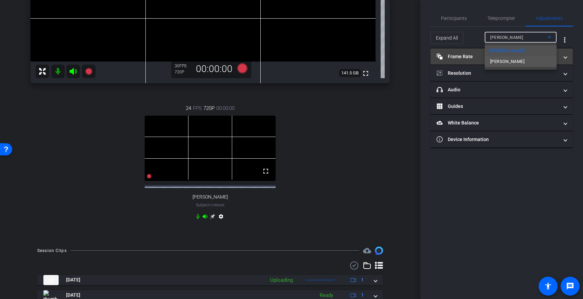
click at [498, 62] on span "[PERSON_NAME]" at bounding box center [507, 62] width 34 height 8
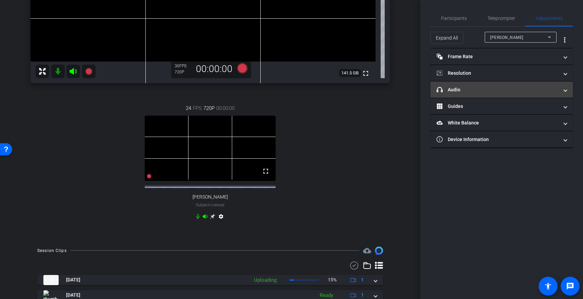
click at [460, 92] on mat-panel-title "headphone icon Audio" at bounding box center [497, 89] width 122 height 7
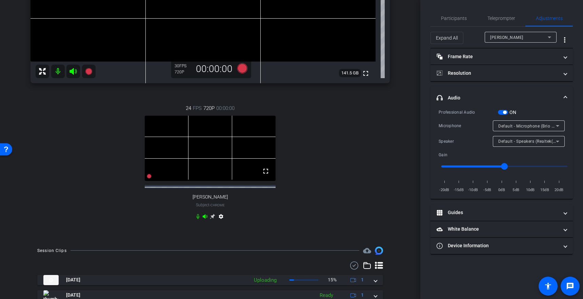
drag, startPoint x: 504, startPoint y: 111, endPoint x: 503, endPoint y: 123, distance: 11.6
click at [503, 112] on span "button" at bounding box center [504, 112] width 3 height 3
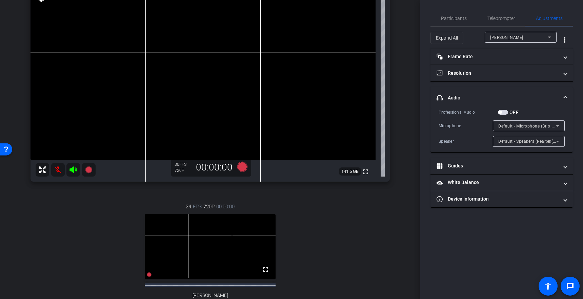
scroll to position [85, 0]
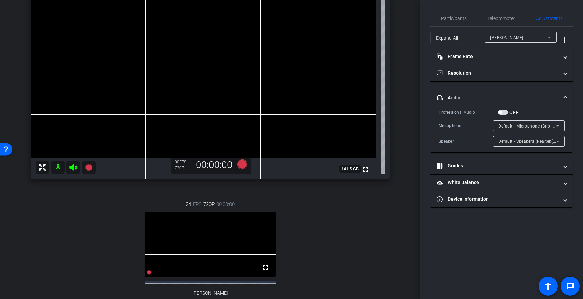
click at [58, 166] on mat-icon at bounding box center [58, 168] width 14 height 14
drag, startPoint x: 56, startPoint y: 165, endPoint x: 61, endPoint y: 172, distance: 8.8
click at [56, 166] on mat-icon at bounding box center [58, 168] width 14 height 14
click at [90, 222] on div "24 FPS 720P 00:00:00 fullscreen [PERSON_NAME] Subject - Chrome settings" at bounding box center [209, 260] width 359 height 140
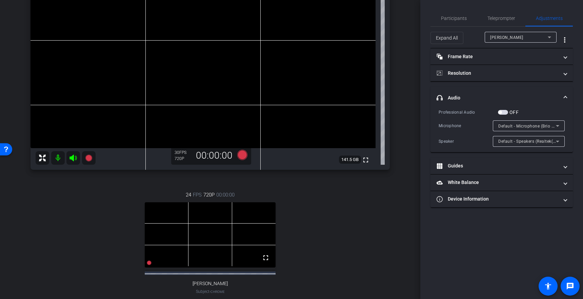
scroll to position [94, 0]
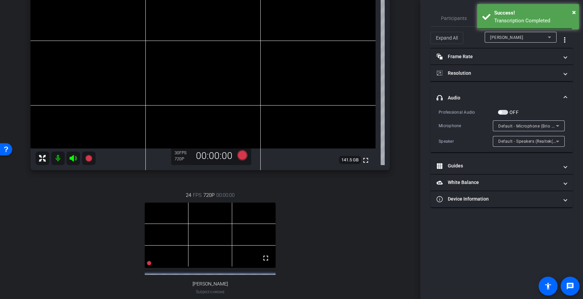
drag, startPoint x: 381, startPoint y: 211, endPoint x: 375, endPoint y: 213, distance: 5.7
click at [381, 211] on div "24 FPS 720P 00:00:00 fullscreen [PERSON_NAME] Subject - Chrome settings" at bounding box center [209, 251] width 359 height 140
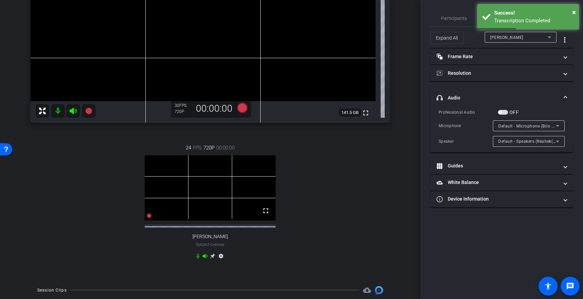
scroll to position [143, 0]
click at [345, 206] on div "24 FPS 720P 00:00:00 fullscreen [PERSON_NAME] Subject - Chrome settings" at bounding box center [209, 202] width 359 height 140
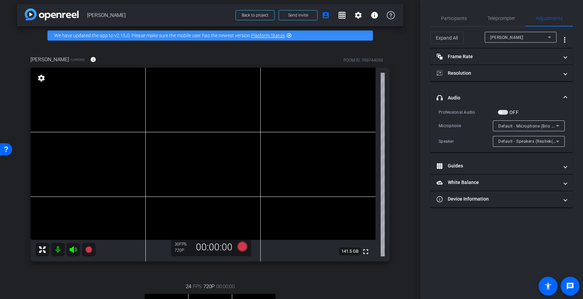
scroll to position [0, 0]
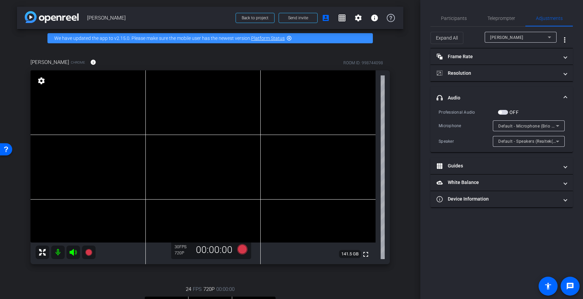
click at [399, 127] on div "[PERSON_NAME] Chrome info ROOM ID: 998744098 fullscreen settings 141.5 GB 30 FP…" at bounding box center [210, 234] width 386 height 374
click at [409, 128] on div "arrow_back [PERSON_NAME] Back to project Send invite account_box grid_on settin…" at bounding box center [210, 149] width 420 height 299
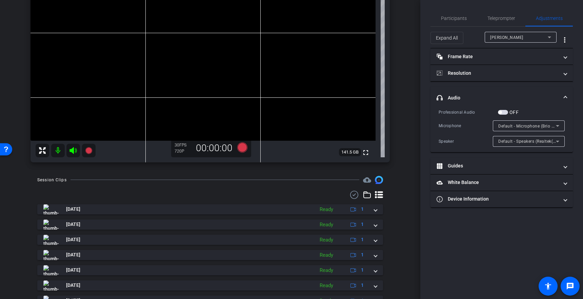
scroll to position [21, 0]
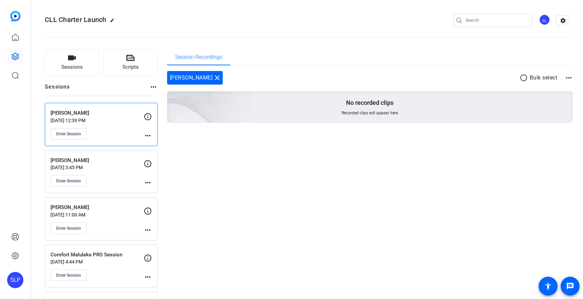
scroll to position [2, 0]
